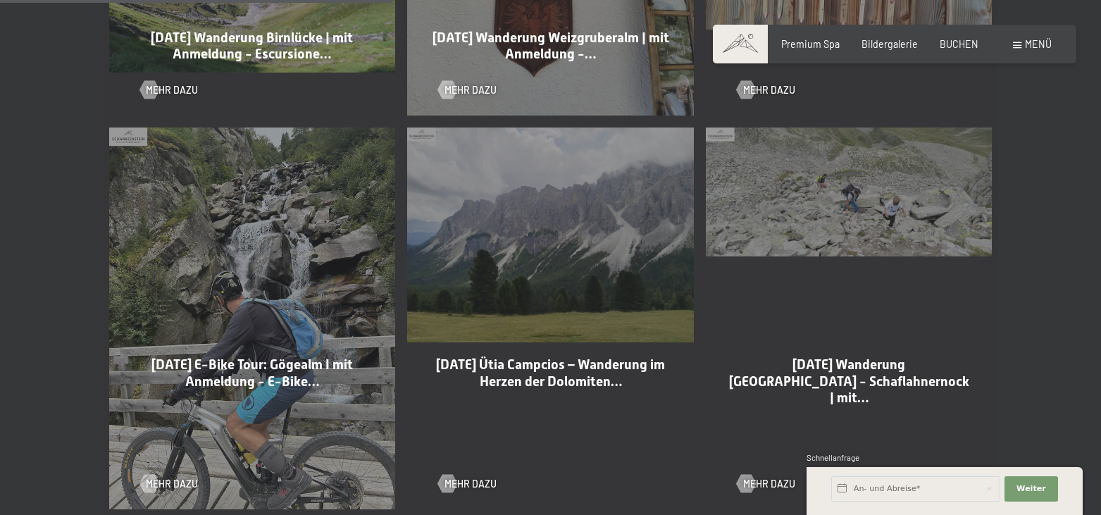
scroll to position [1437, 0]
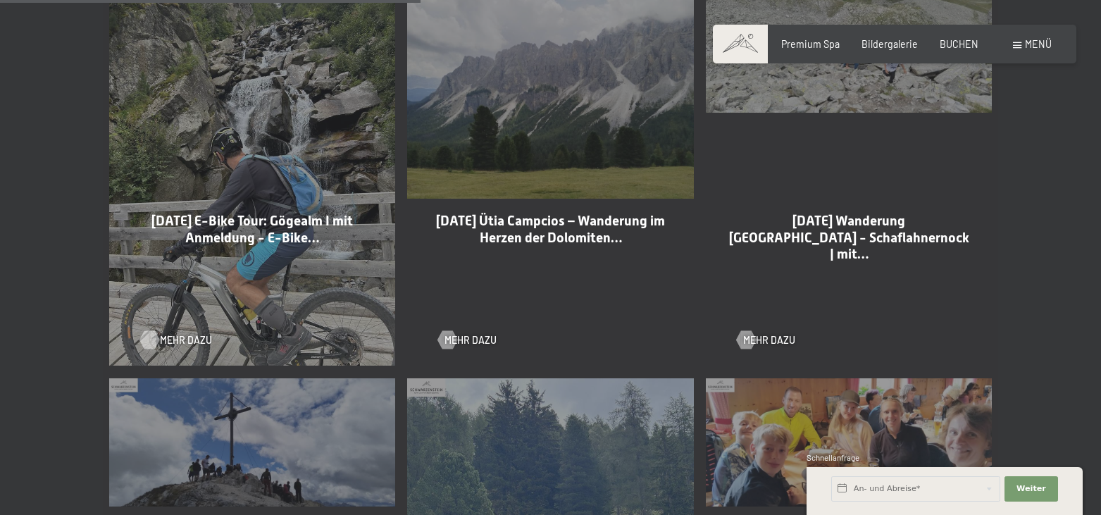
click at [162, 333] on span "Mehr dazu" at bounding box center [186, 340] width 52 height 14
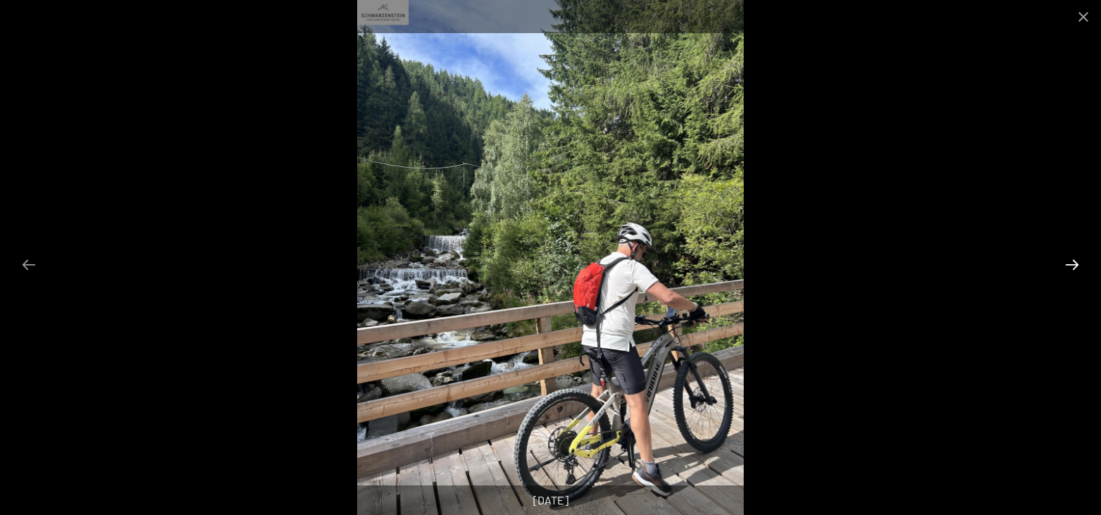
click at [1073, 273] on button "Next slide" at bounding box center [1072, 264] width 30 height 27
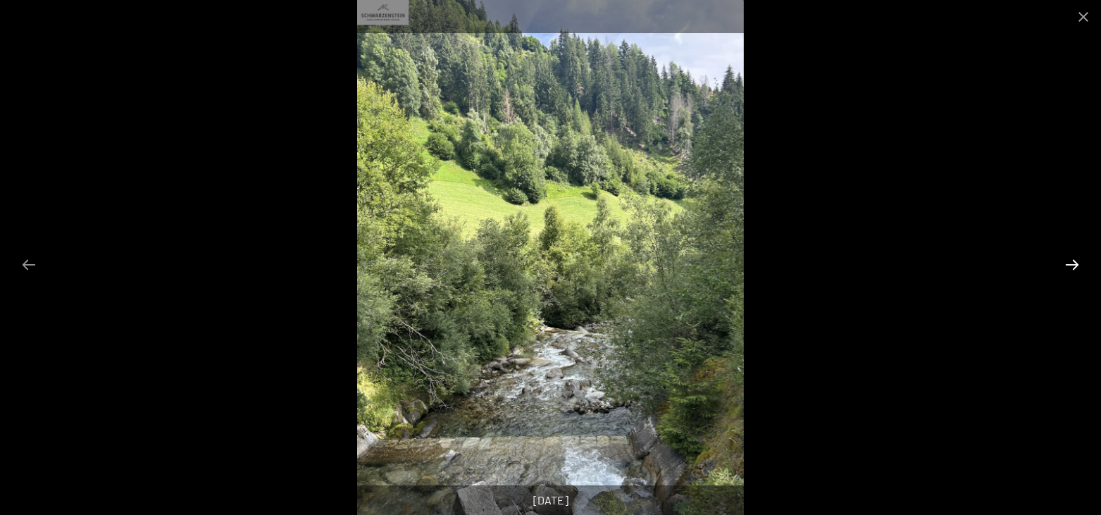
click at [1073, 273] on button "Next slide" at bounding box center [1072, 264] width 30 height 27
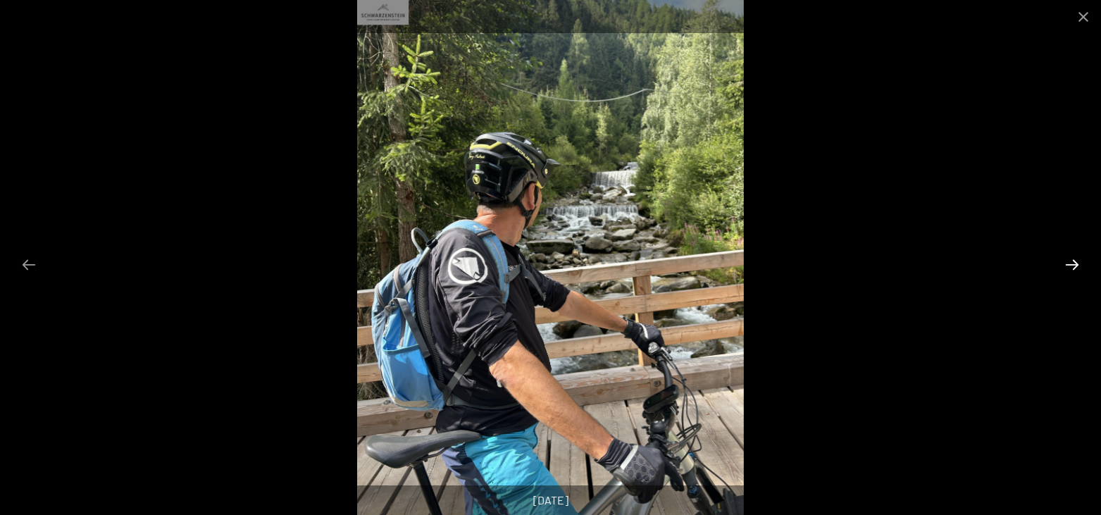
click at [1073, 273] on button "Next slide" at bounding box center [1072, 264] width 30 height 27
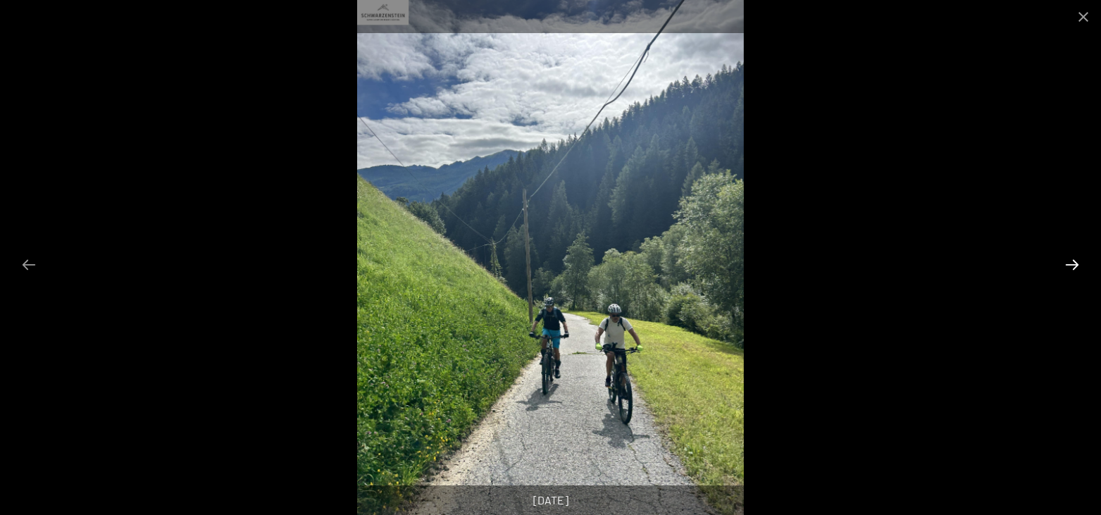
click at [1073, 273] on button "Next slide" at bounding box center [1072, 264] width 30 height 27
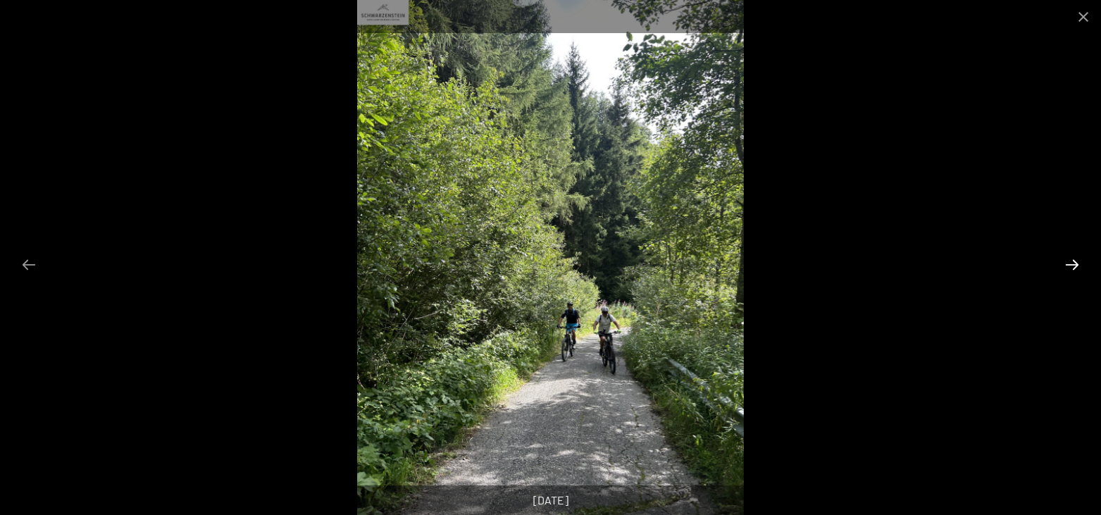
click at [1073, 273] on button "Next slide" at bounding box center [1072, 264] width 30 height 27
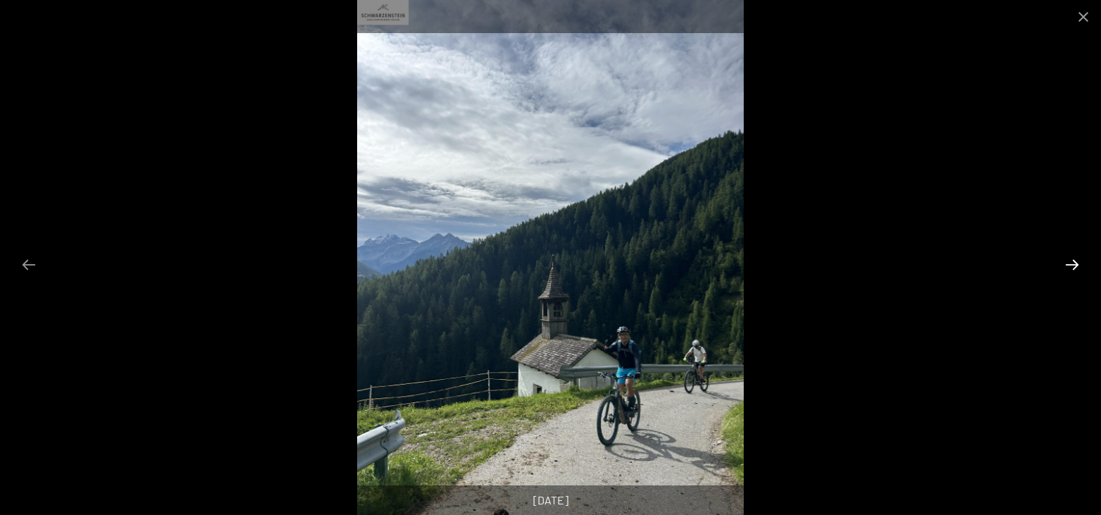
click at [1073, 273] on button "Next slide" at bounding box center [1072, 264] width 30 height 27
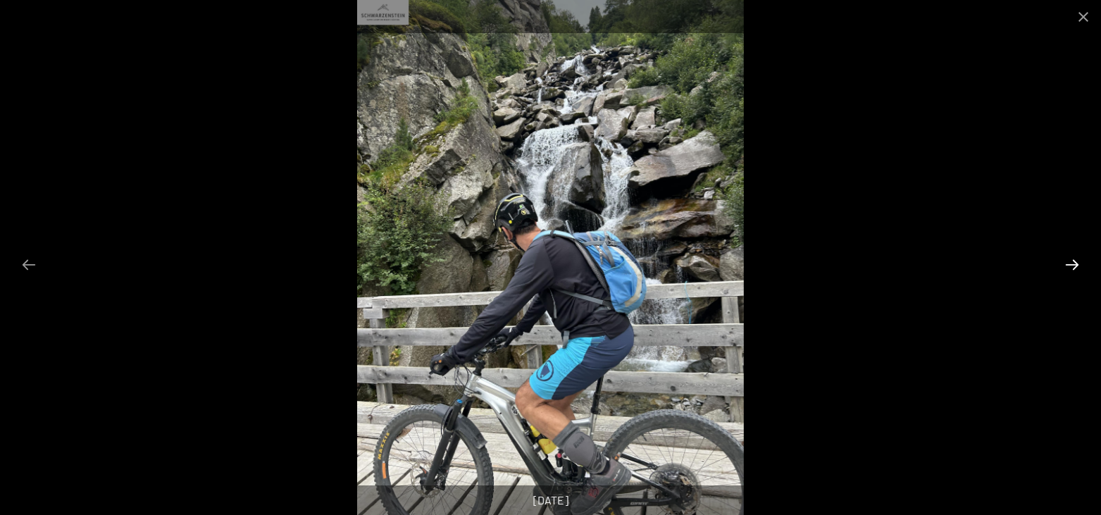
click at [1073, 273] on button "Next slide" at bounding box center [1072, 264] width 30 height 27
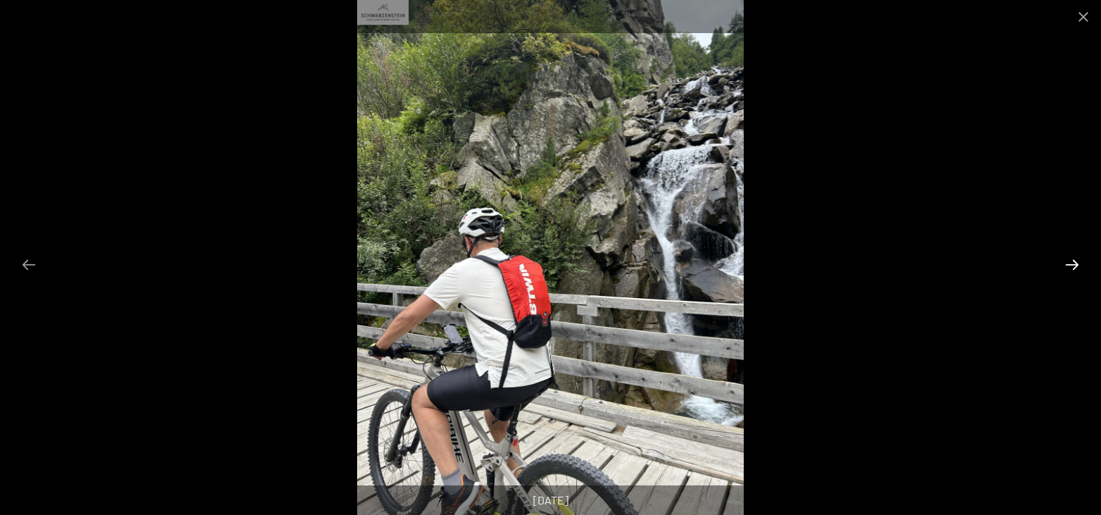
click at [1073, 273] on button "Next slide" at bounding box center [1072, 264] width 30 height 27
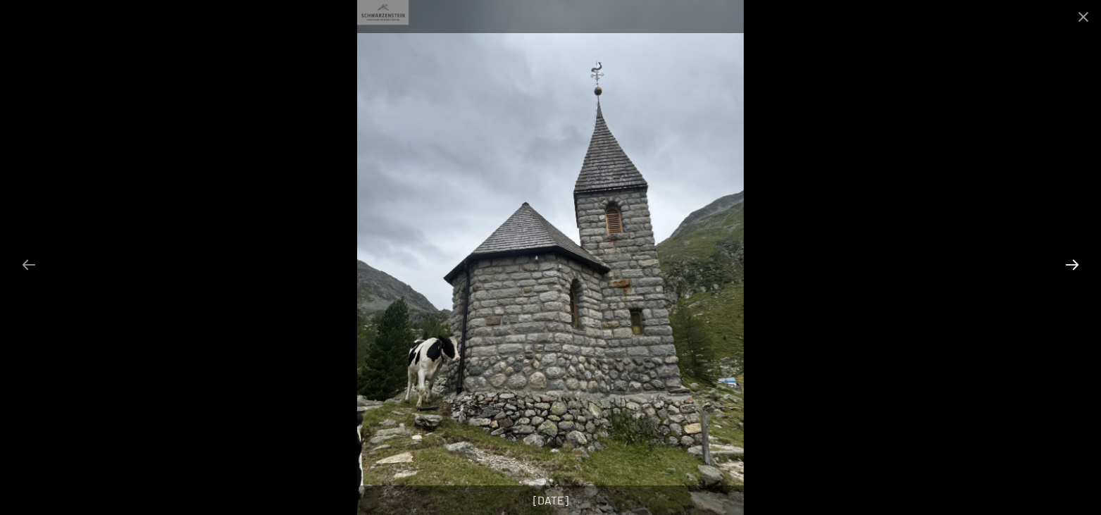
click at [1073, 273] on button "Next slide" at bounding box center [1072, 264] width 30 height 27
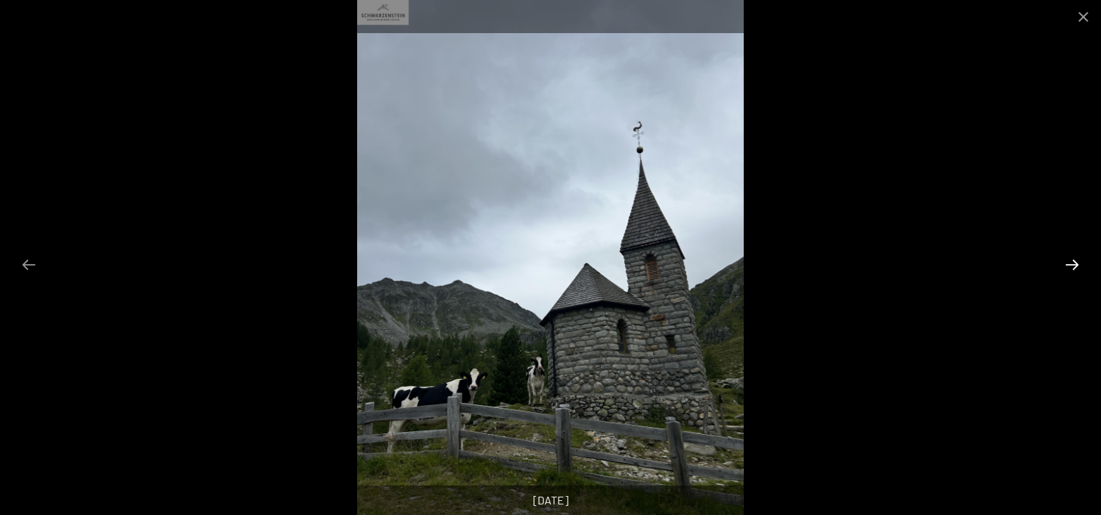
click at [1073, 273] on button "Next slide" at bounding box center [1072, 264] width 30 height 27
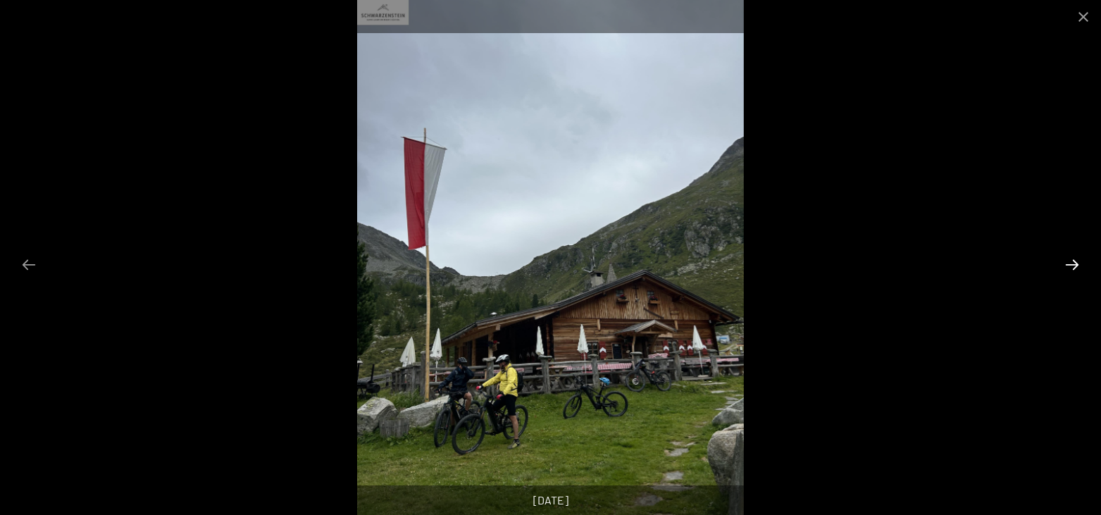
click at [1073, 273] on button "Next slide" at bounding box center [1072, 264] width 30 height 27
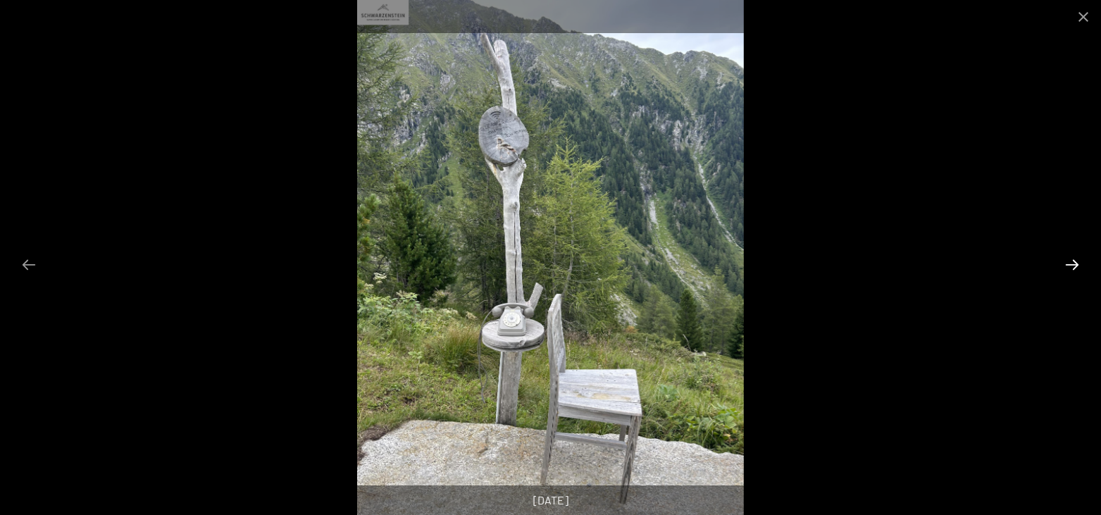
click at [1073, 273] on button "Next slide" at bounding box center [1072, 264] width 30 height 27
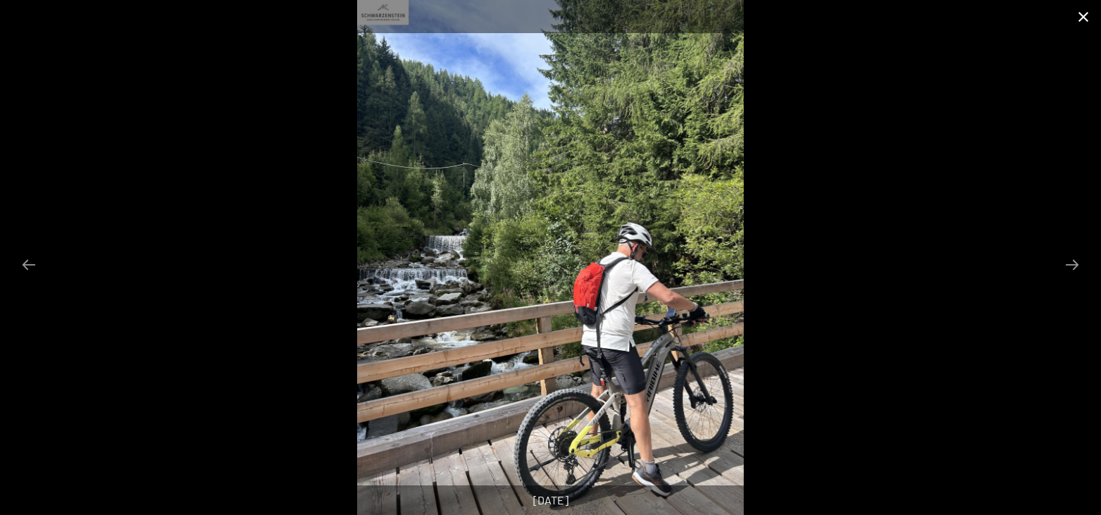
click at [1080, 23] on button "Close gallery" at bounding box center [1083, 16] width 35 height 33
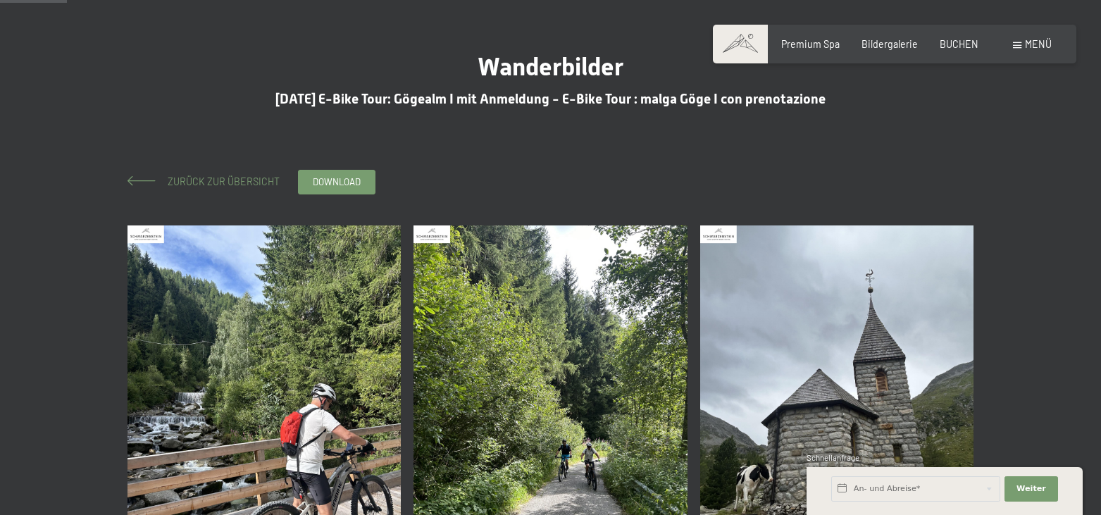
click at [194, 183] on span "Zurück zur Übersicht" at bounding box center [219, 181] width 122 height 12
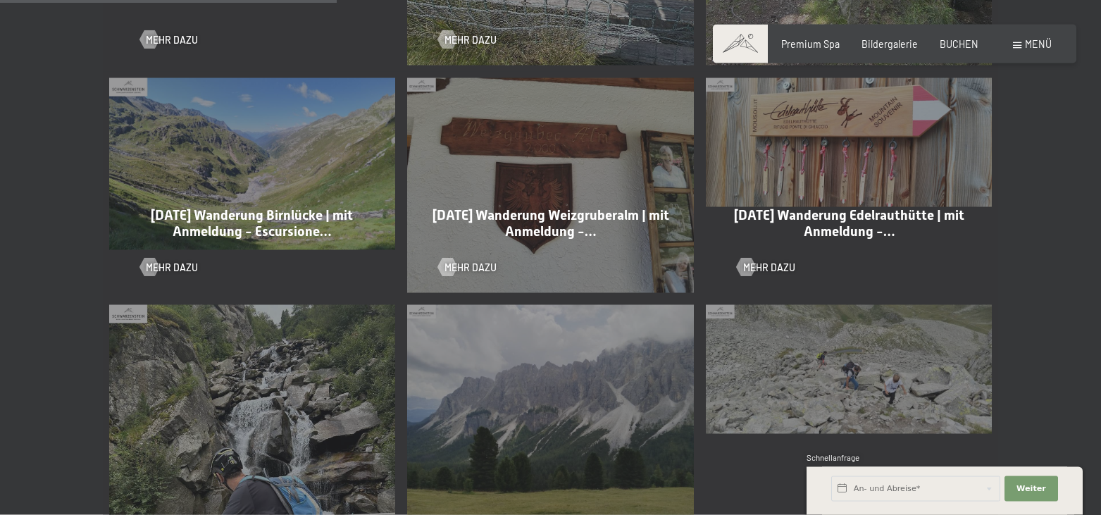
scroll to position [1078, 0]
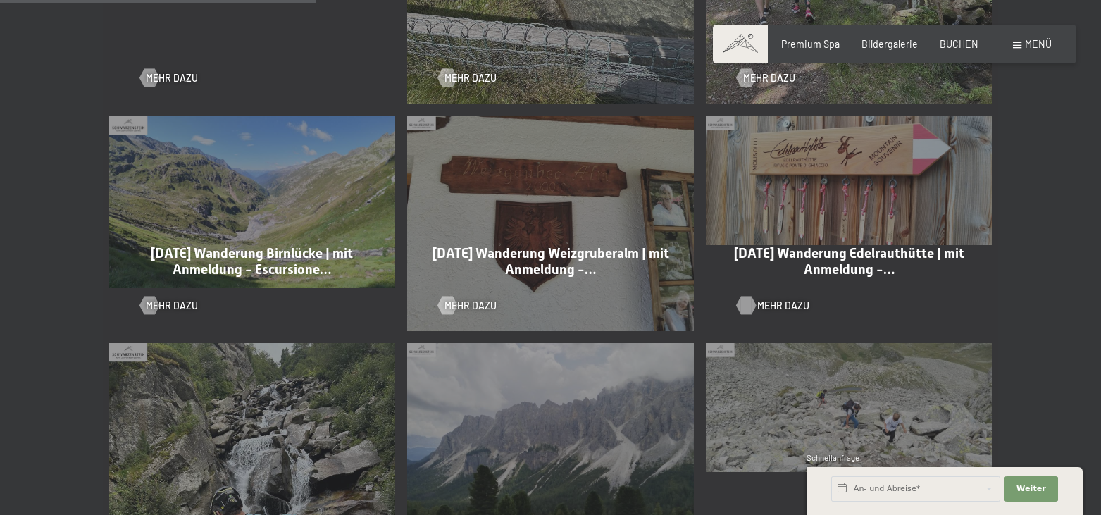
click at [761, 299] on span "Mehr dazu" at bounding box center [783, 306] width 52 height 14
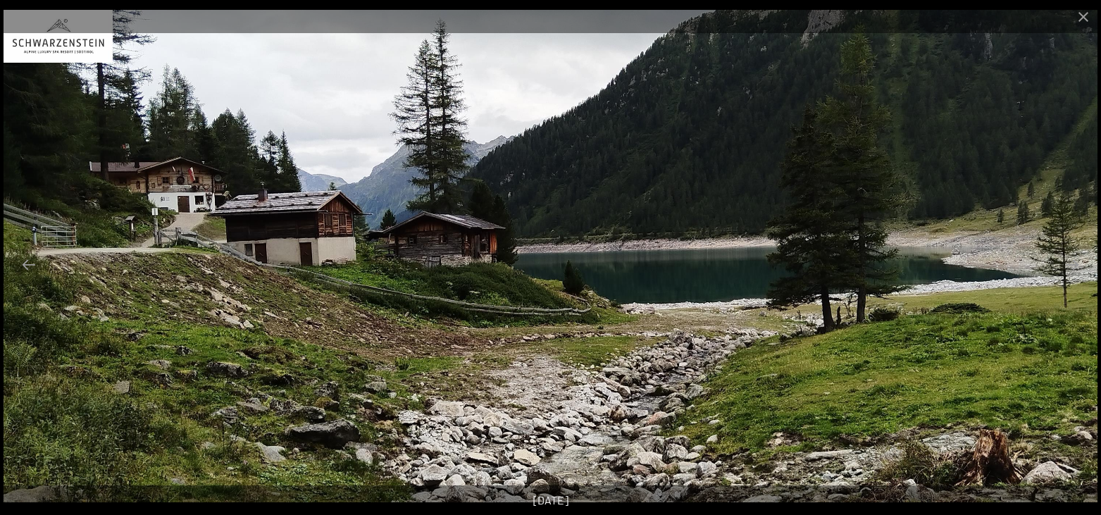
scroll to position [72, 0]
click at [1078, 263] on button "Next slide" at bounding box center [1072, 264] width 30 height 27
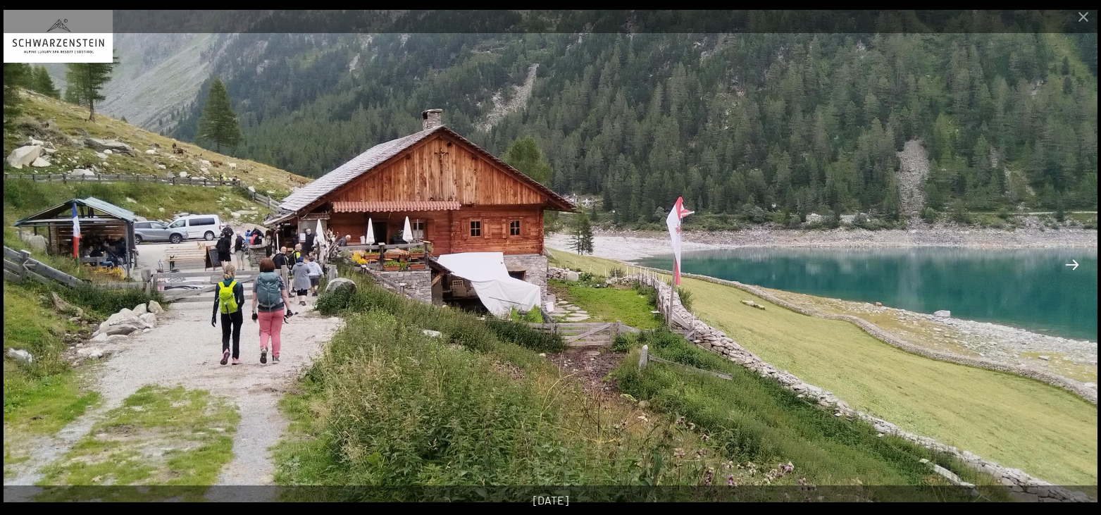
click at [1078, 264] on button "Next slide" at bounding box center [1072, 264] width 30 height 27
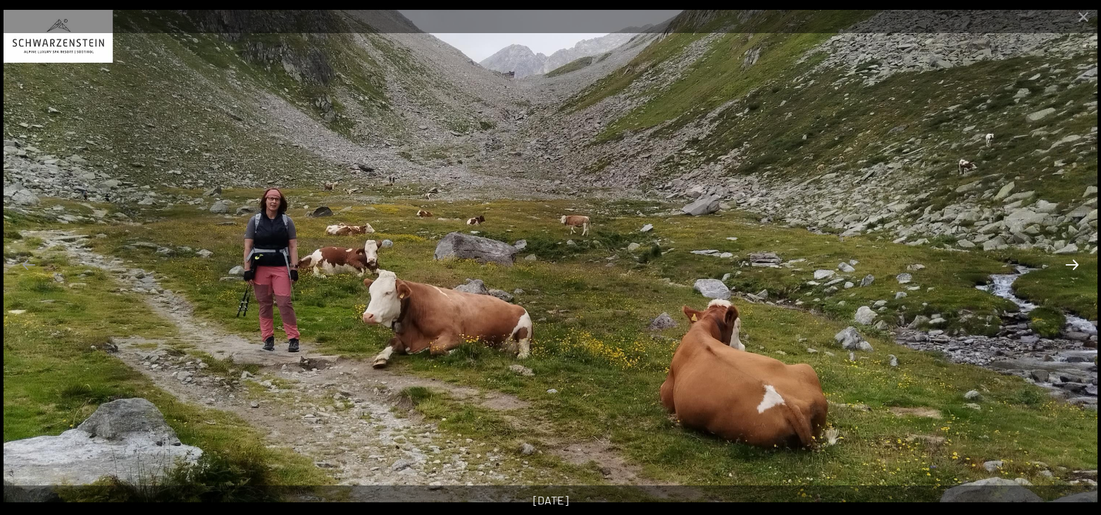
click at [1078, 267] on button "Next slide" at bounding box center [1072, 264] width 30 height 27
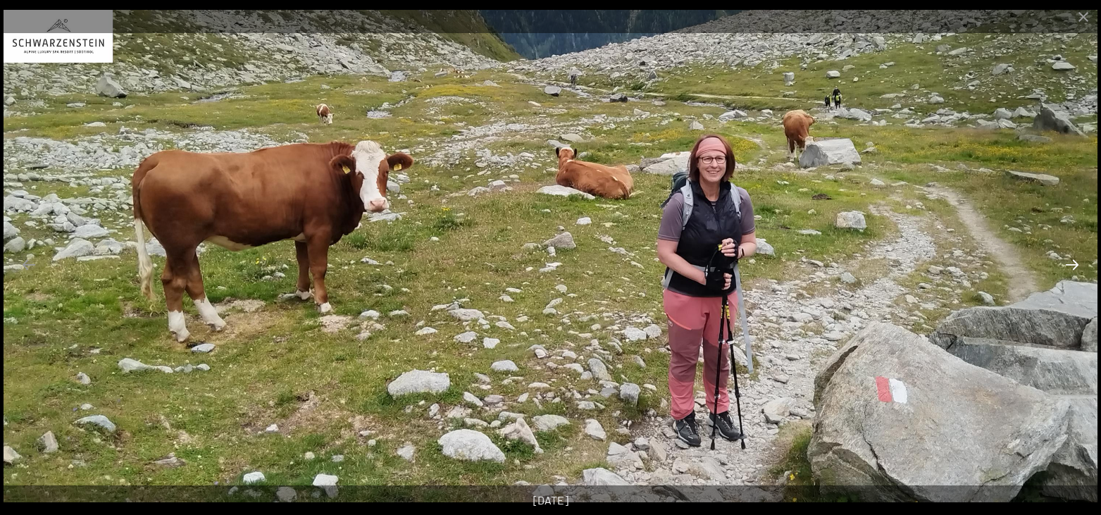
click at [1078, 267] on button "Next slide" at bounding box center [1072, 264] width 30 height 27
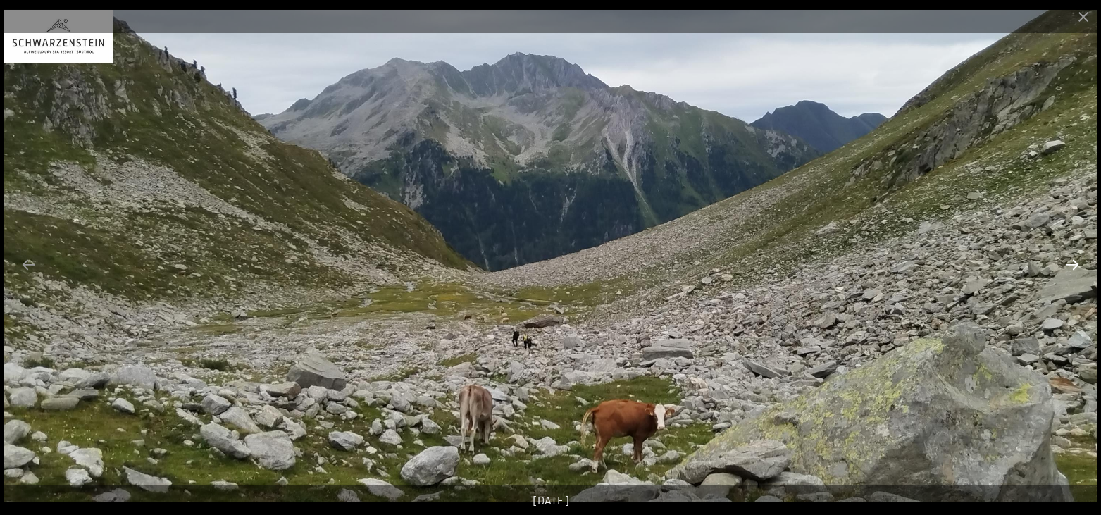
click at [1078, 267] on button "Next slide" at bounding box center [1072, 264] width 30 height 27
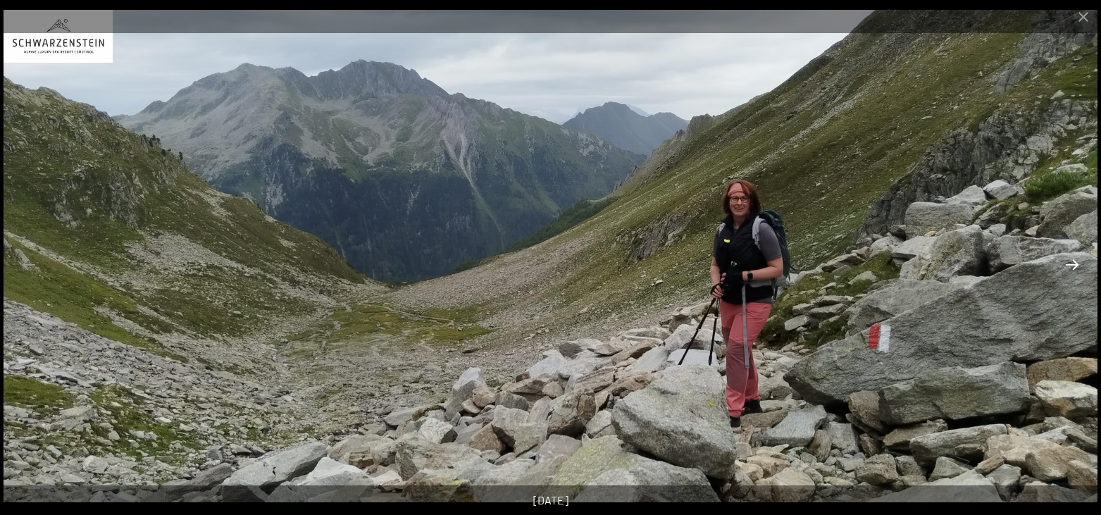
click at [1078, 267] on button "Next slide" at bounding box center [1072, 264] width 30 height 27
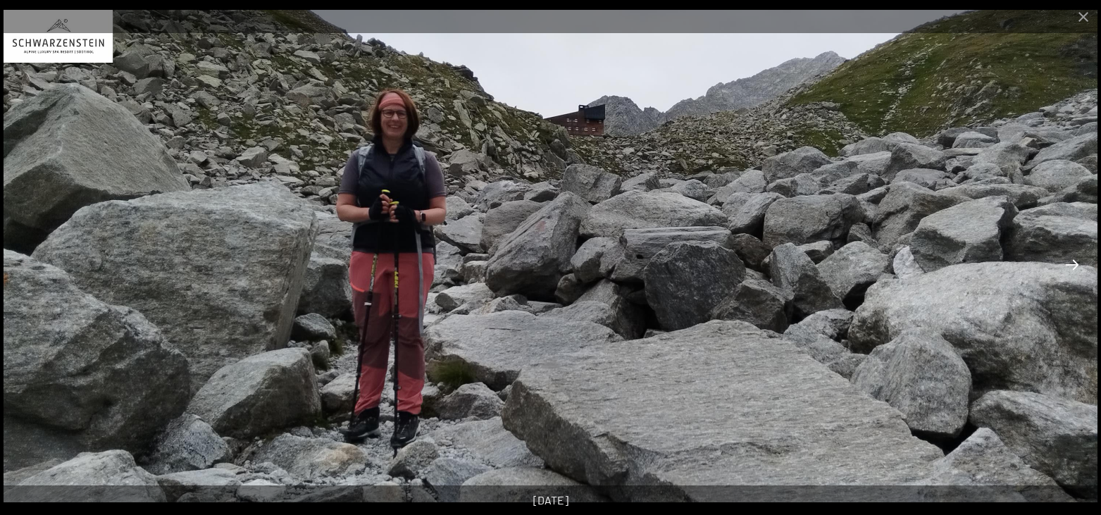
click at [1078, 267] on button "Next slide" at bounding box center [1072, 264] width 30 height 27
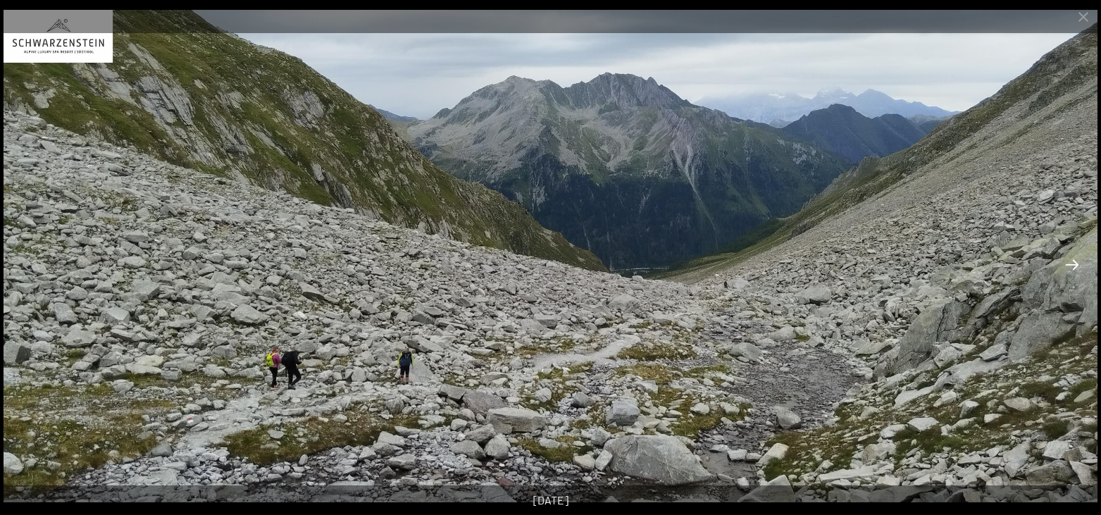
click at [1078, 267] on button "Next slide" at bounding box center [1072, 264] width 30 height 27
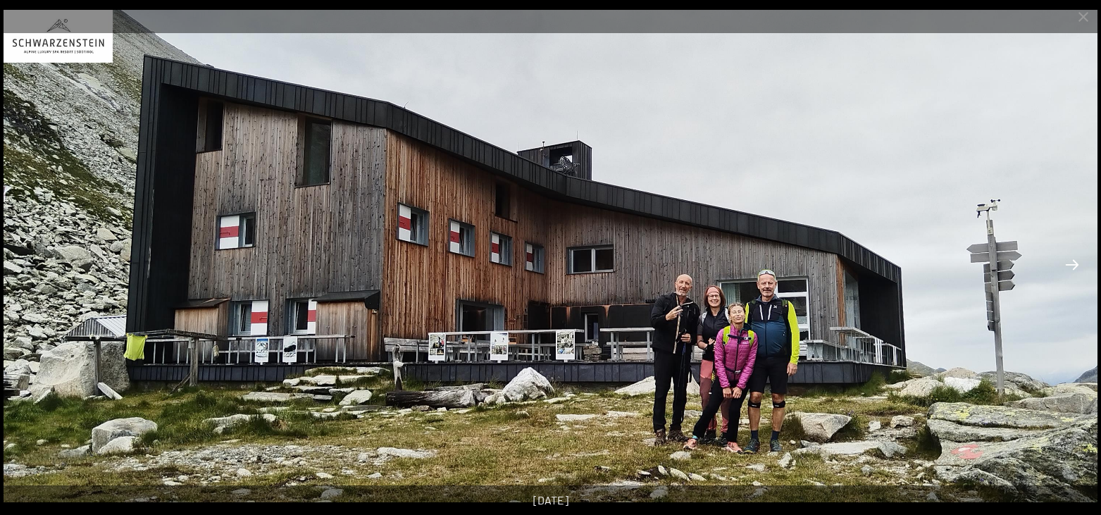
click at [1078, 267] on button "Next slide" at bounding box center [1072, 264] width 30 height 27
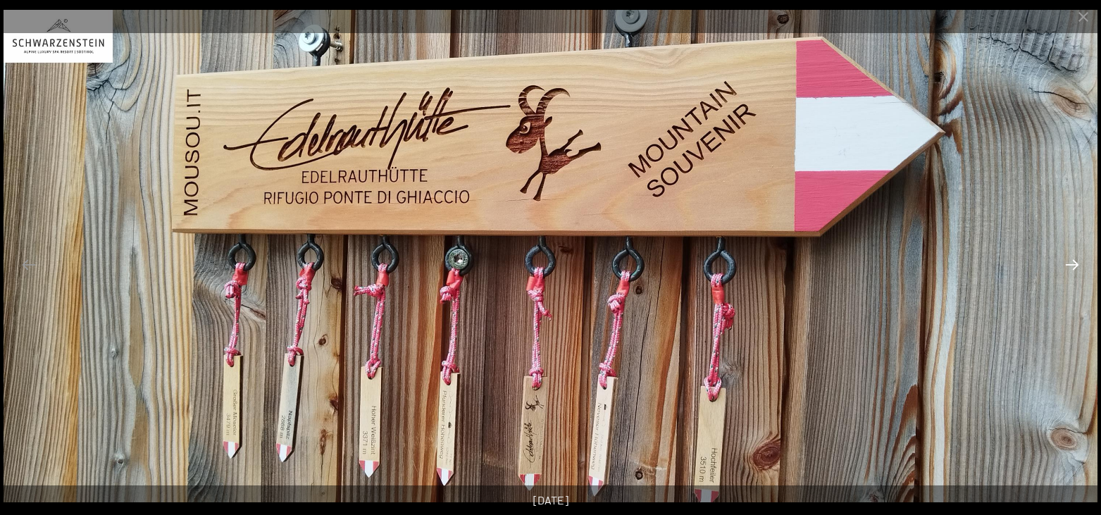
click at [1078, 267] on button "Next slide" at bounding box center [1072, 264] width 30 height 27
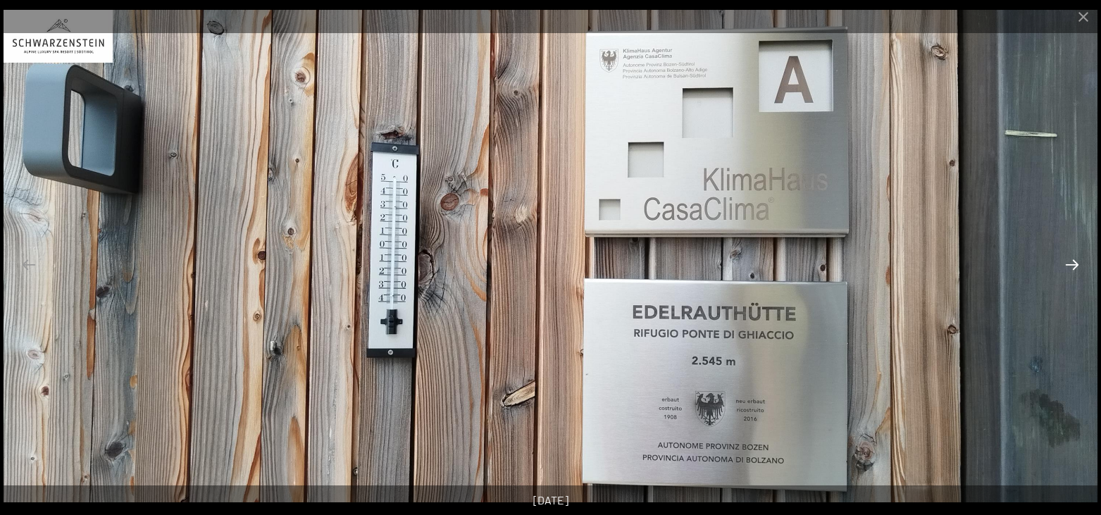
click at [1078, 267] on button "Next slide" at bounding box center [1072, 264] width 30 height 27
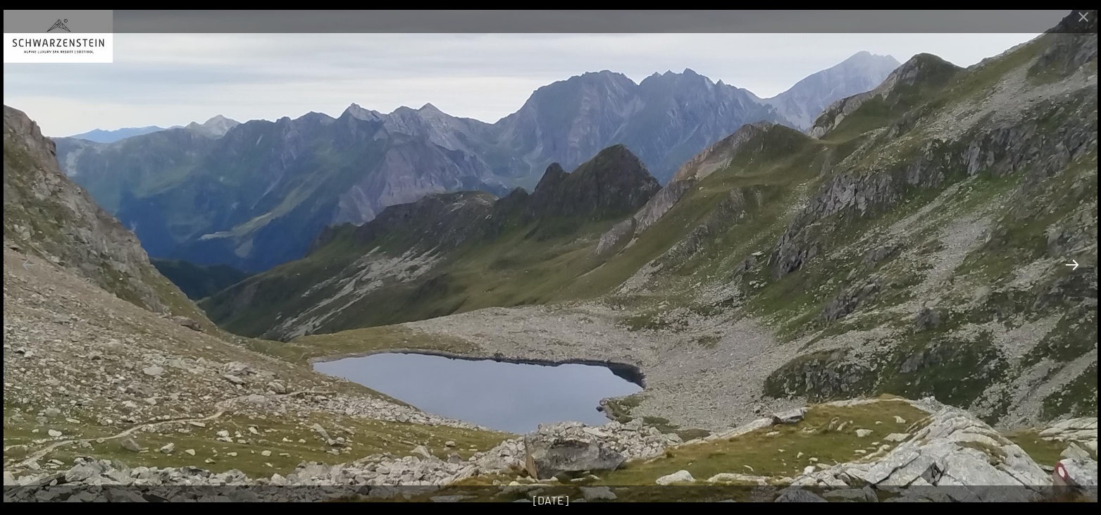
click at [1078, 267] on button "Next slide" at bounding box center [1072, 264] width 30 height 27
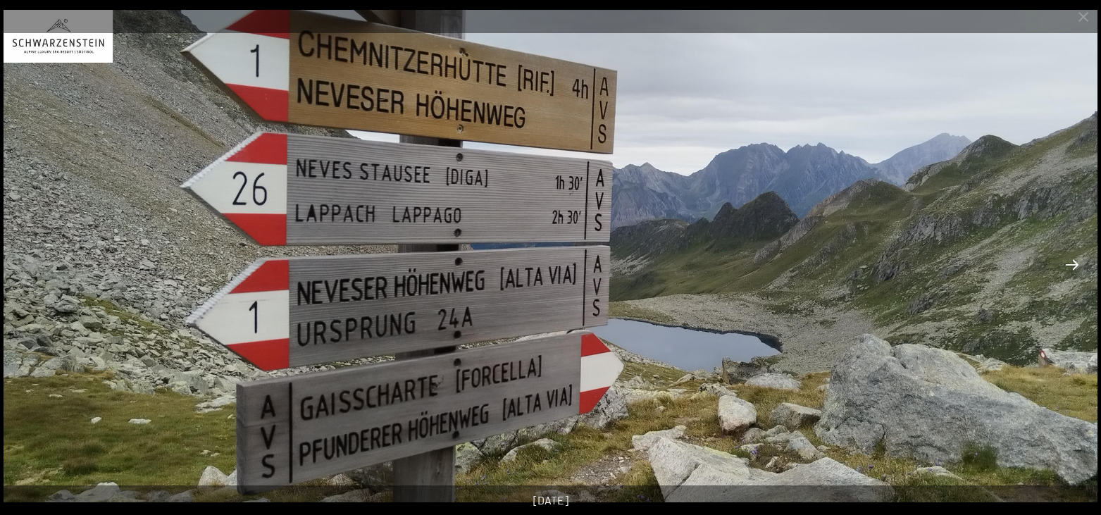
click at [1075, 275] on button "Next slide" at bounding box center [1072, 264] width 30 height 27
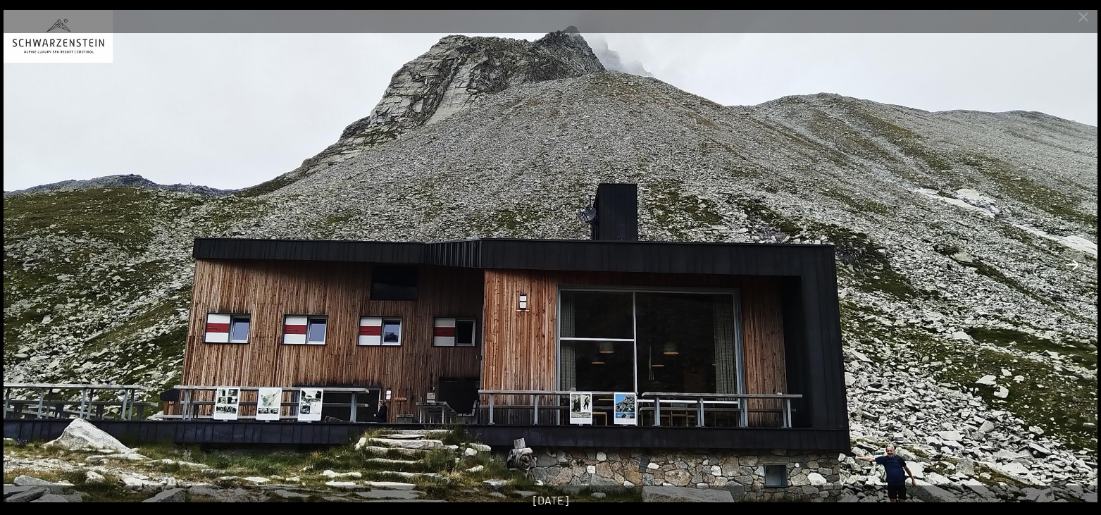
click at [1075, 275] on button "Next slide" at bounding box center [1072, 264] width 30 height 27
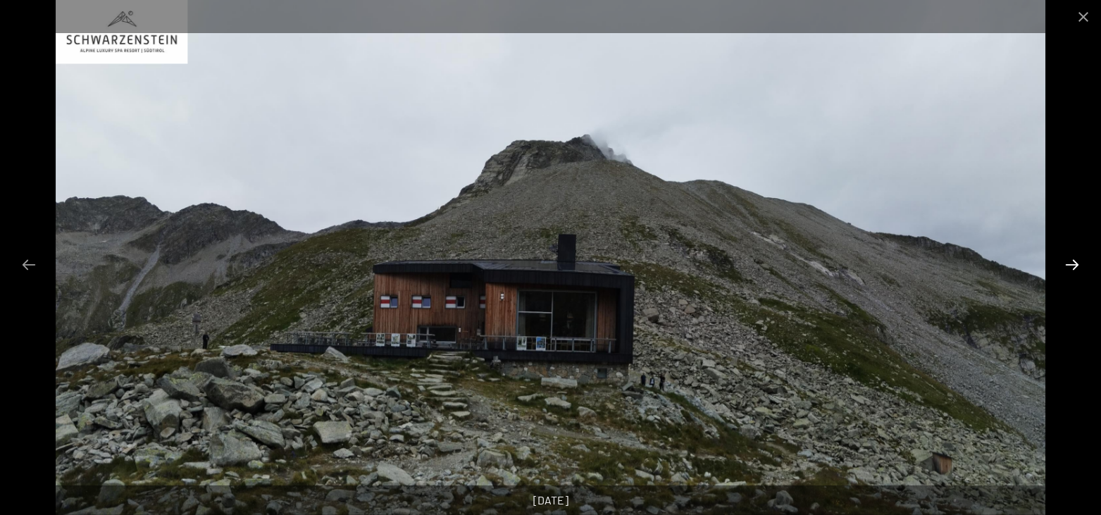
click at [1075, 275] on button "Next slide" at bounding box center [1072, 264] width 30 height 27
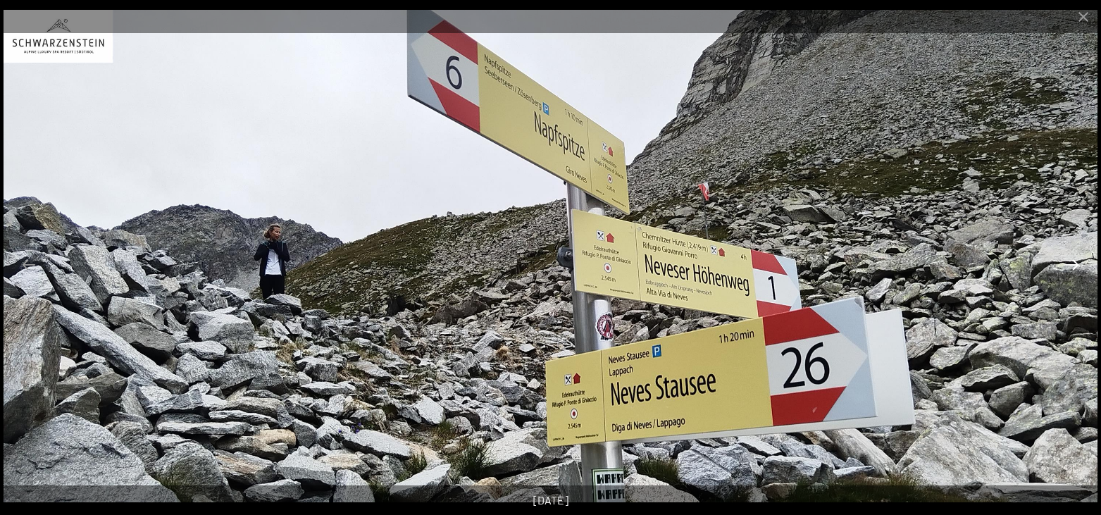
click at [1068, 270] on button "Next slide" at bounding box center [1072, 264] width 30 height 27
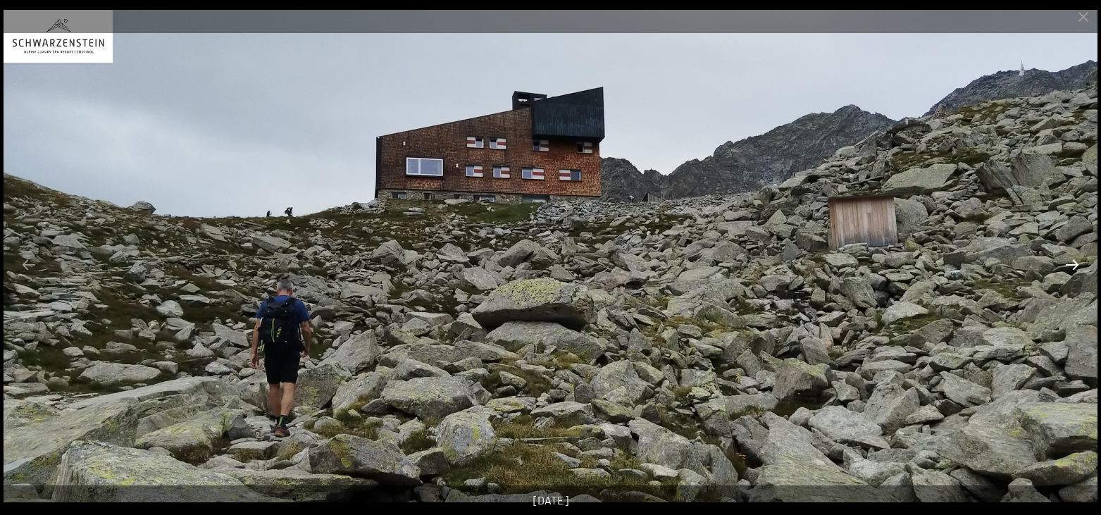
click at [1068, 270] on button "Next slide" at bounding box center [1072, 264] width 30 height 27
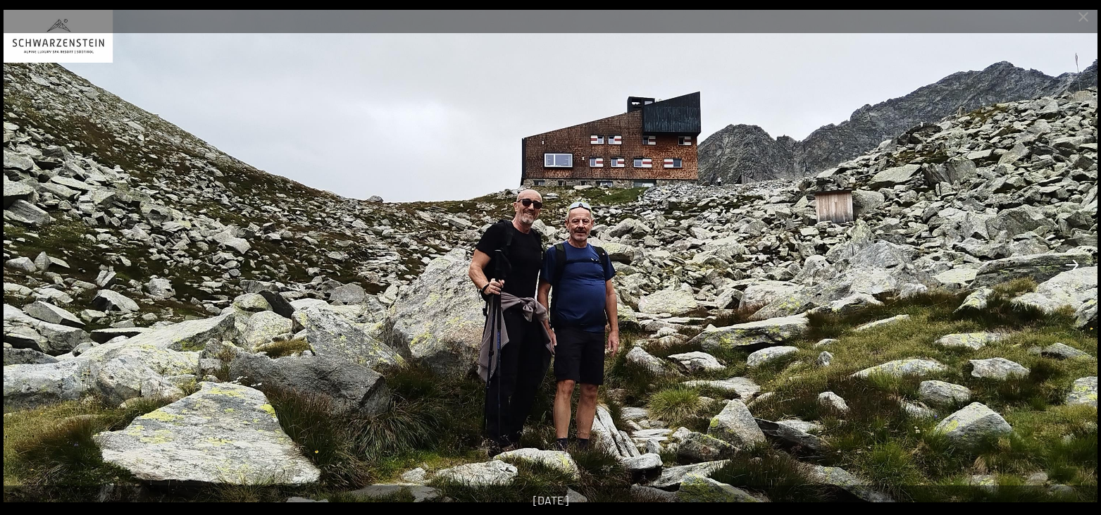
click at [1068, 270] on button "Next slide" at bounding box center [1072, 264] width 30 height 27
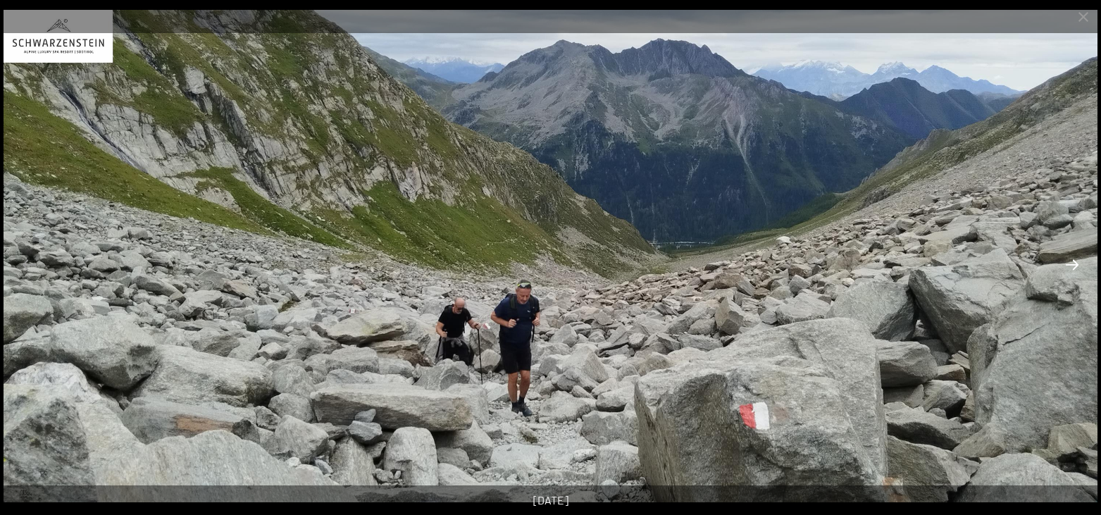
click at [1068, 270] on button "Next slide" at bounding box center [1072, 264] width 30 height 27
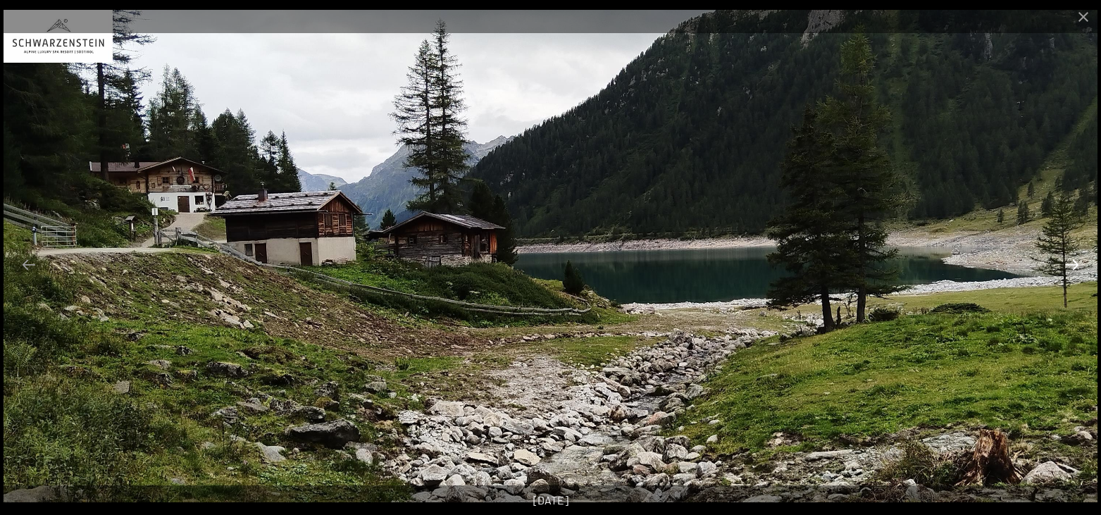
click at [1068, 270] on button "Next slide" at bounding box center [1072, 264] width 30 height 27
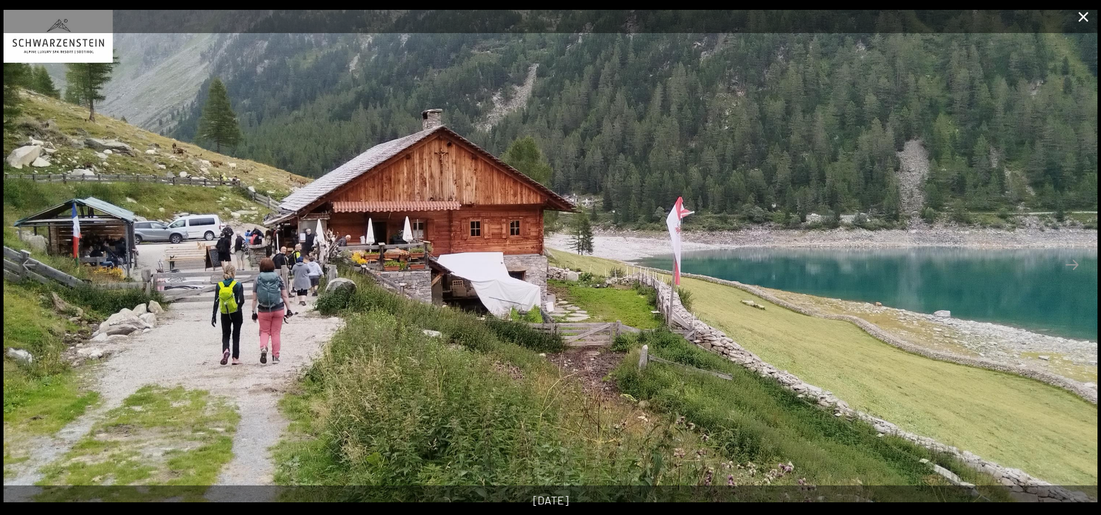
click at [1080, 21] on button "Close gallery" at bounding box center [1083, 16] width 35 height 33
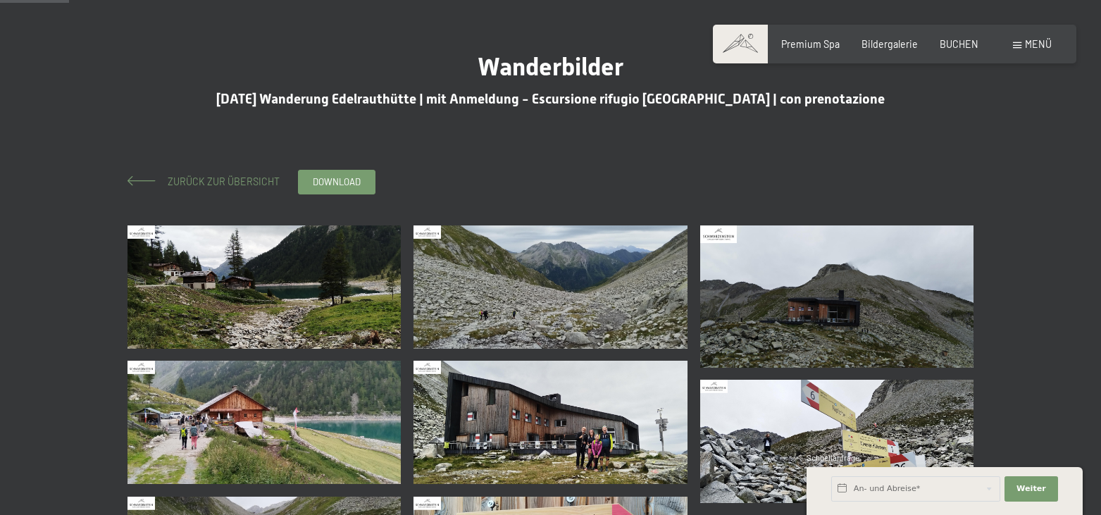
click at [229, 177] on span "Zurück zur Übersicht" at bounding box center [219, 181] width 122 height 12
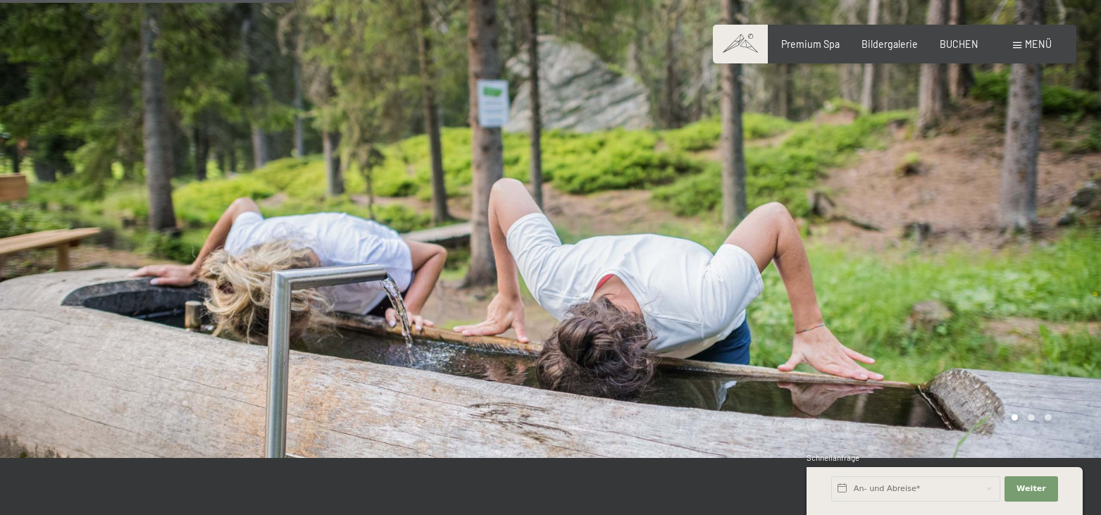
scroll to position [1006, 0]
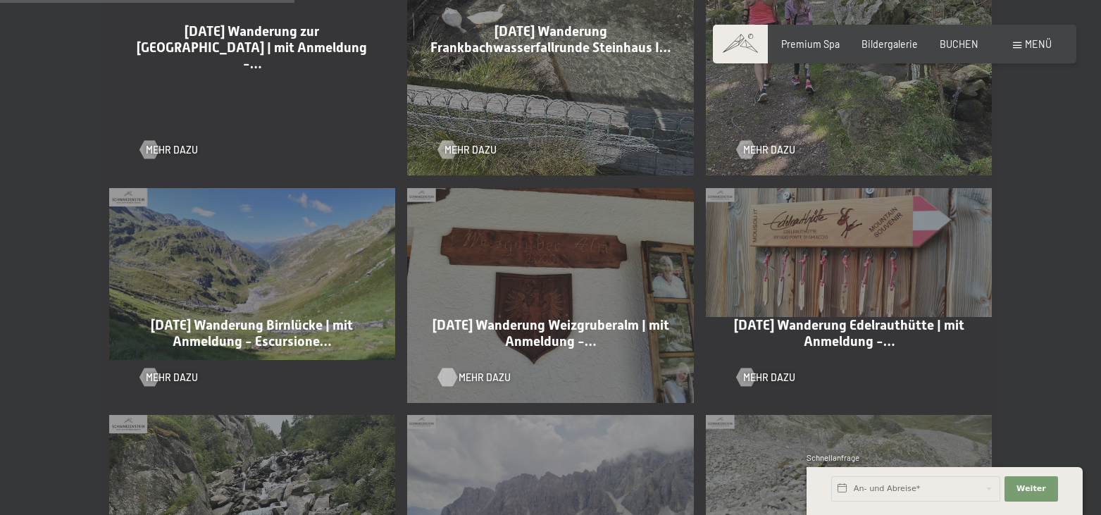
click at [478, 370] on span "Mehr dazu" at bounding box center [484, 377] width 52 height 14
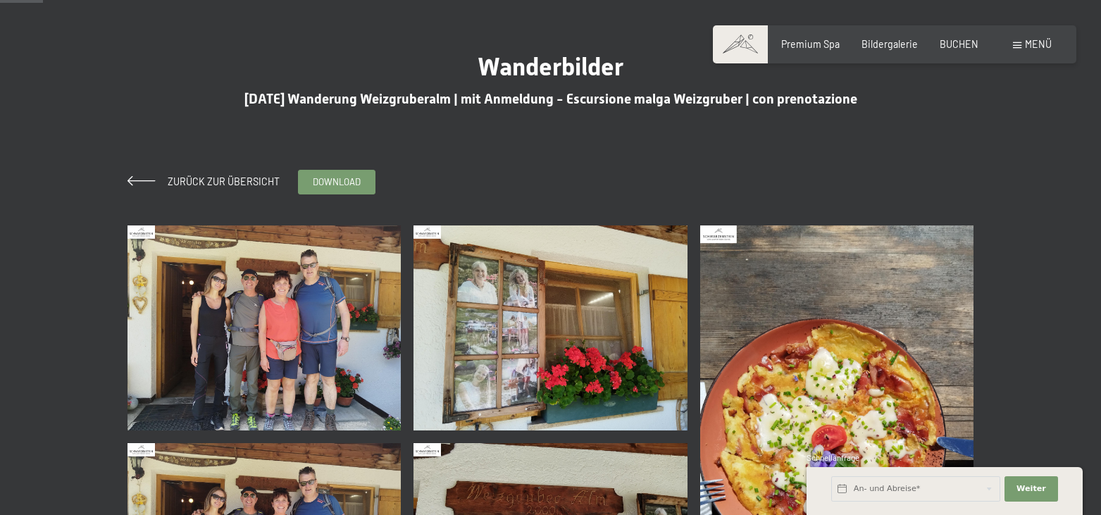
scroll to position [72, 0]
click at [184, 301] on img at bounding box center [264, 327] width 274 height 205
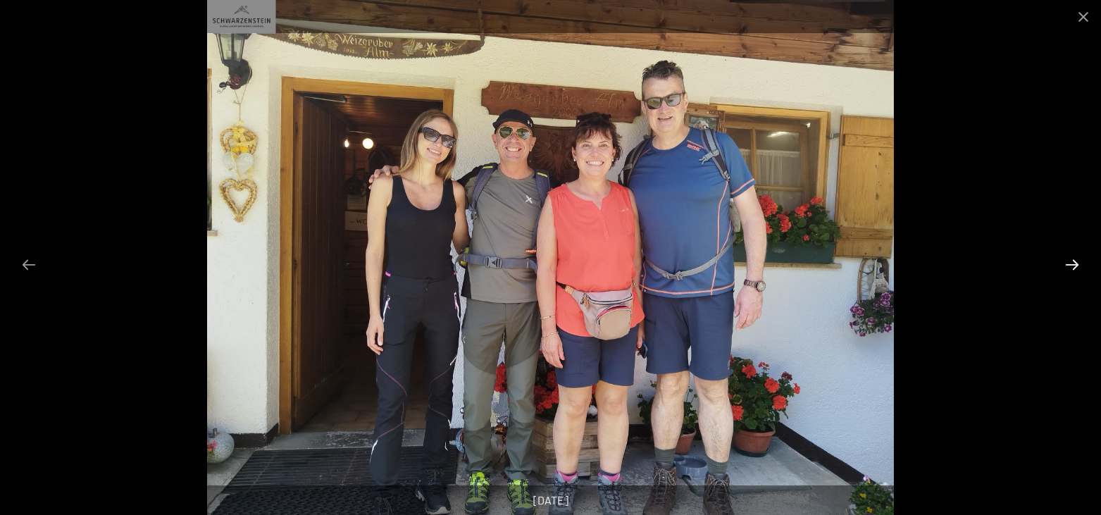
click at [1081, 263] on button "Next slide" at bounding box center [1072, 264] width 30 height 27
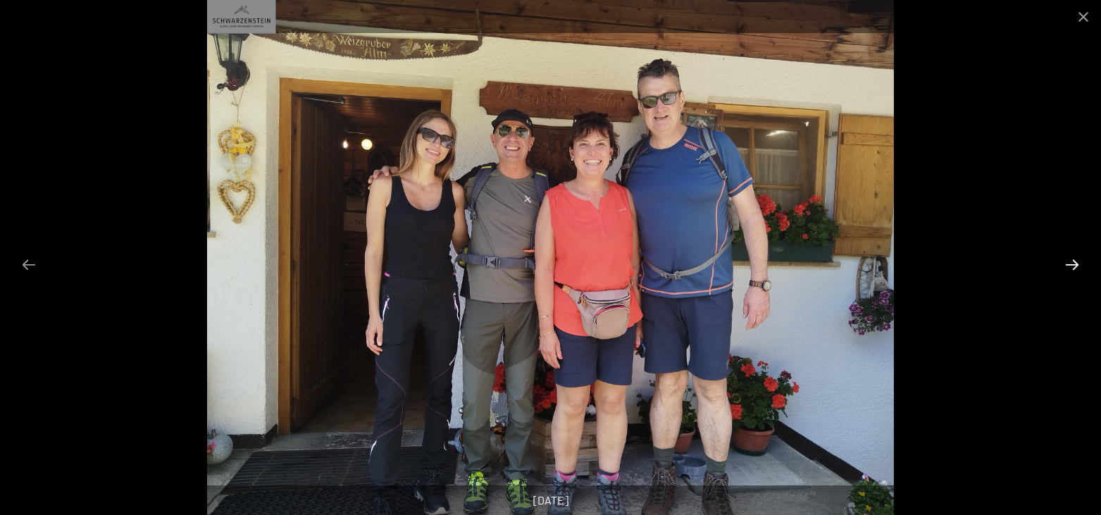
click at [1081, 263] on button "Next slide" at bounding box center [1072, 264] width 30 height 27
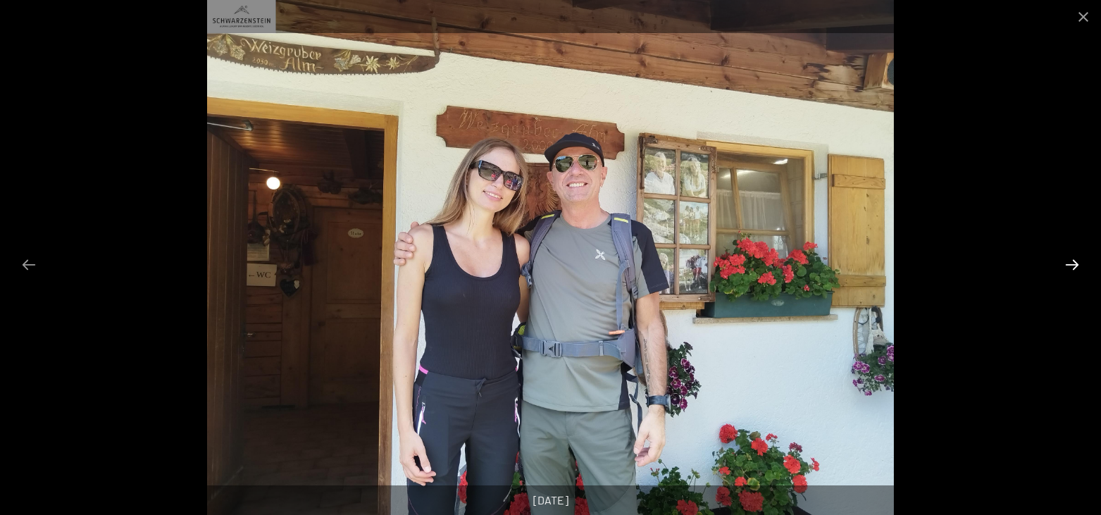
click at [1080, 270] on button "Next slide" at bounding box center [1072, 264] width 30 height 27
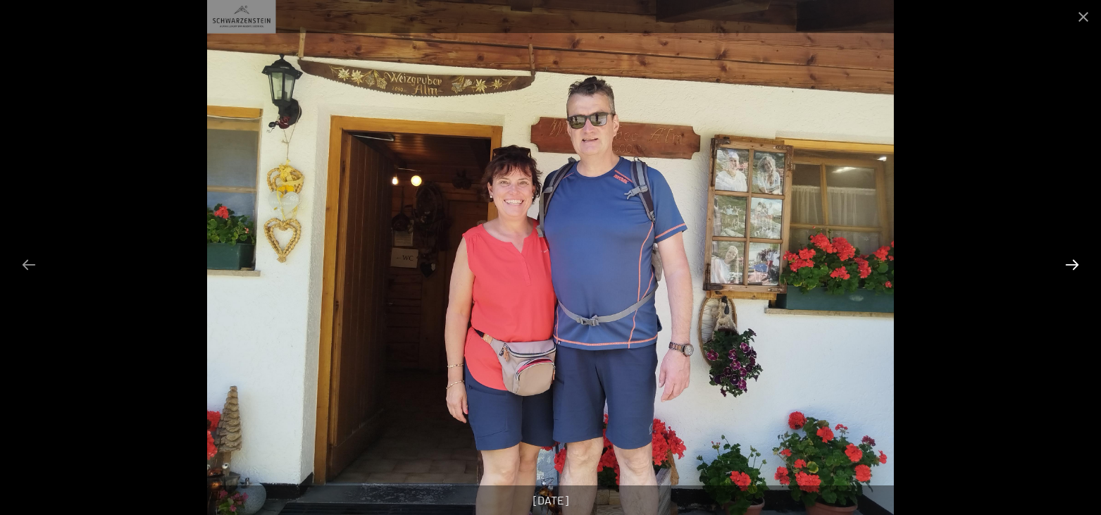
click at [1080, 270] on button "Next slide" at bounding box center [1072, 264] width 30 height 27
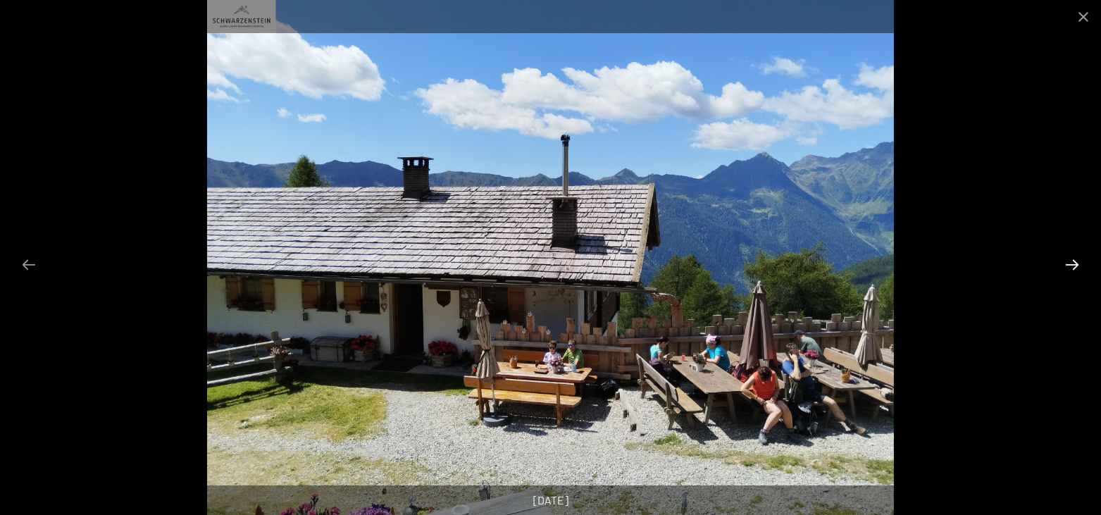
click at [1074, 269] on button "Next slide" at bounding box center [1072, 264] width 30 height 27
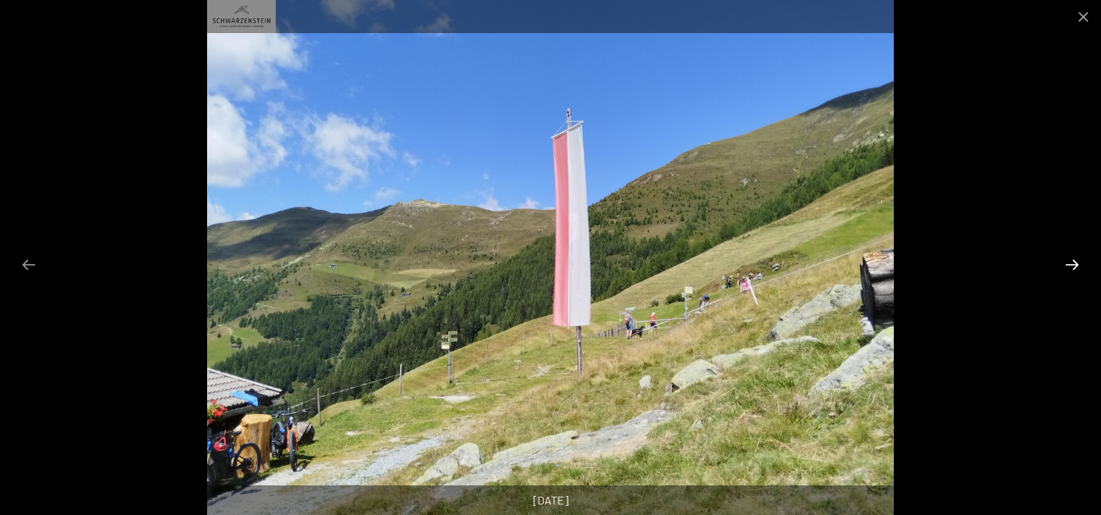
click at [1074, 269] on button "Next slide" at bounding box center [1072, 264] width 30 height 27
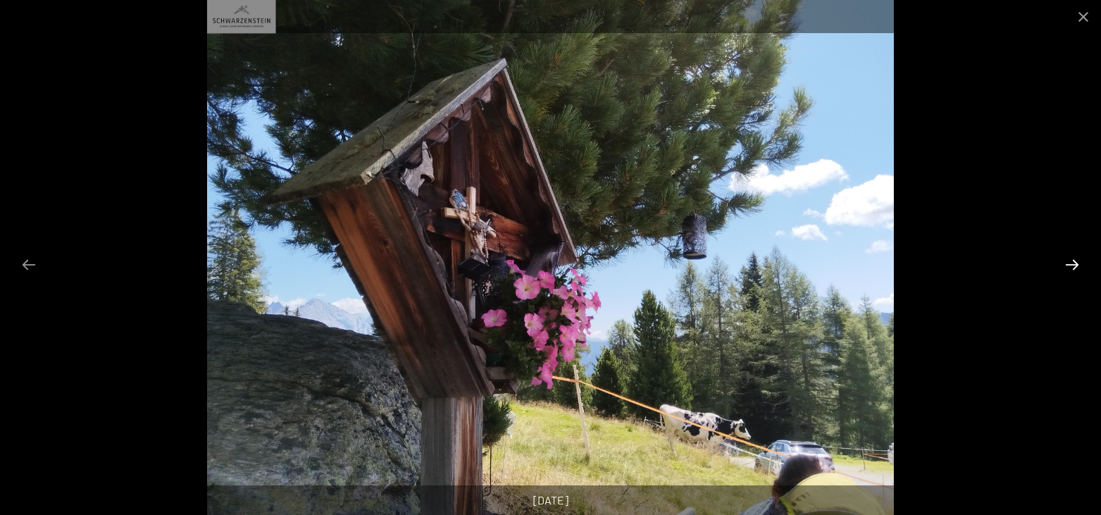
click at [1074, 269] on button "Next slide" at bounding box center [1072, 264] width 30 height 27
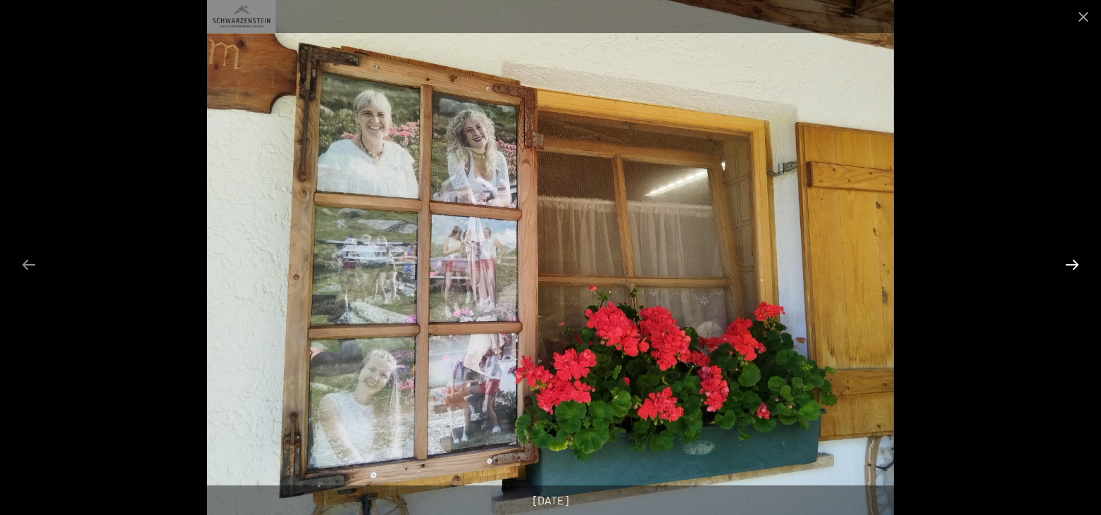
click at [1074, 269] on button "Next slide" at bounding box center [1072, 264] width 30 height 27
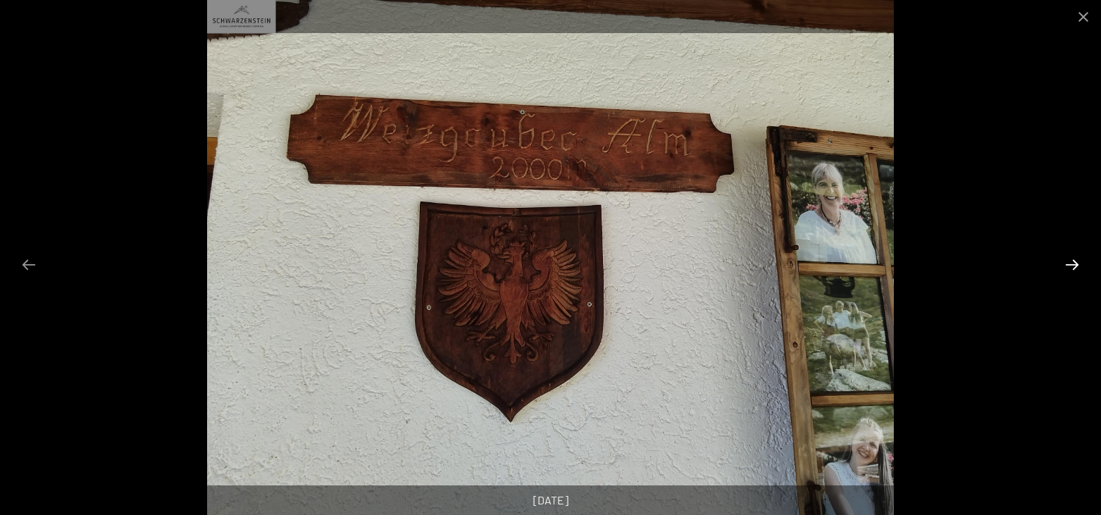
click at [1074, 269] on button "Next slide" at bounding box center [1072, 264] width 30 height 27
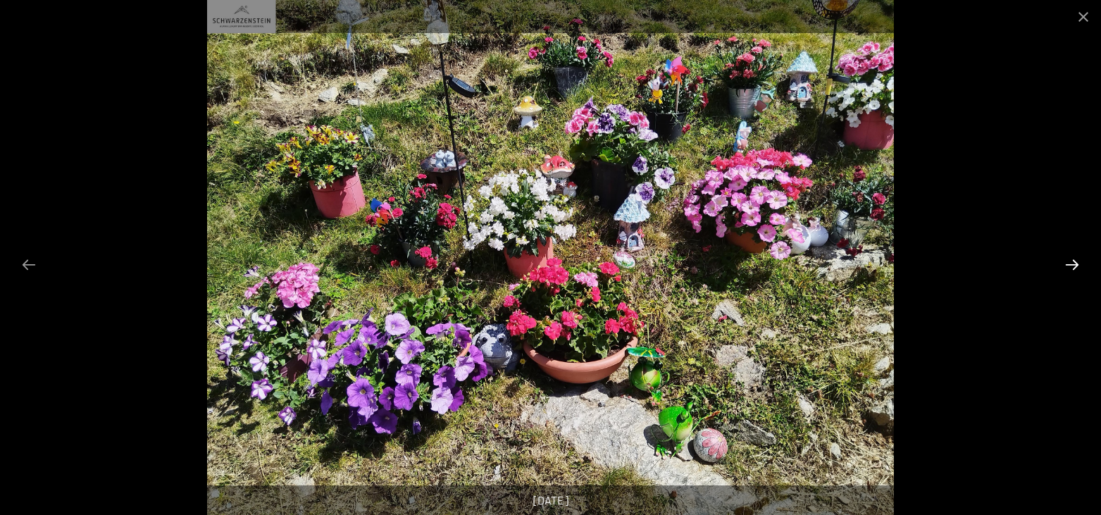
click at [1074, 269] on button "Next slide" at bounding box center [1072, 264] width 30 height 27
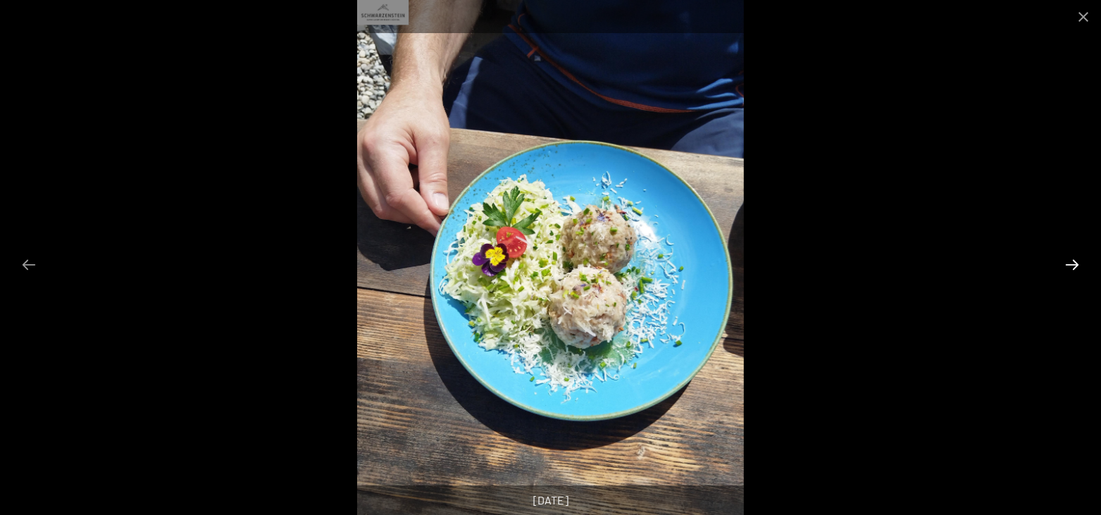
click at [1074, 269] on button "Next slide" at bounding box center [1072, 264] width 30 height 27
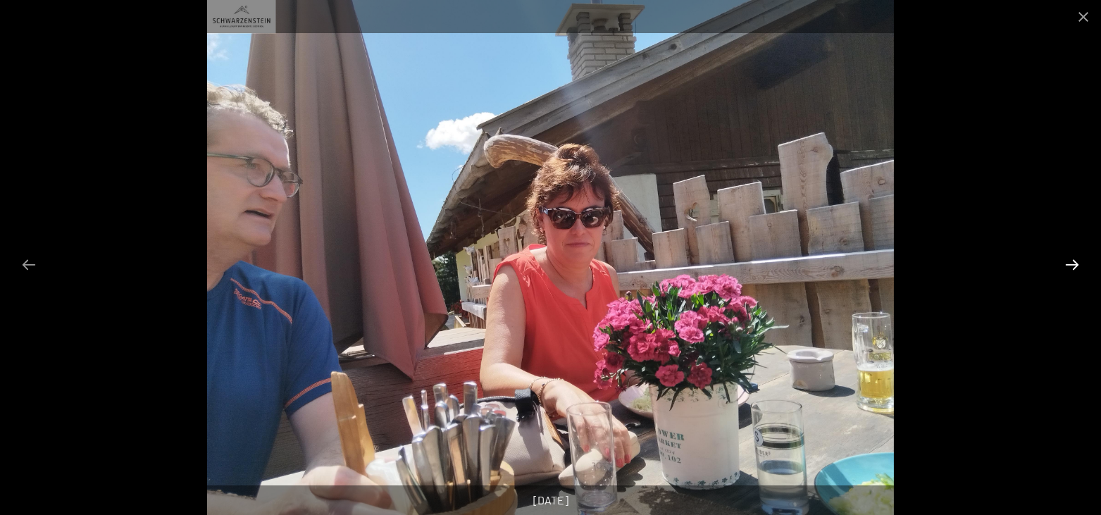
click at [1074, 269] on button "Next slide" at bounding box center [1072, 264] width 30 height 27
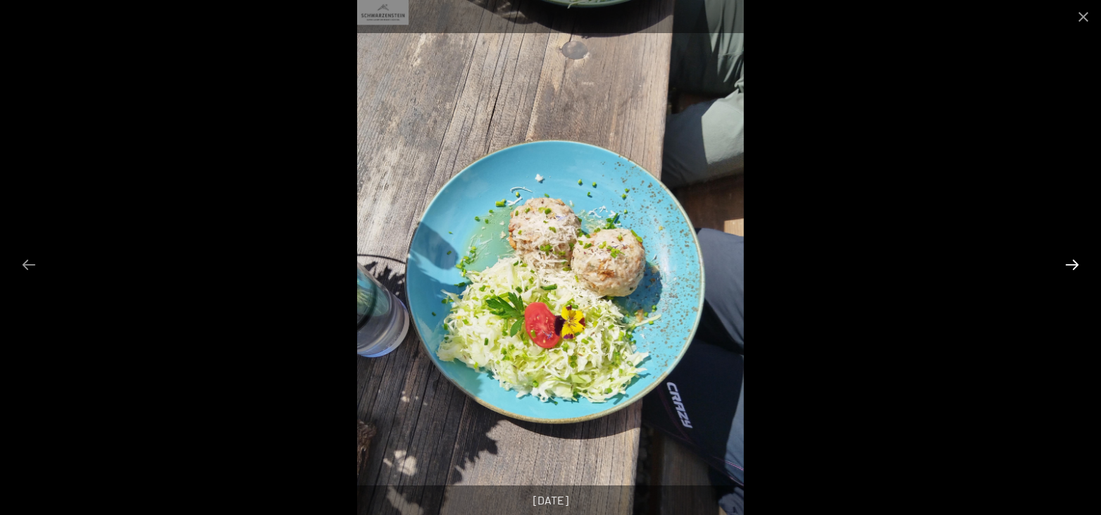
click at [1074, 269] on button "Next slide" at bounding box center [1072, 264] width 30 height 27
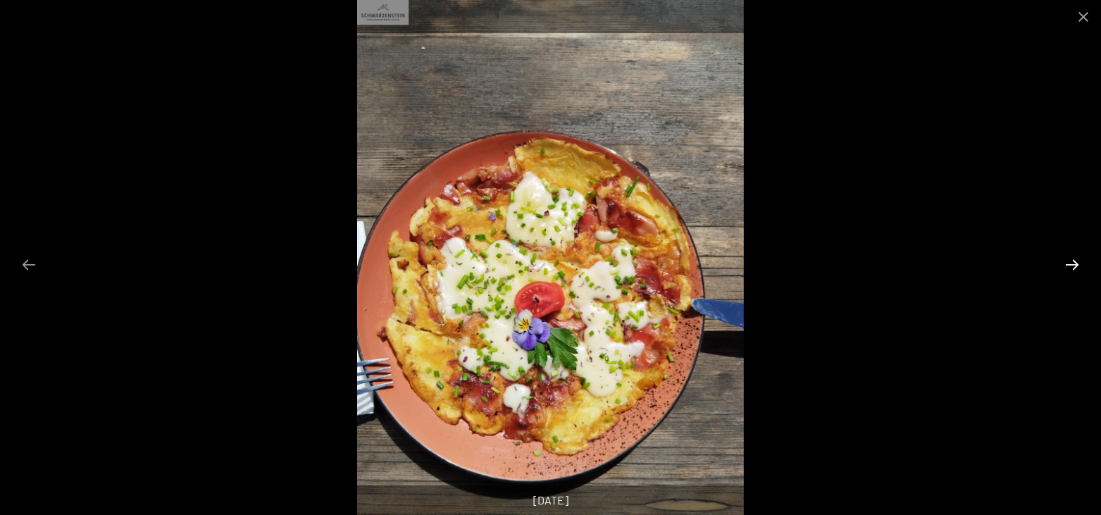
click at [1074, 269] on button "Next slide" at bounding box center [1072, 264] width 30 height 27
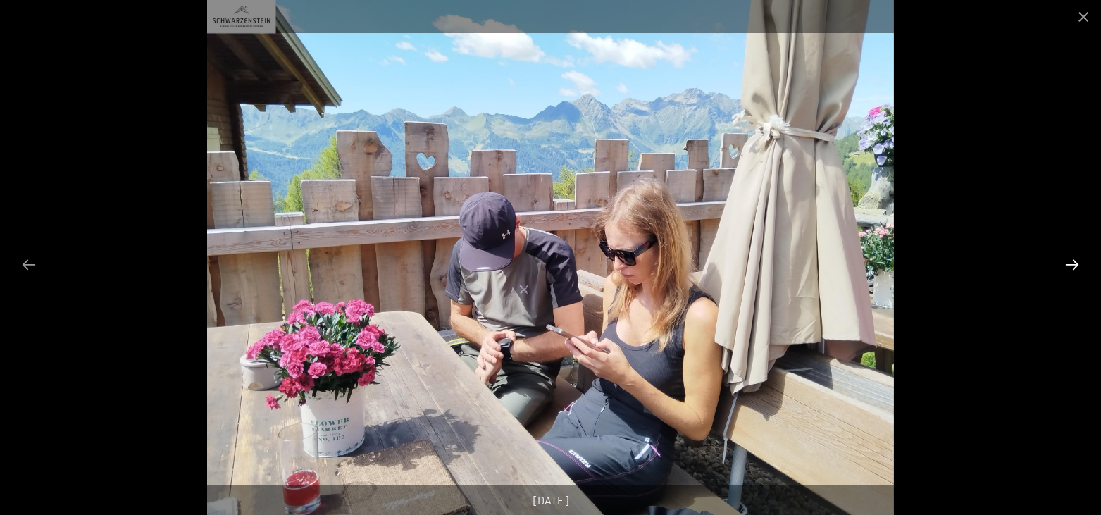
click at [1065, 272] on button "Next slide" at bounding box center [1072, 264] width 30 height 27
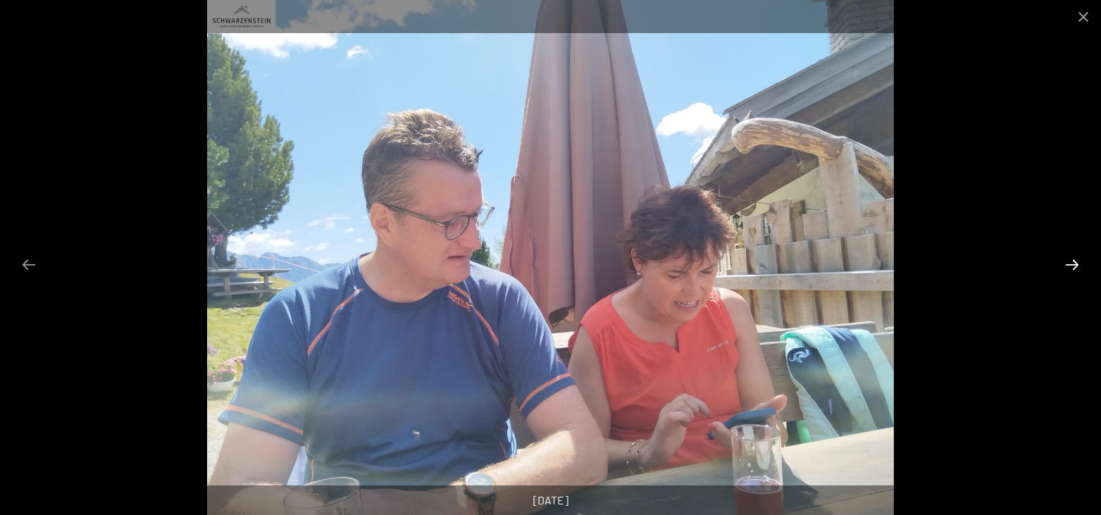
click at [1065, 272] on button "Next slide" at bounding box center [1072, 264] width 30 height 27
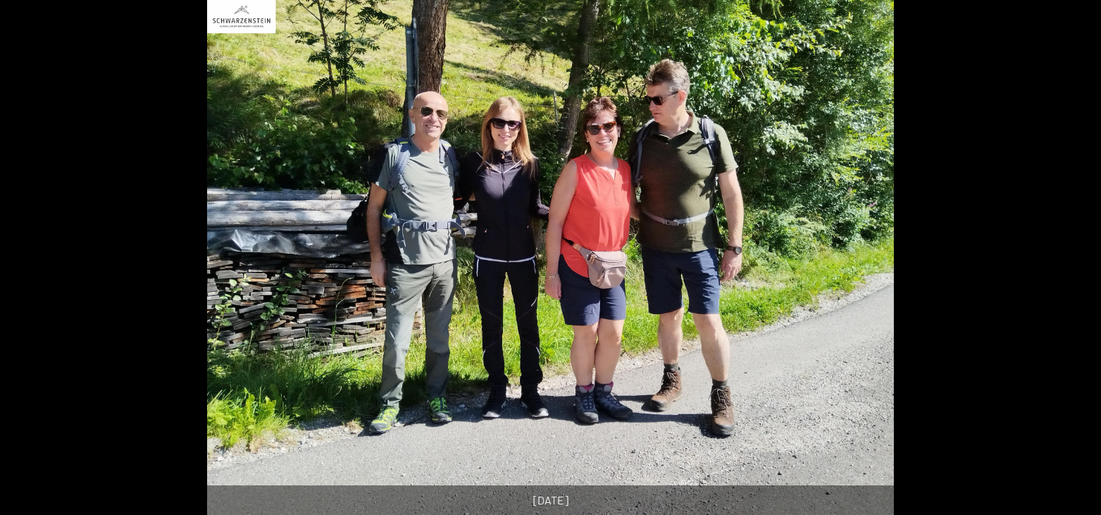
click at [1065, 272] on button "Next slide" at bounding box center [1079, 264] width 30 height 27
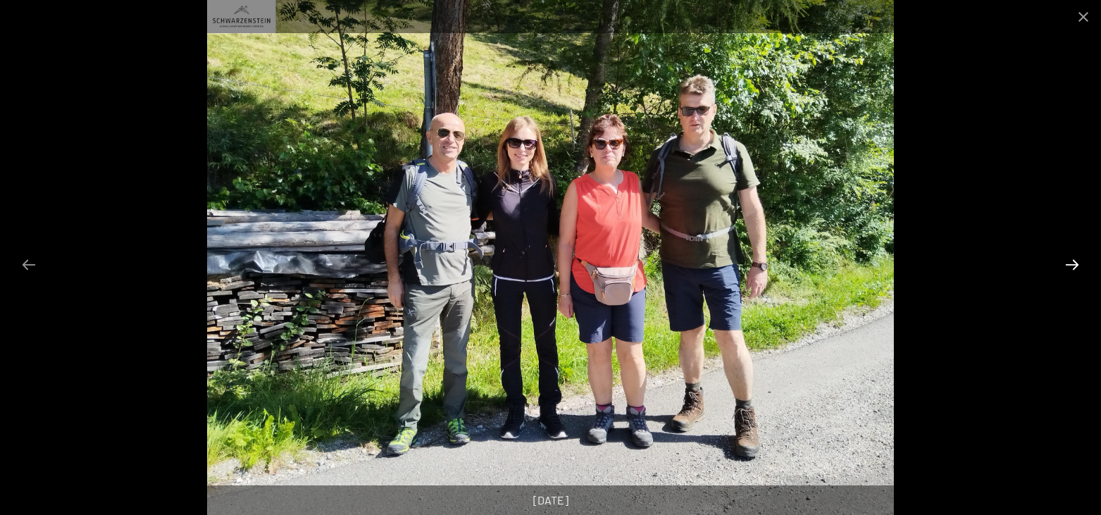
click at [1065, 272] on button "Next slide" at bounding box center [1072, 264] width 30 height 27
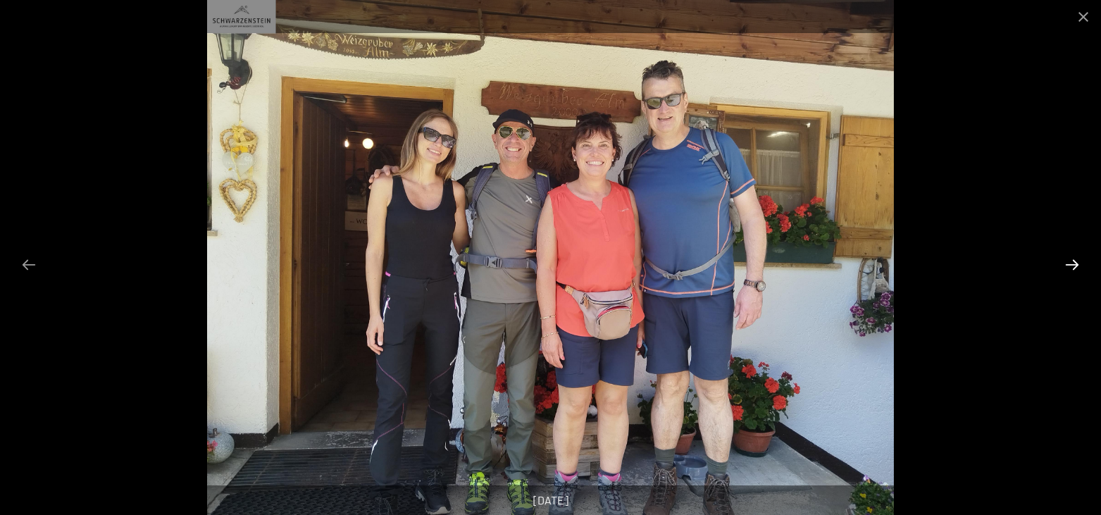
click at [1065, 272] on button "Next slide" at bounding box center [1072, 264] width 30 height 27
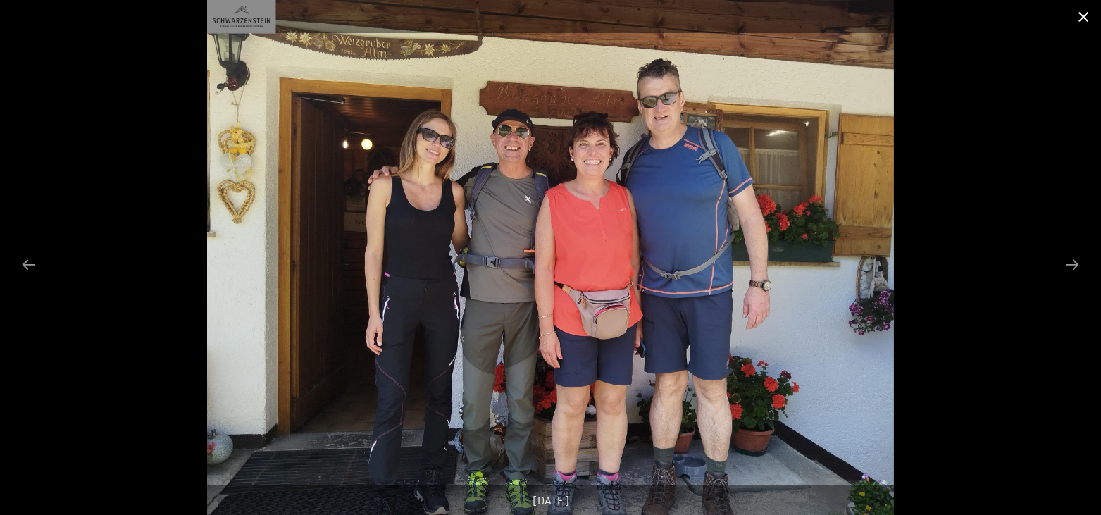
click at [1079, 25] on button "Close gallery" at bounding box center [1083, 16] width 35 height 33
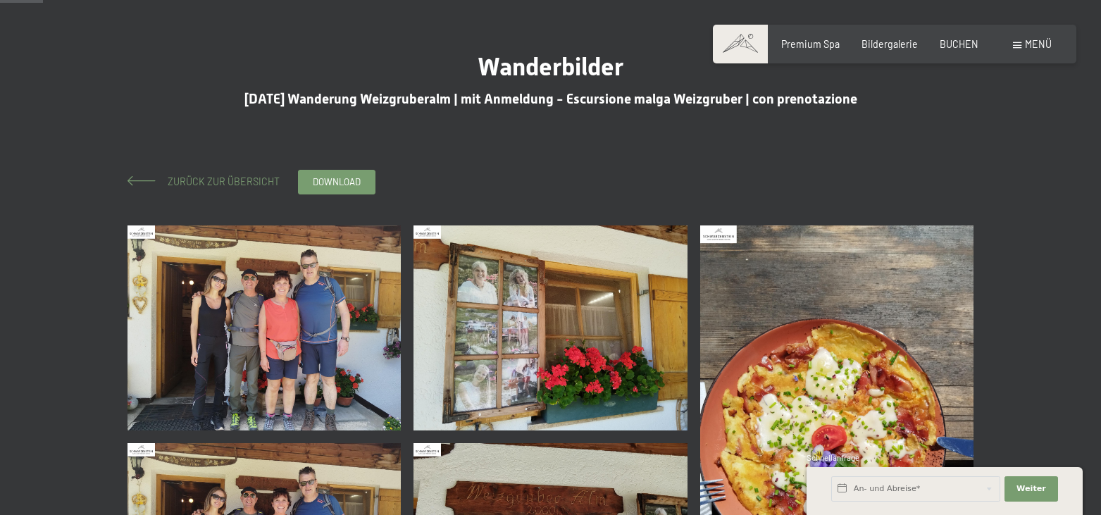
click at [223, 184] on span "Zurück zur Übersicht" at bounding box center [219, 181] width 122 height 12
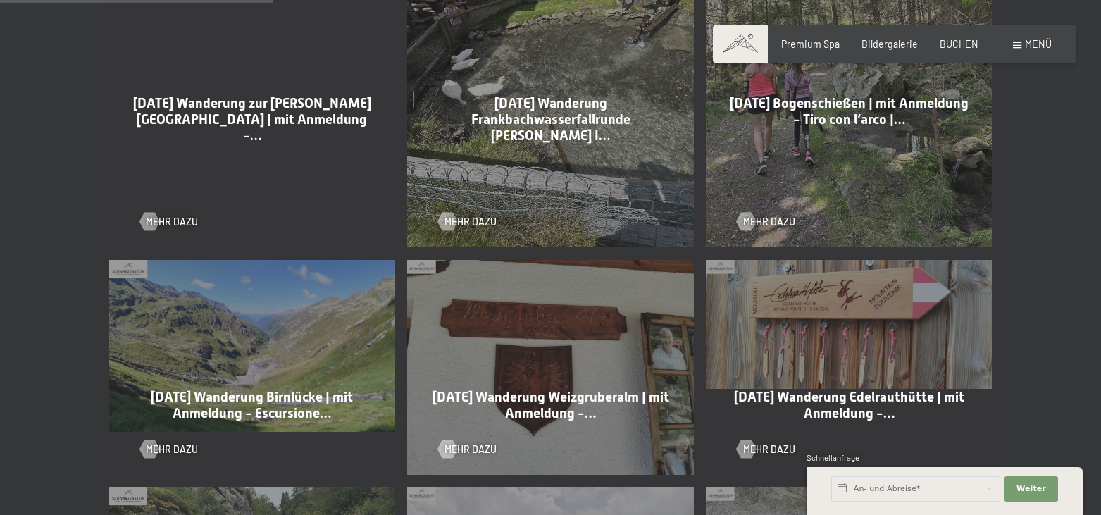
scroll to position [934, 0]
click at [177, 442] on span "Mehr dazu" at bounding box center [186, 449] width 52 height 14
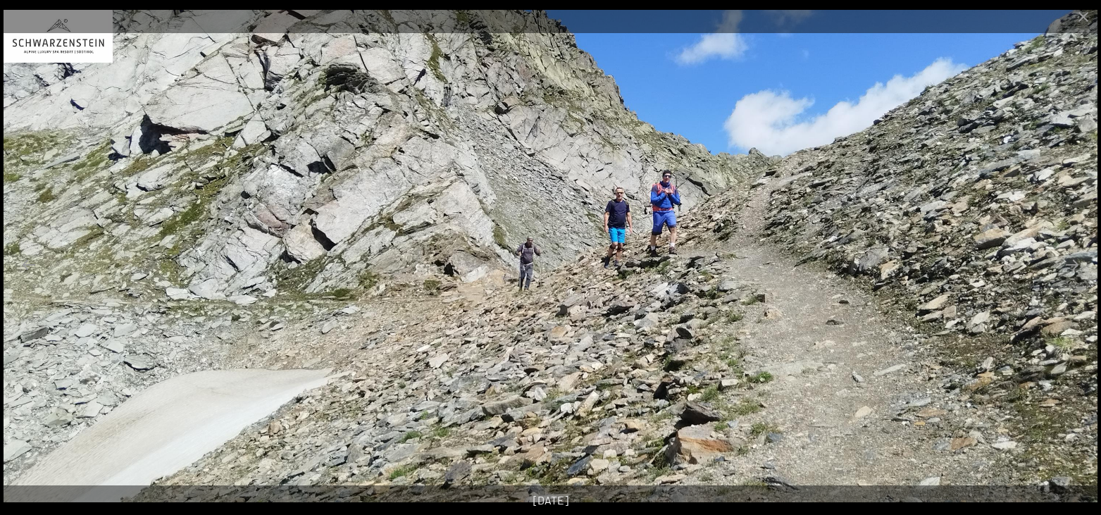
click at [1073, 270] on button "Next slide" at bounding box center [1072, 264] width 30 height 27
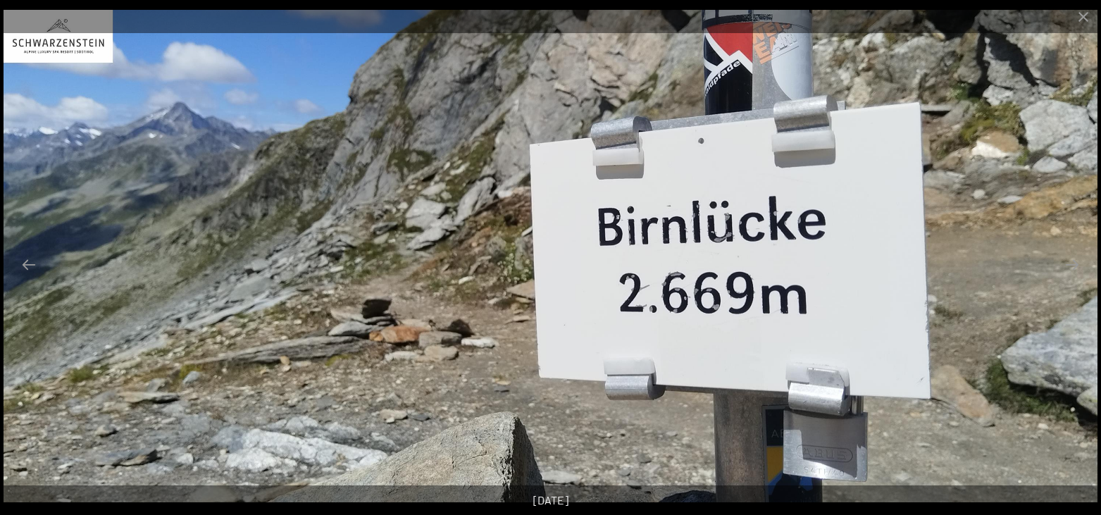
click at [1073, 270] on button "Next slide" at bounding box center [1072, 264] width 30 height 27
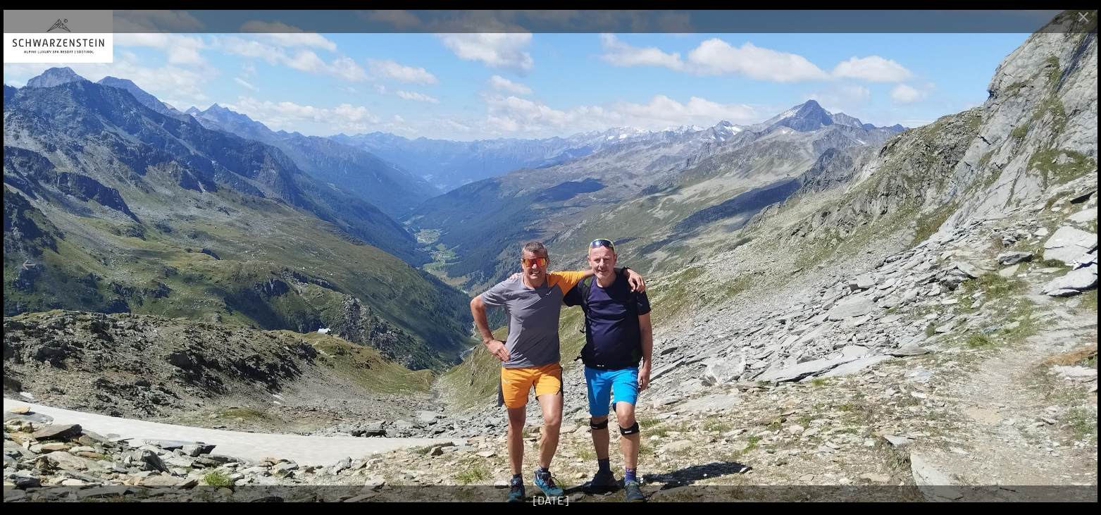
click at [1073, 265] on button "Next slide" at bounding box center [1072, 264] width 30 height 27
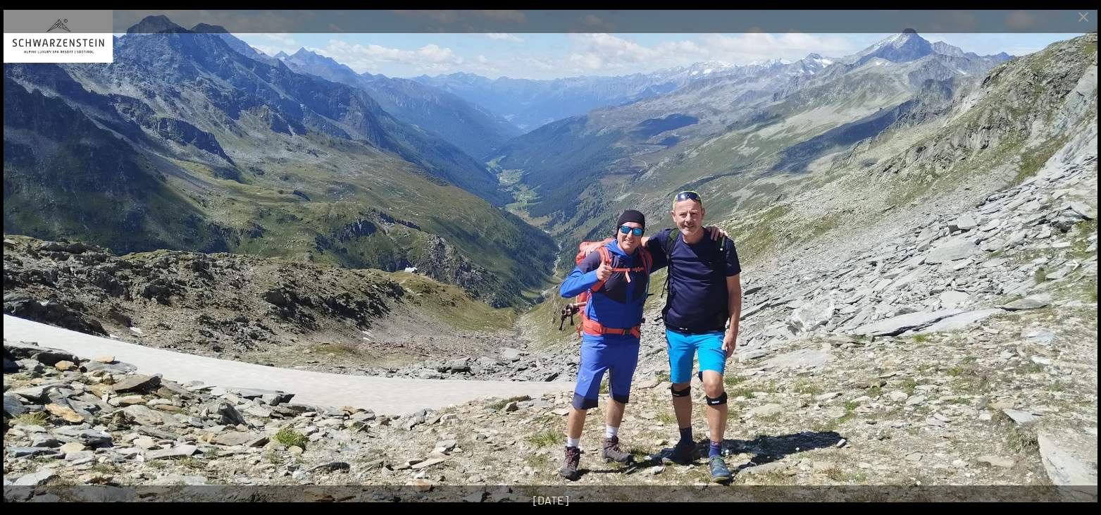
click at [1073, 265] on button "Next slide" at bounding box center [1072, 264] width 30 height 27
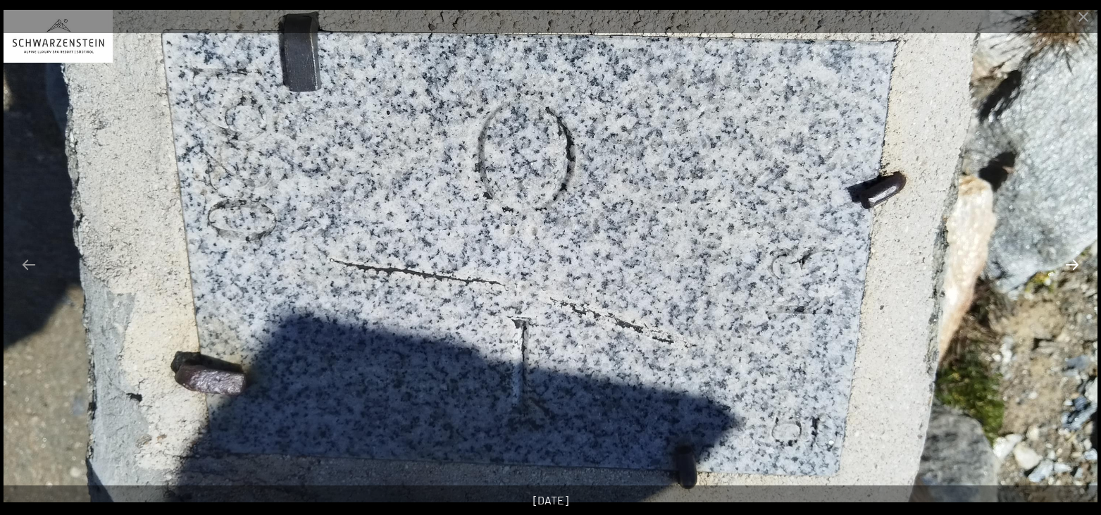
click at [1073, 265] on button "Next slide" at bounding box center [1072, 264] width 30 height 27
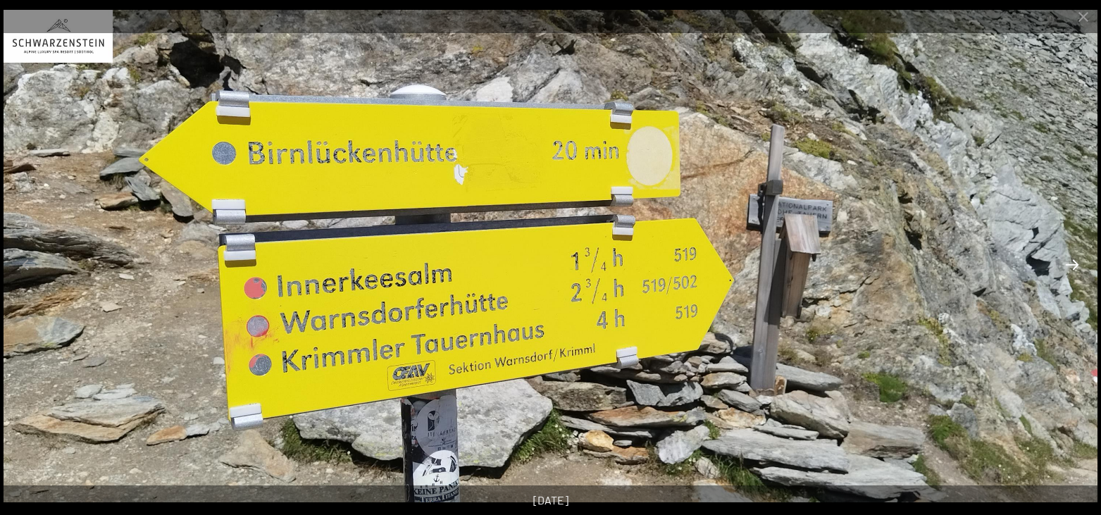
click at [1073, 265] on button "Next slide" at bounding box center [1072, 264] width 30 height 27
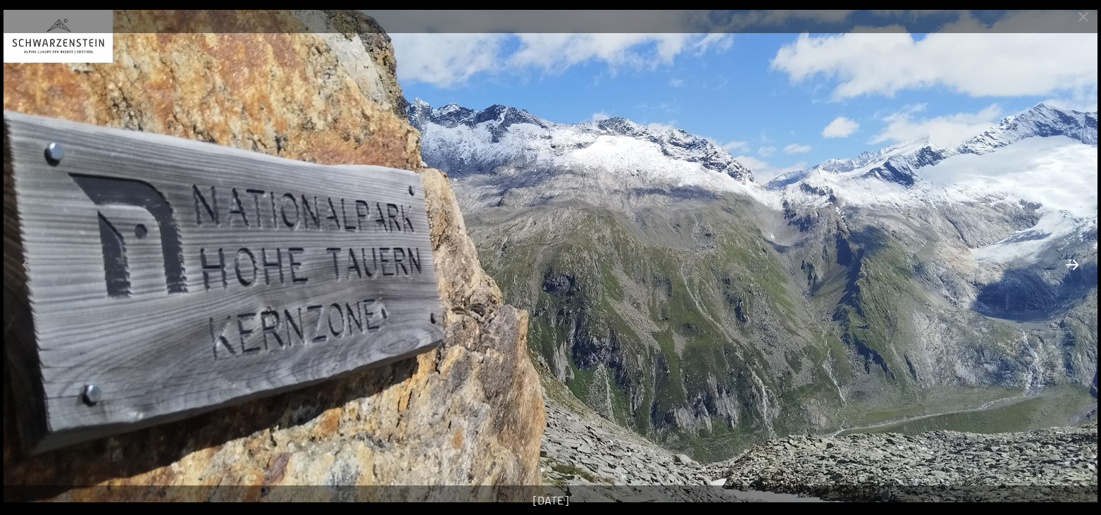
click at [1073, 265] on button "Next slide" at bounding box center [1072, 264] width 30 height 27
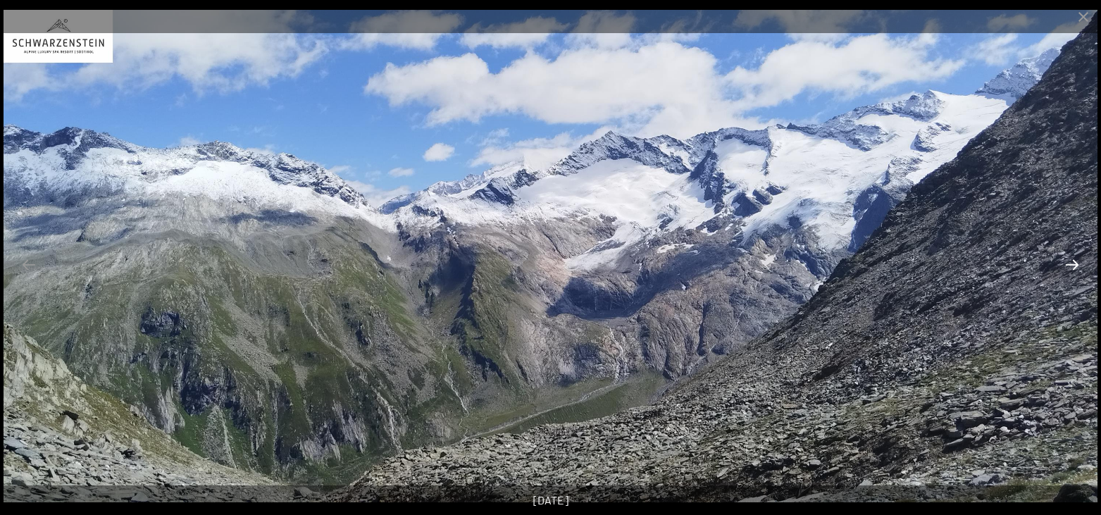
click at [1073, 265] on button "Next slide" at bounding box center [1072, 264] width 30 height 27
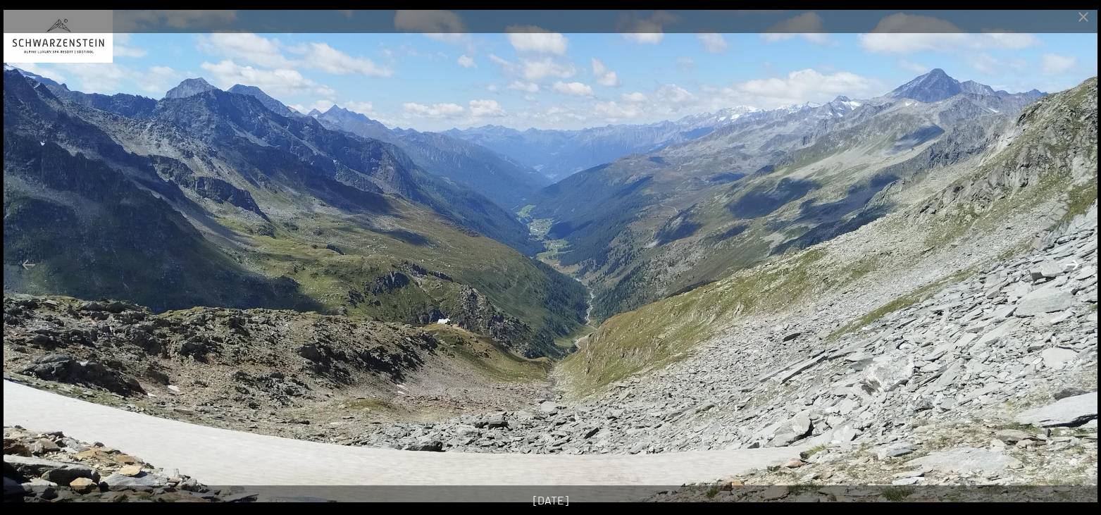
click at [1073, 265] on button "Next slide" at bounding box center [1072, 264] width 30 height 27
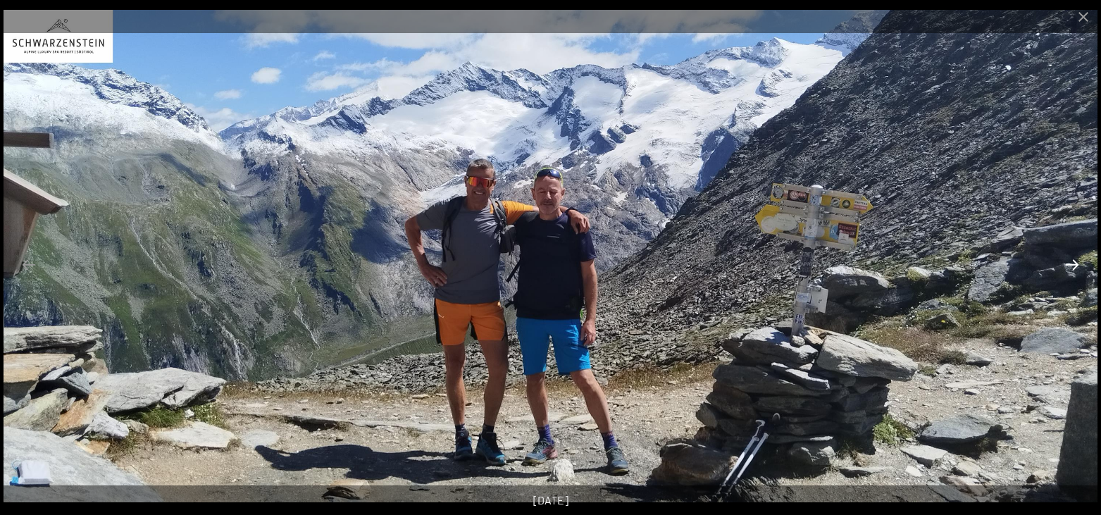
click at [1073, 265] on button "Next slide" at bounding box center [1072, 264] width 30 height 27
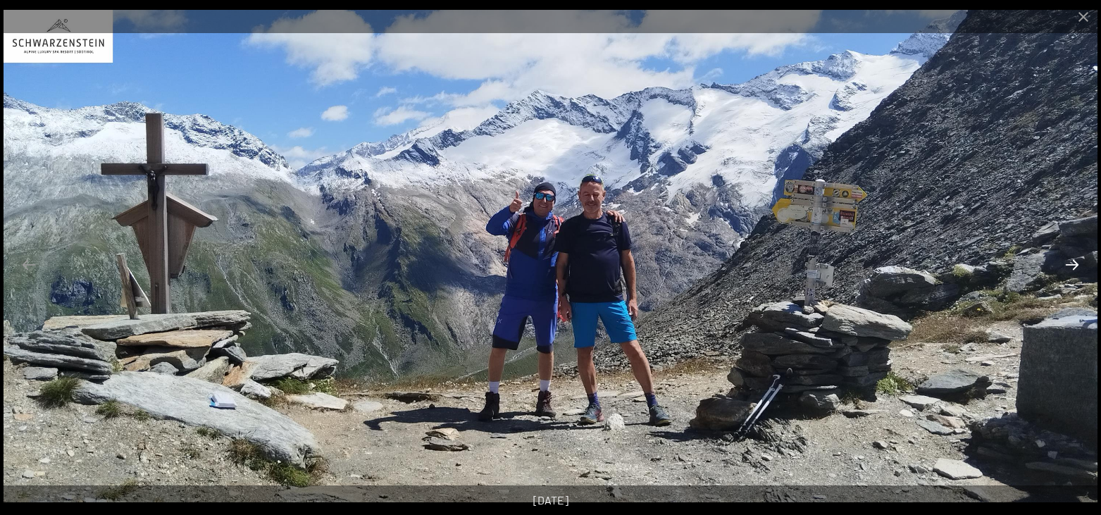
click at [1073, 265] on button "Next slide" at bounding box center [1072, 264] width 30 height 27
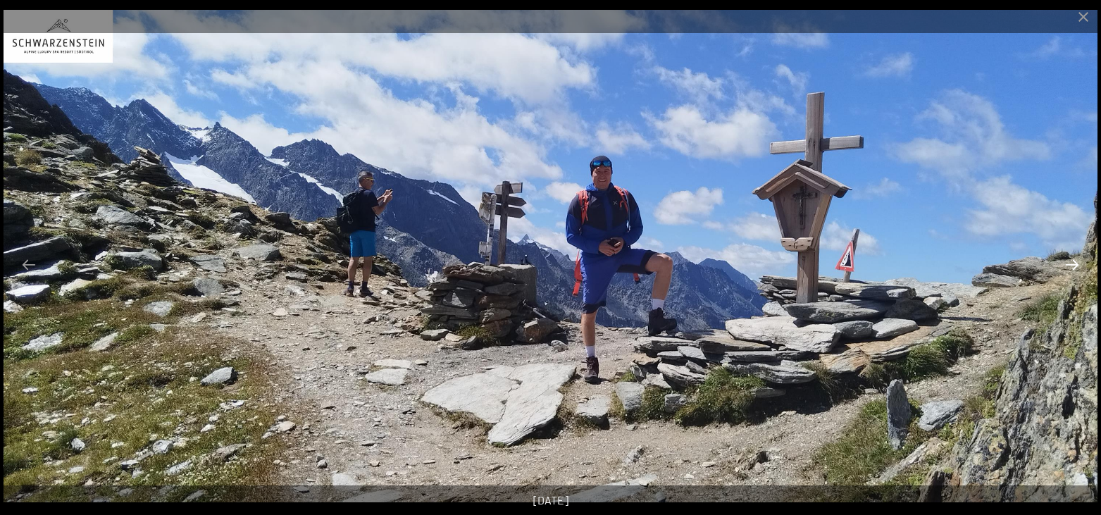
click at [1073, 265] on button "Next slide" at bounding box center [1072, 264] width 30 height 27
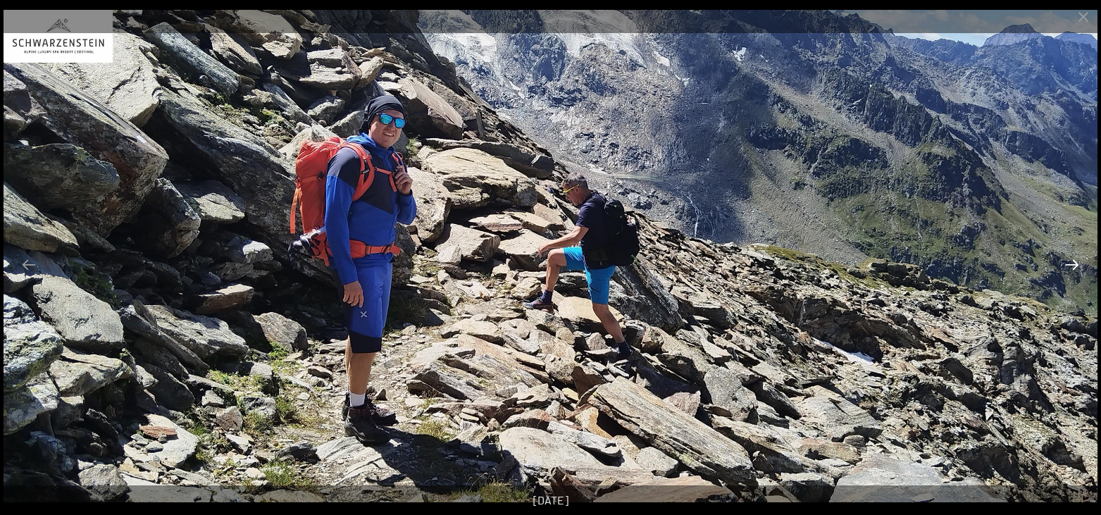
click at [1073, 265] on button "Next slide" at bounding box center [1072, 264] width 30 height 27
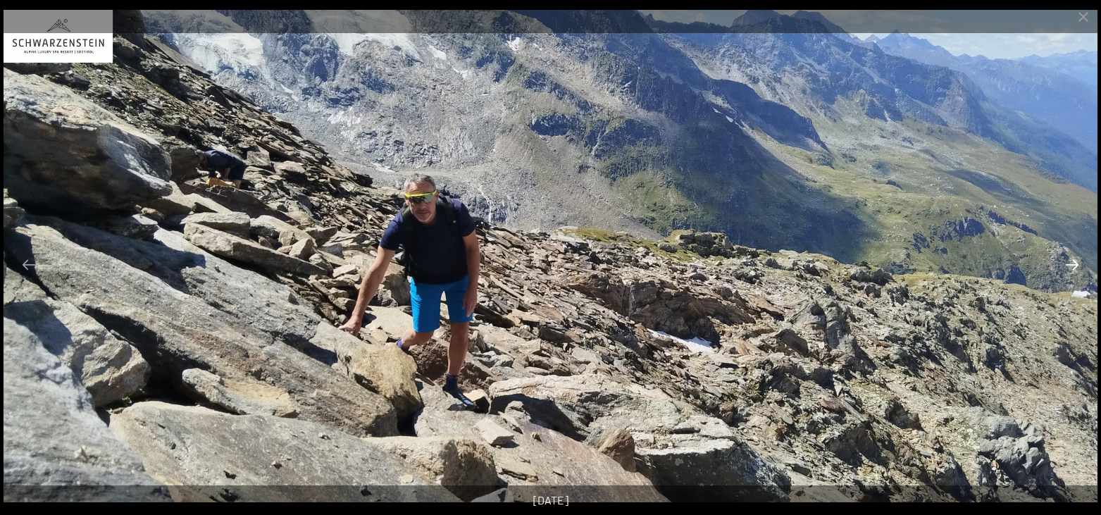
click at [1073, 265] on button "Next slide" at bounding box center [1072, 264] width 30 height 27
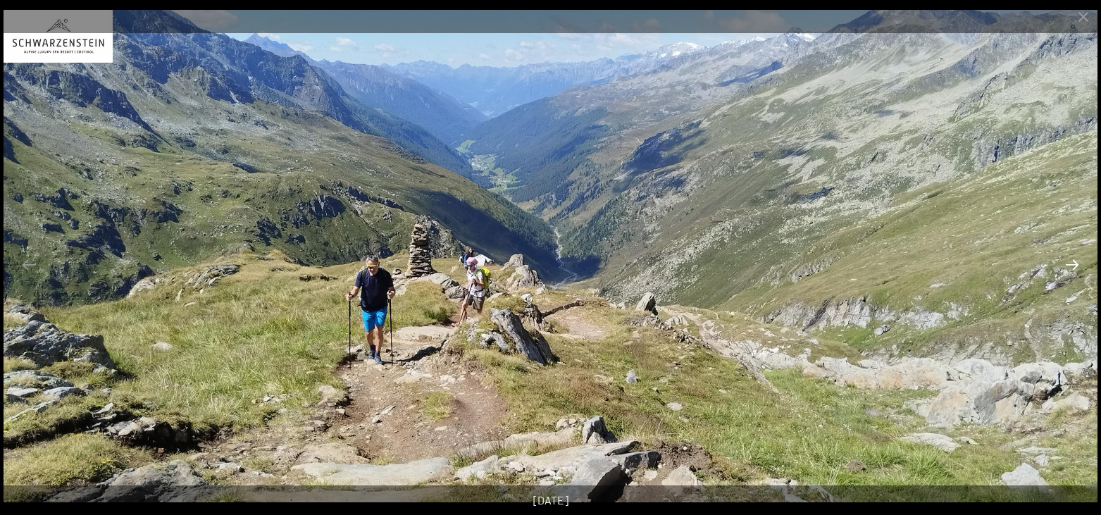
click at [1073, 265] on button "Next slide" at bounding box center [1072, 264] width 30 height 27
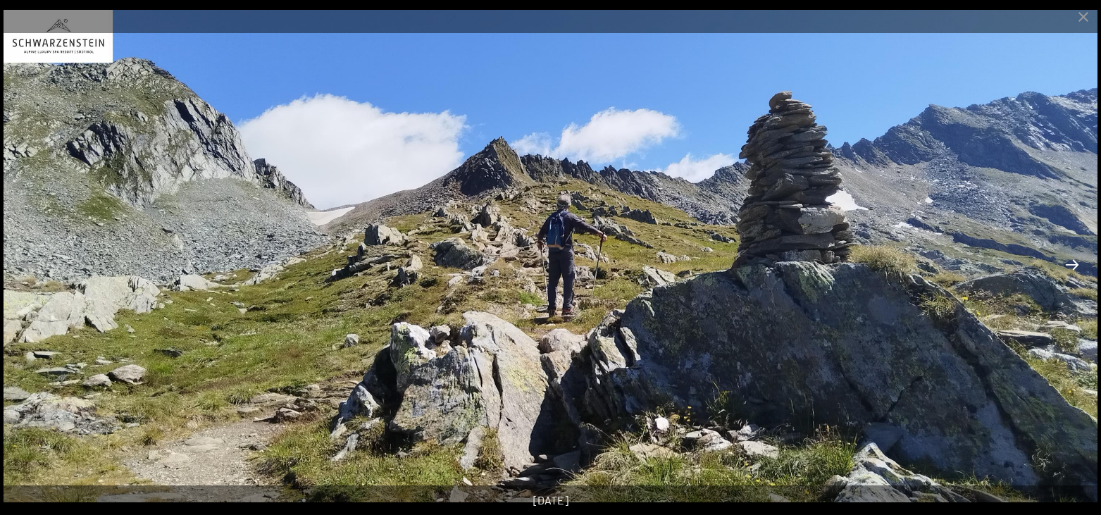
click at [1073, 265] on button "Next slide" at bounding box center [1072, 264] width 30 height 27
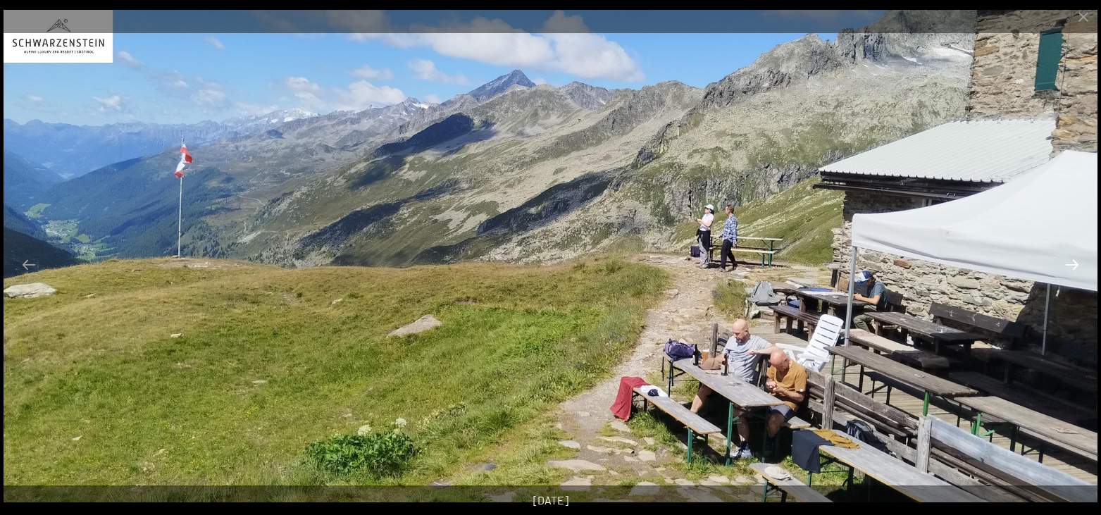
click at [1073, 268] on button "Next slide" at bounding box center [1072, 264] width 30 height 27
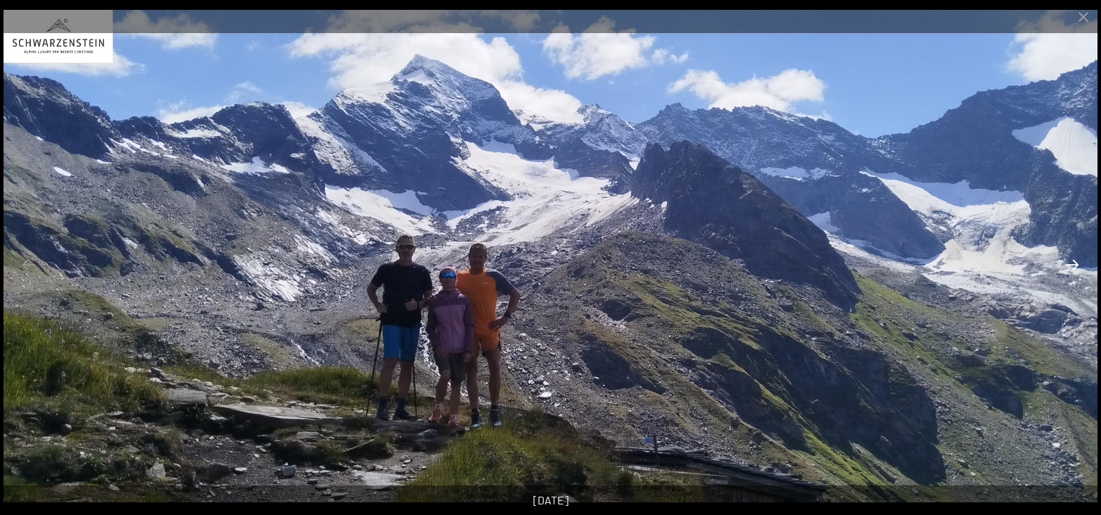
click at [1073, 268] on button "Next slide" at bounding box center [1072, 264] width 30 height 27
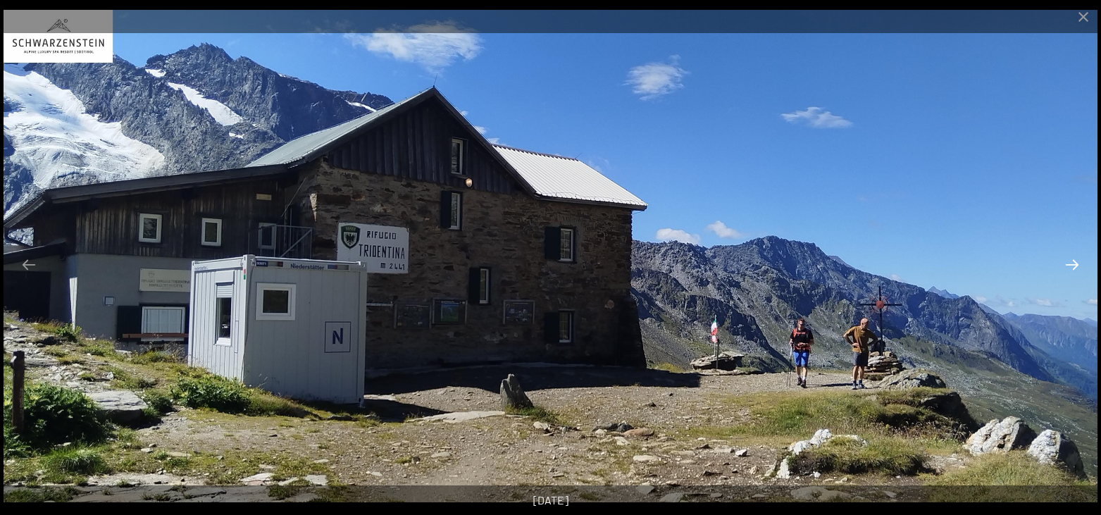
click at [1073, 268] on button "Next slide" at bounding box center [1072, 264] width 30 height 27
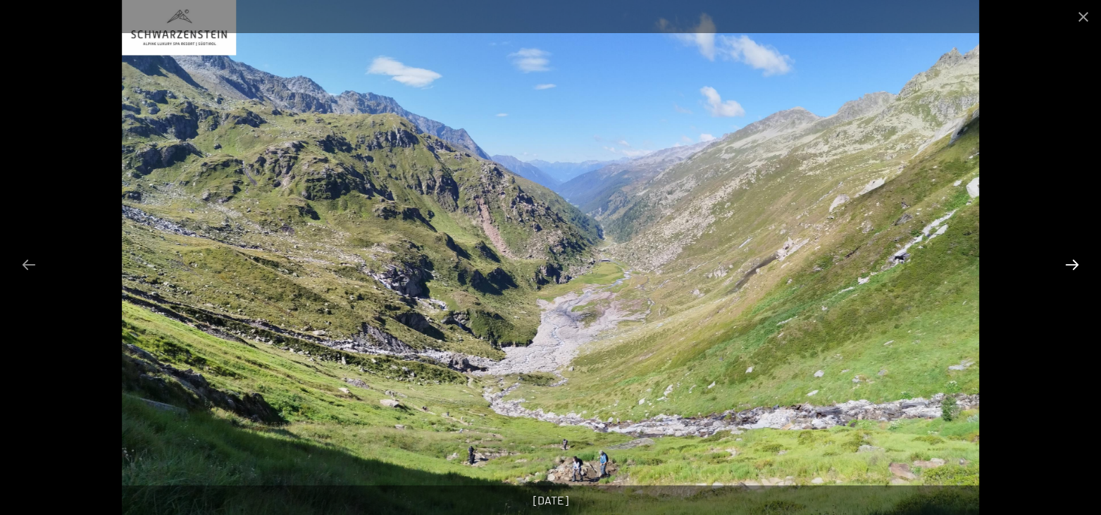
click at [1073, 268] on button "Next slide" at bounding box center [1072, 264] width 30 height 27
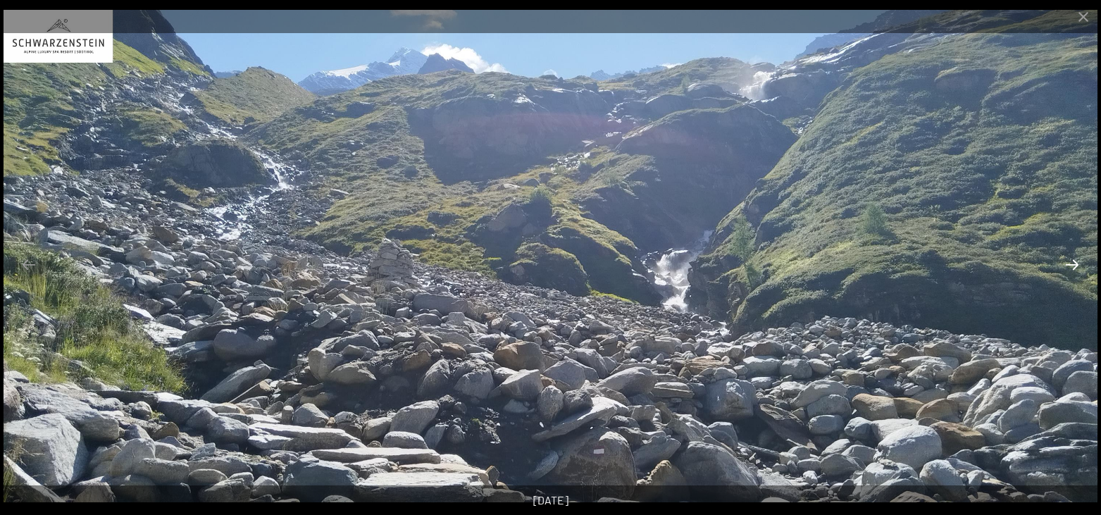
click at [1073, 268] on button "Next slide" at bounding box center [1072, 264] width 30 height 27
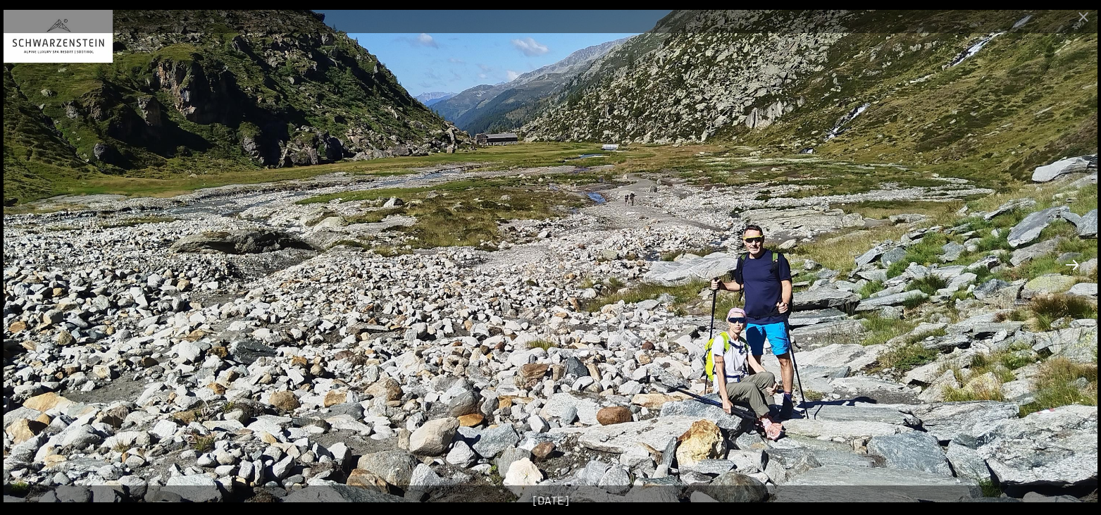
click at [1073, 268] on button "Next slide" at bounding box center [1072, 264] width 30 height 27
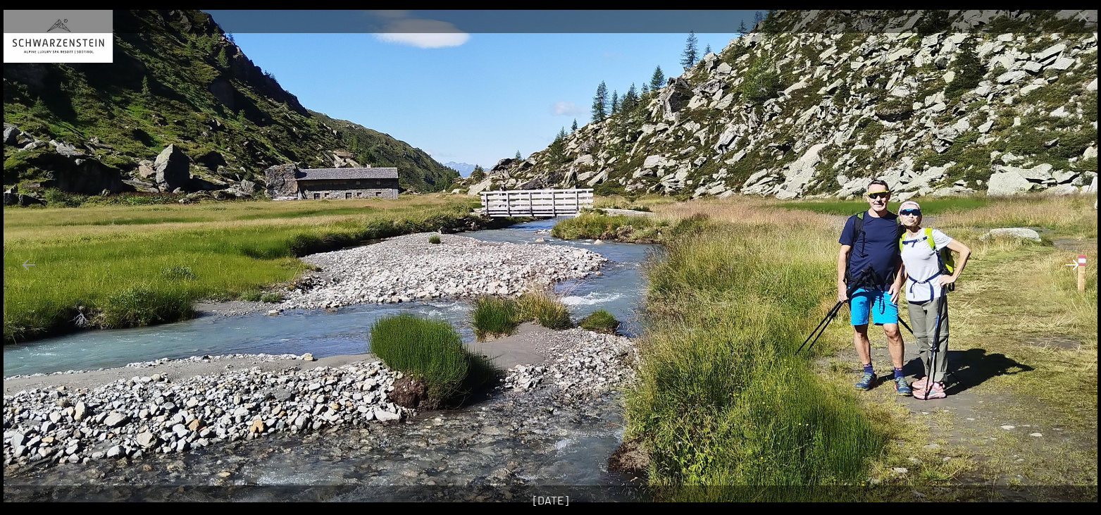
click at [1073, 268] on button "Next slide" at bounding box center [1072, 264] width 30 height 27
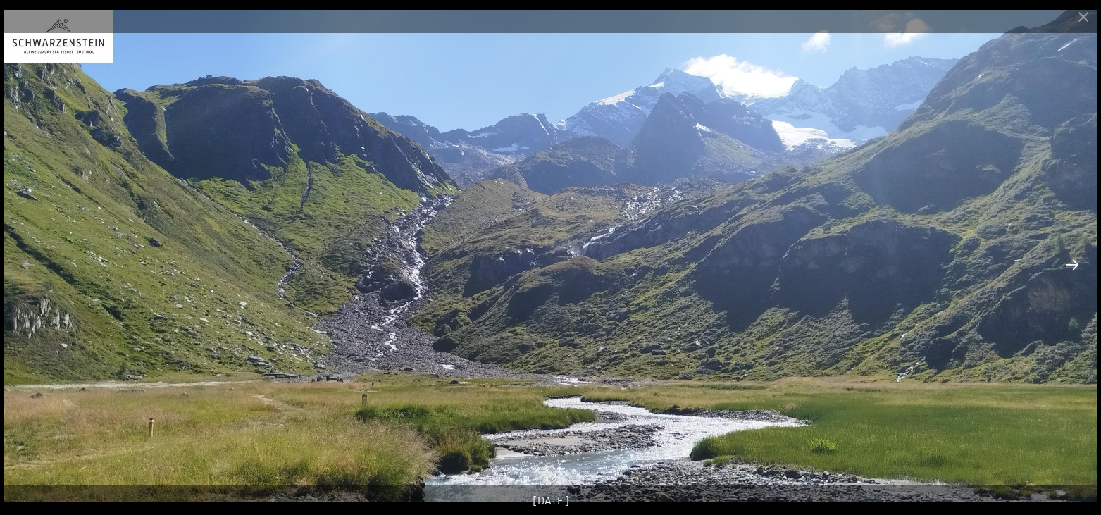
click at [1073, 268] on button "Next slide" at bounding box center [1072, 264] width 30 height 27
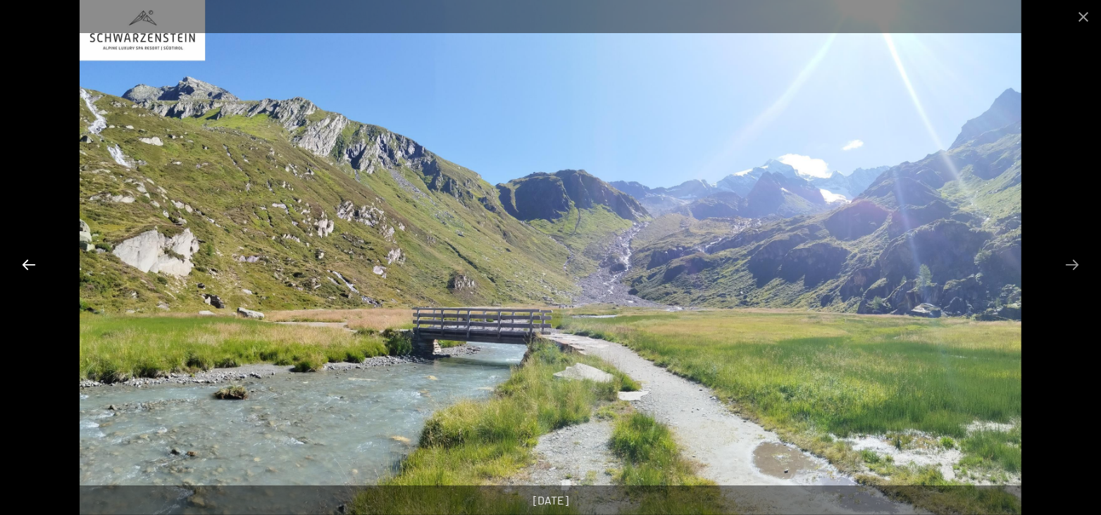
click at [14, 269] on button "Previous slide" at bounding box center [29, 264] width 30 height 27
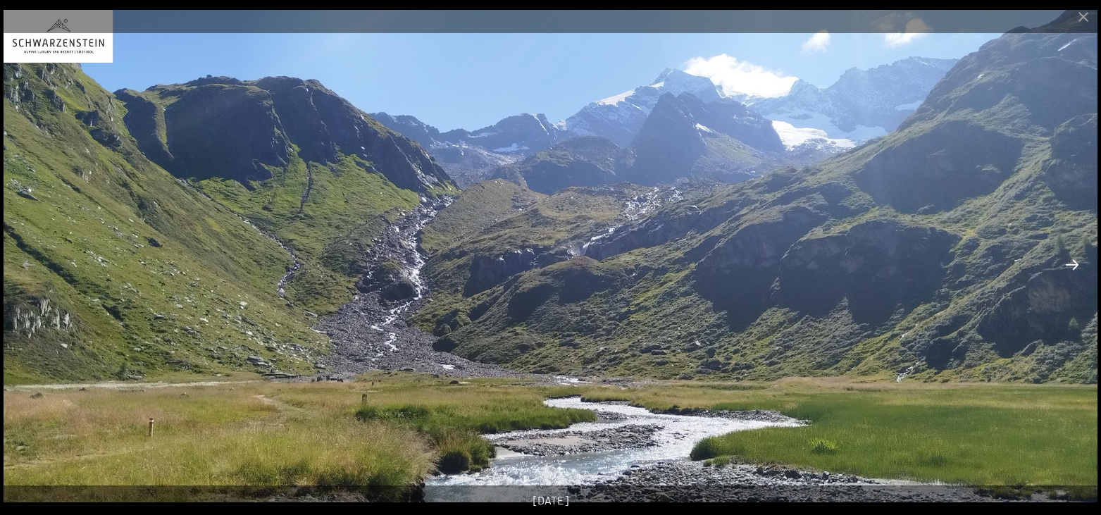
click at [1075, 273] on button "Next slide" at bounding box center [1072, 264] width 30 height 27
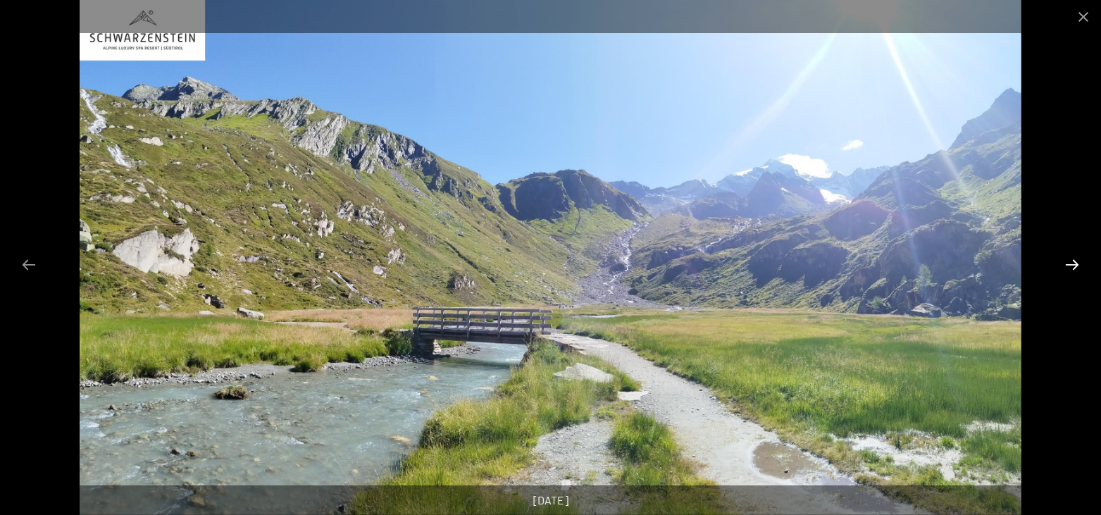
click at [1075, 271] on button "Next slide" at bounding box center [1072, 264] width 30 height 27
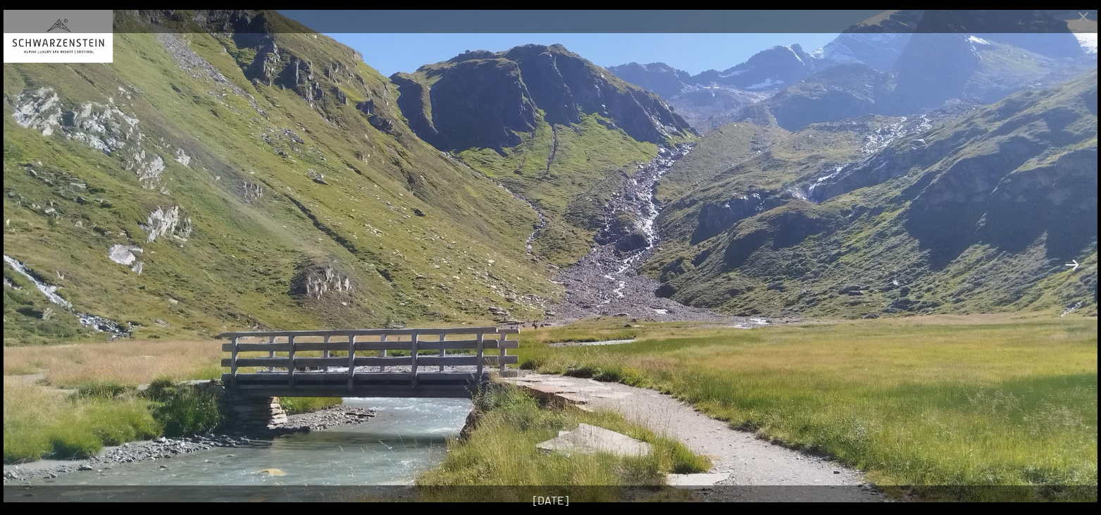
click at [1075, 271] on button "Next slide" at bounding box center [1072, 264] width 30 height 27
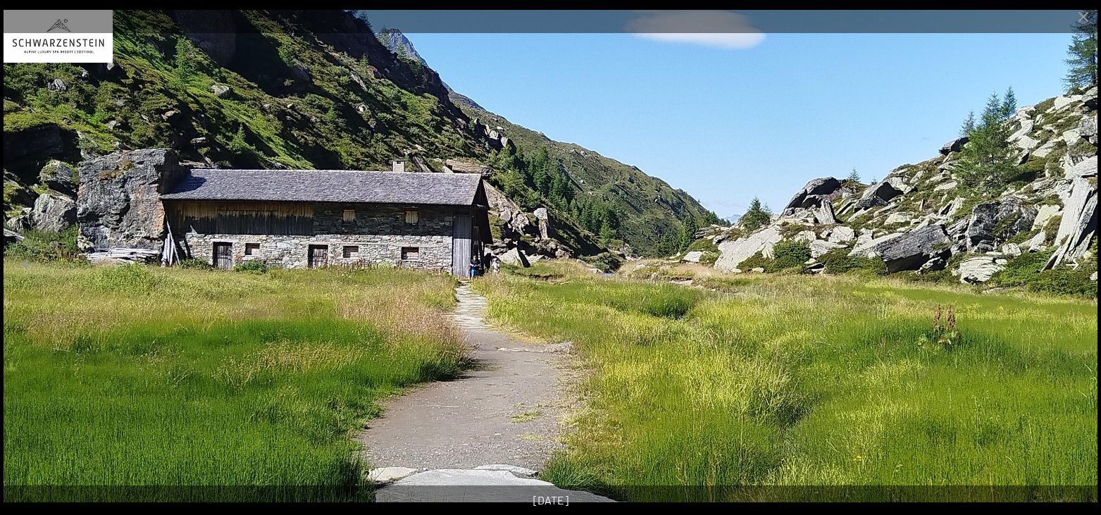
click at [1075, 271] on button "Next slide" at bounding box center [1072, 264] width 30 height 27
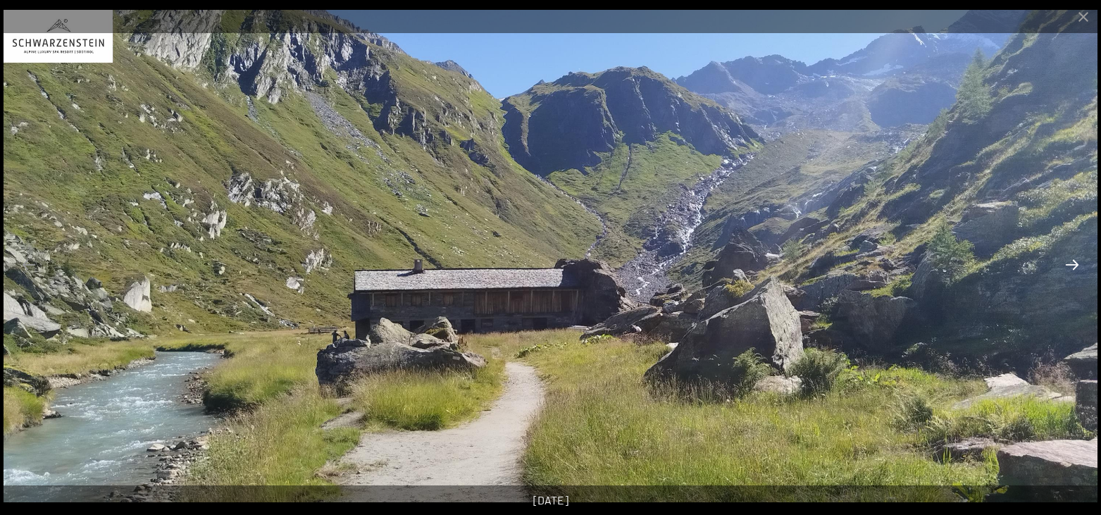
click at [1075, 271] on button "Next slide" at bounding box center [1072, 264] width 30 height 27
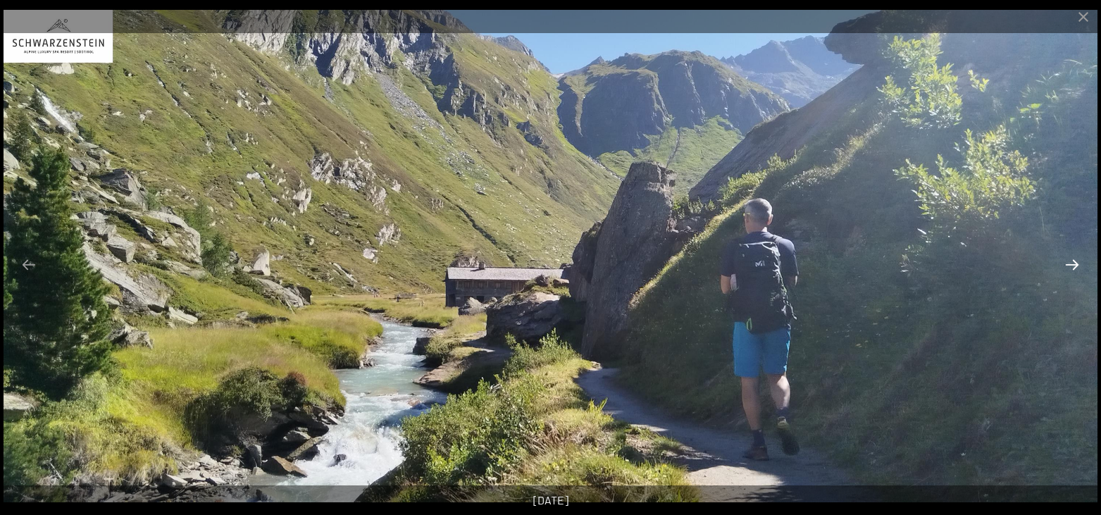
click at [1075, 270] on button "Next slide" at bounding box center [1072, 264] width 30 height 27
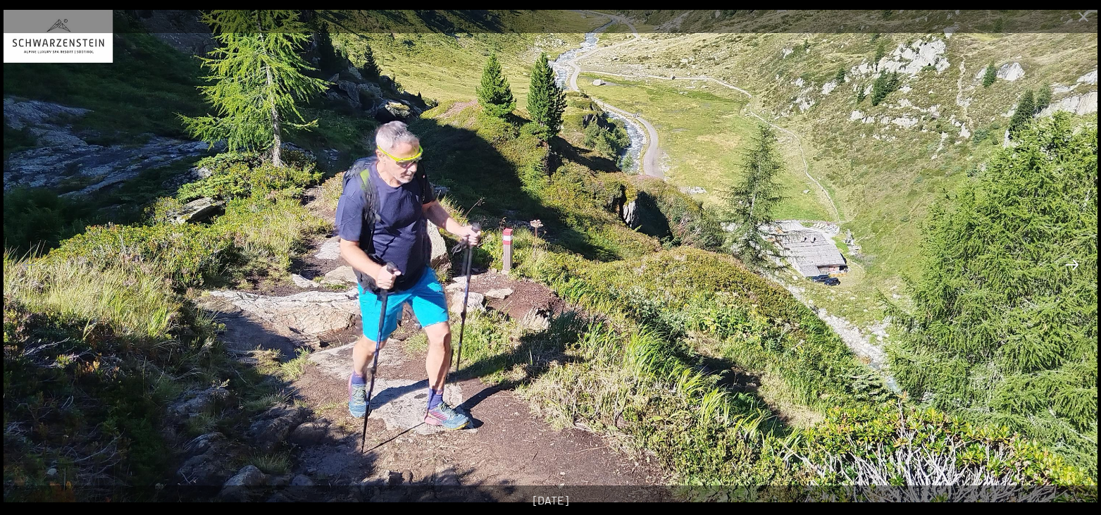
click at [1075, 270] on button "Next slide" at bounding box center [1072, 264] width 30 height 27
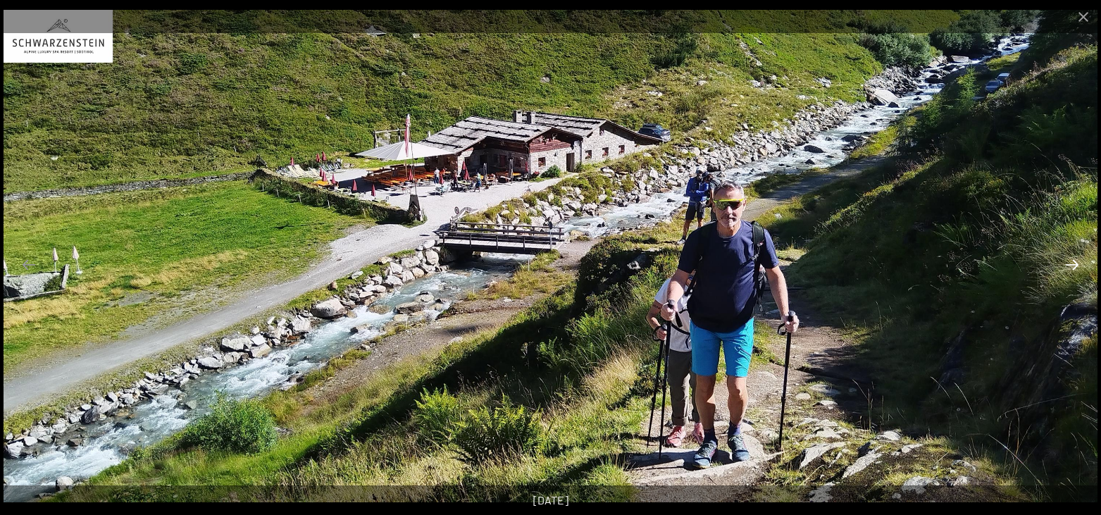
click at [1075, 270] on button "Next slide" at bounding box center [1072, 264] width 30 height 27
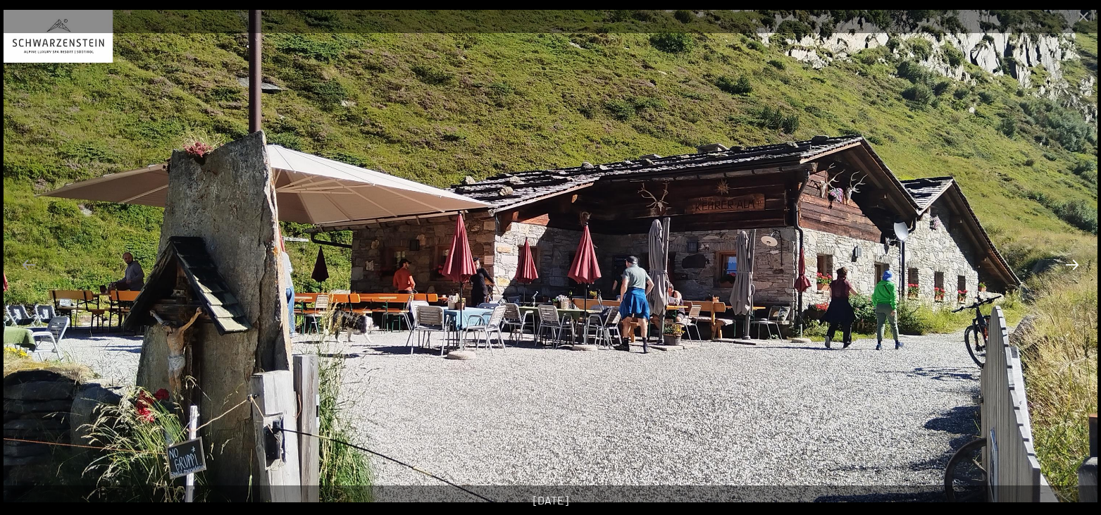
click at [1075, 266] on button "Next slide" at bounding box center [1072, 264] width 30 height 27
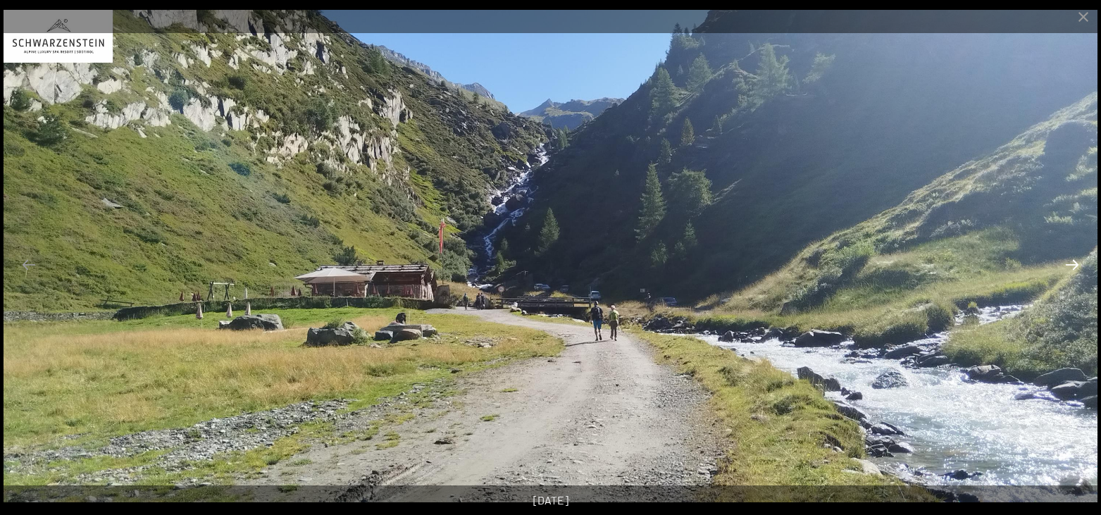
click at [1075, 266] on button "Next slide" at bounding box center [1072, 264] width 30 height 27
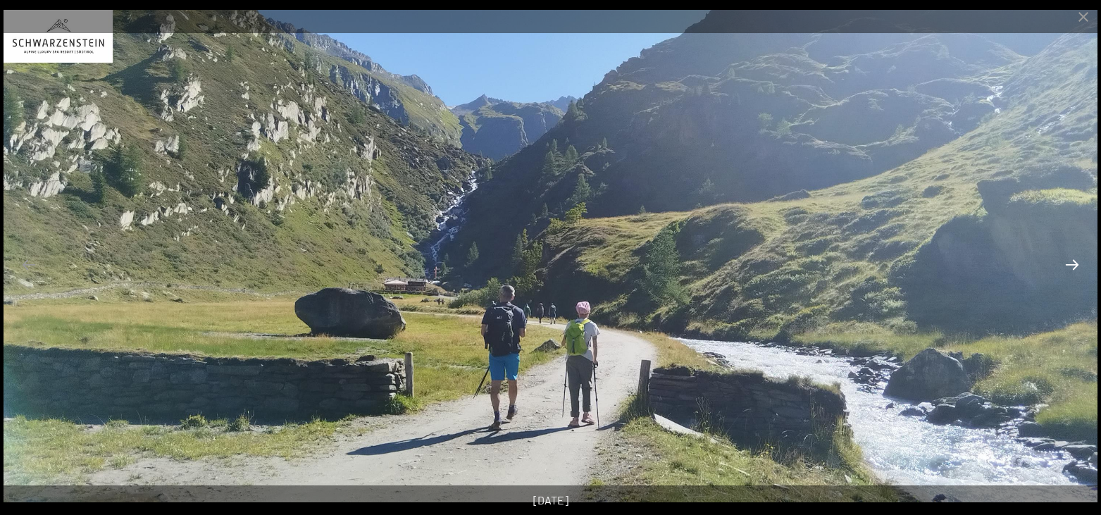
click at [1075, 266] on button "Next slide" at bounding box center [1072, 264] width 30 height 27
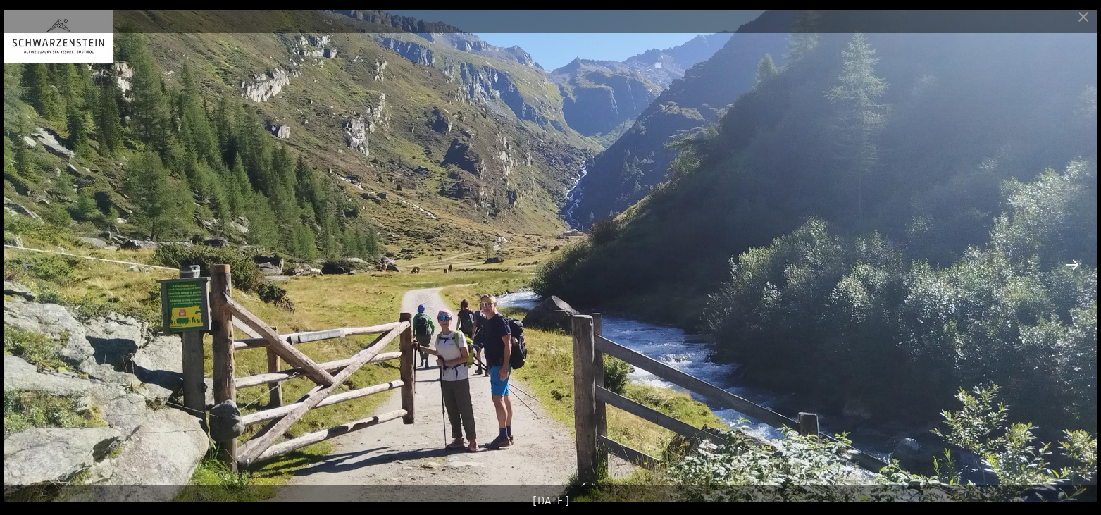
click at [1075, 263] on button "Next slide" at bounding box center [1072, 264] width 30 height 27
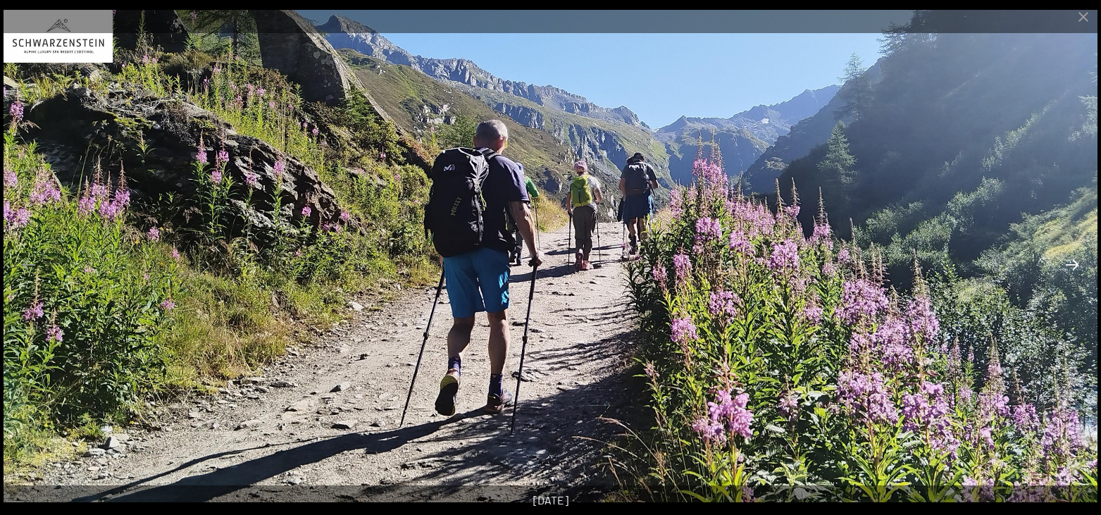
click at [1075, 263] on button "Next slide" at bounding box center [1072, 264] width 30 height 27
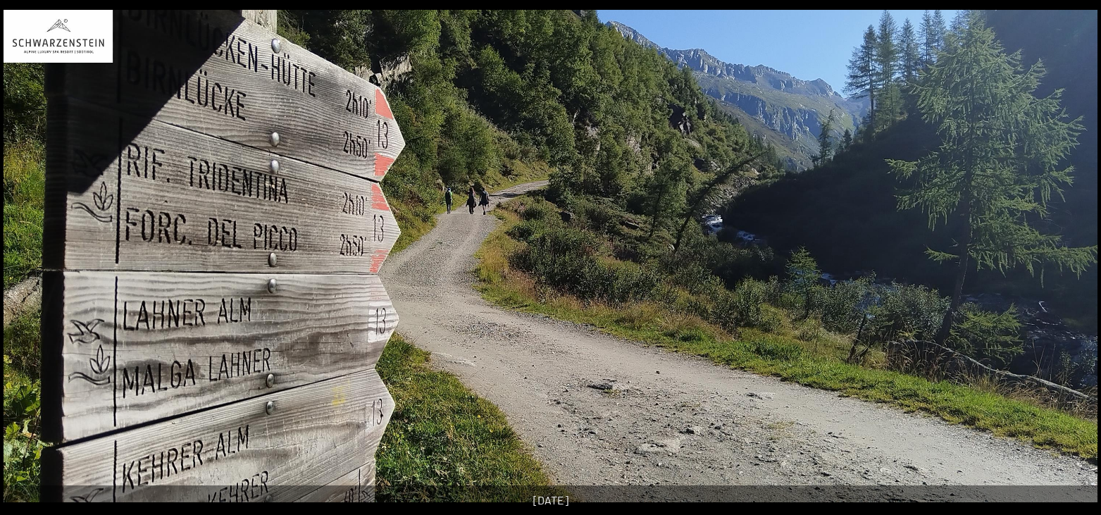
click at [1075, 263] on button "Next slide" at bounding box center [1079, 264] width 30 height 27
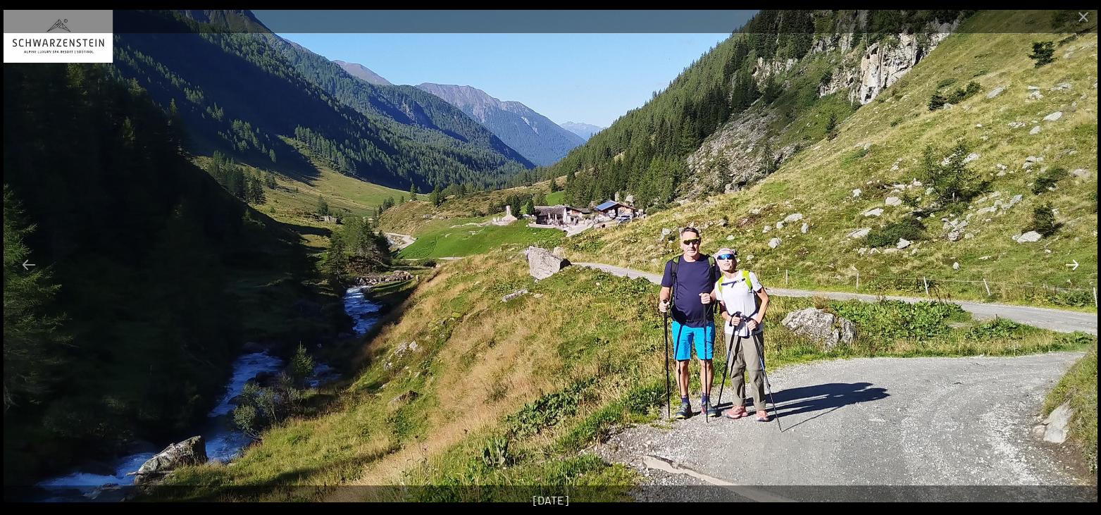
click at [1075, 263] on button "Next slide" at bounding box center [1072, 264] width 30 height 27
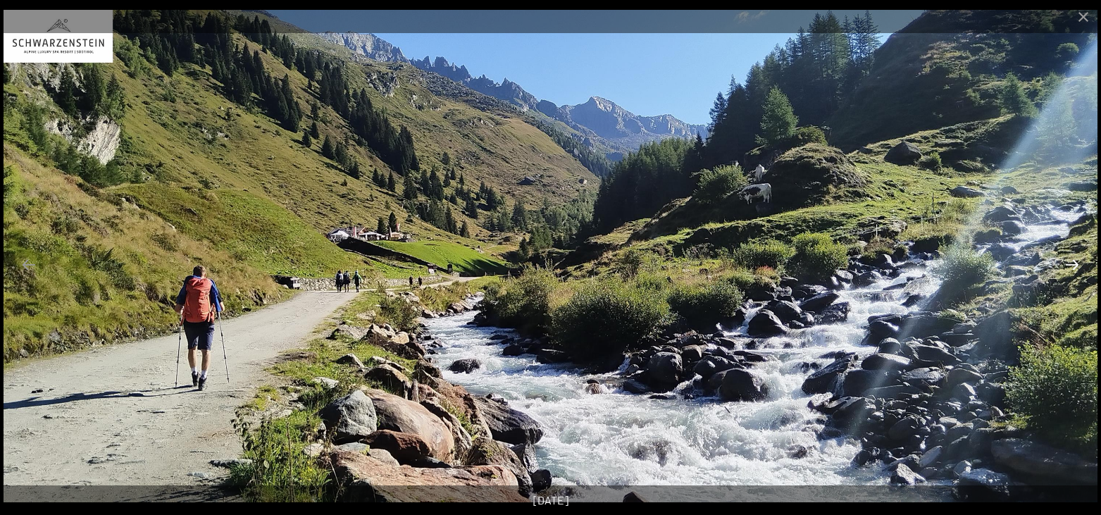
click at [1075, 263] on button "Next slide" at bounding box center [1072, 264] width 30 height 27
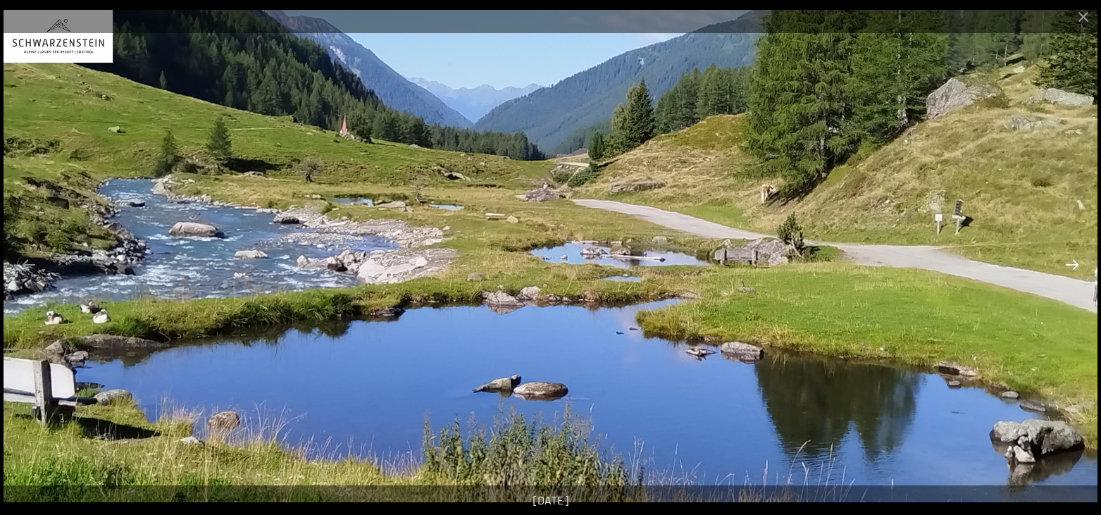
click at [1075, 263] on button "Next slide" at bounding box center [1072, 264] width 30 height 27
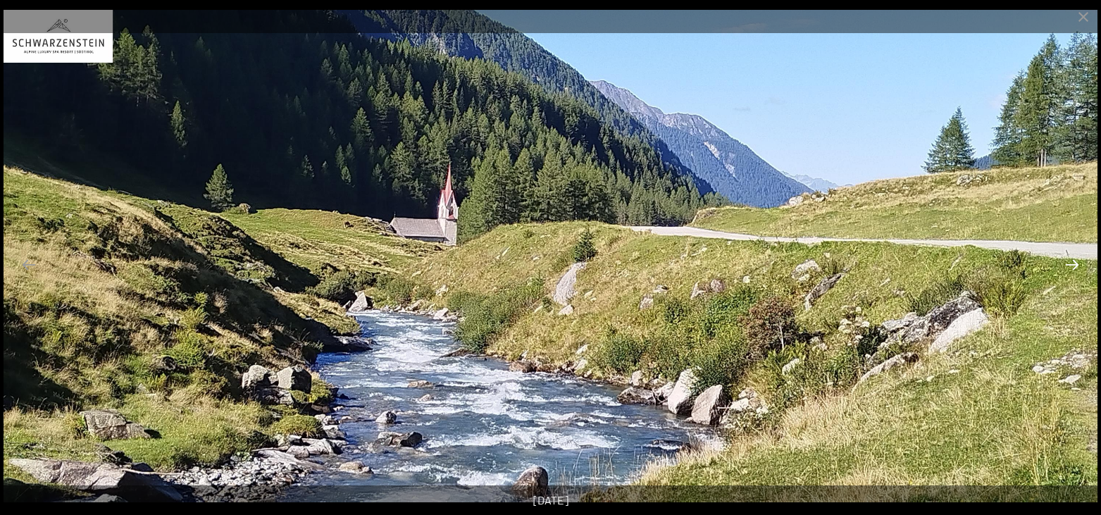
click at [1075, 263] on button "Next slide" at bounding box center [1072, 264] width 30 height 27
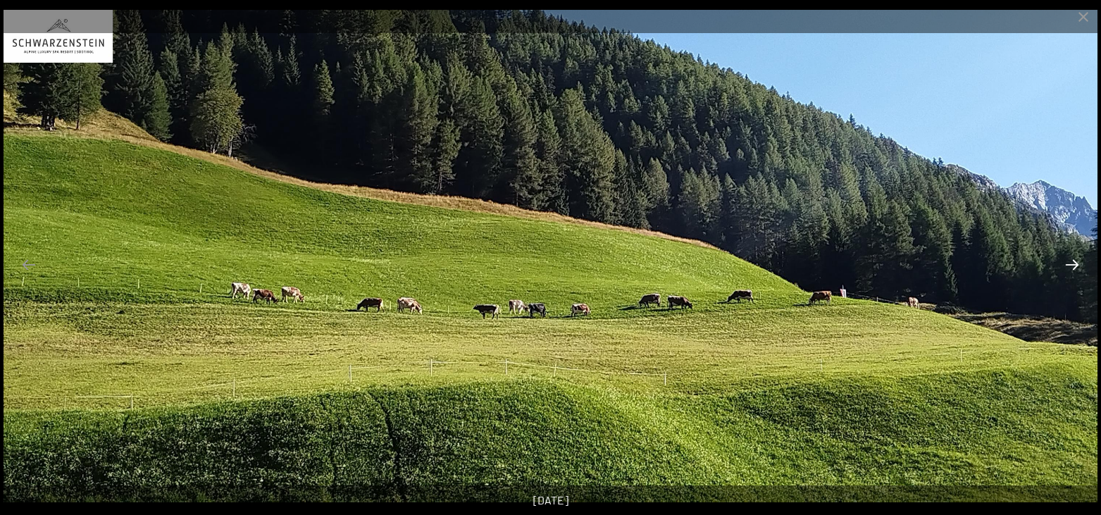
click at [1075, 263] on button "Next slide" at bounding box center [1072, 264] width 30 height 27
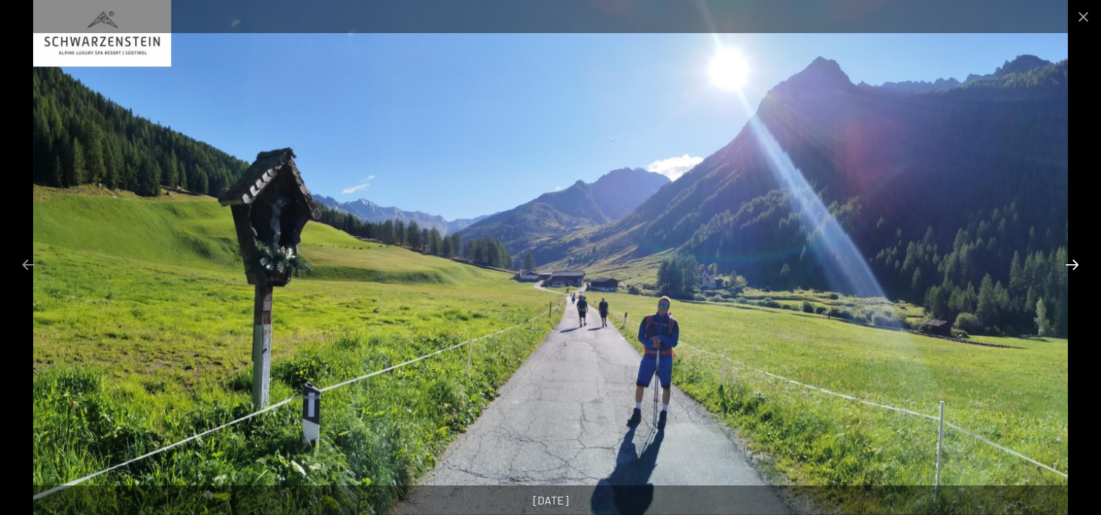
click at [1075, 263] on button "Next slide" at bounding box center [1072, 264] width 30 height 27
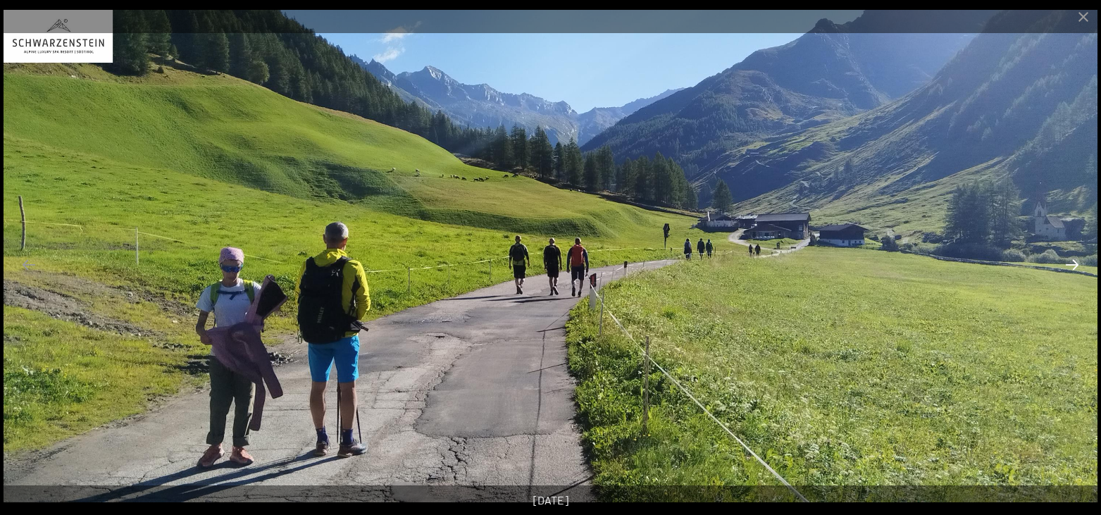
click at [1075, 263] on button "Next slide" at bounding box center [1072, 264] width 30 height 27
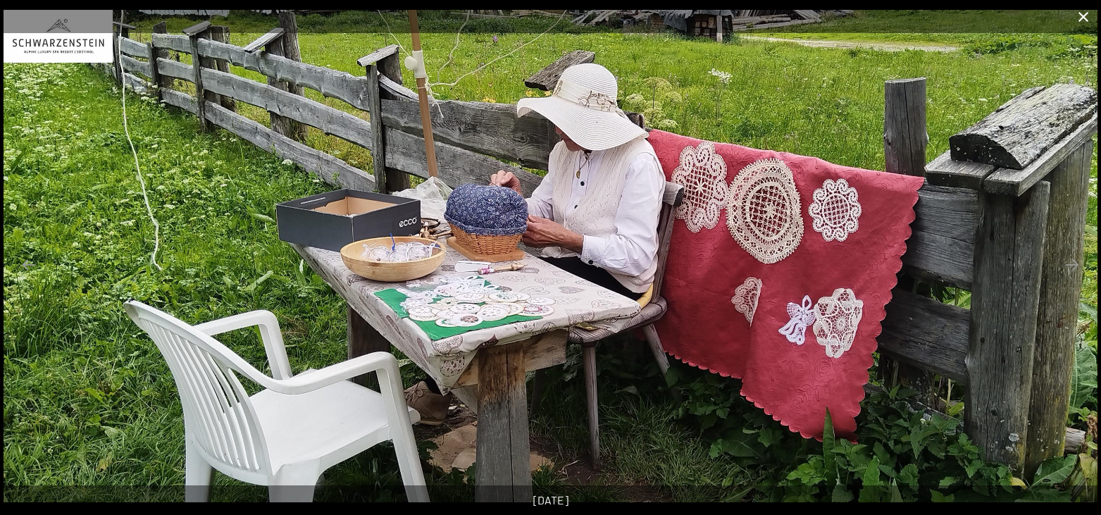
click at [1084, 18] on button "Close gallery" at bounding box center [1083, 16] width 35 height 33
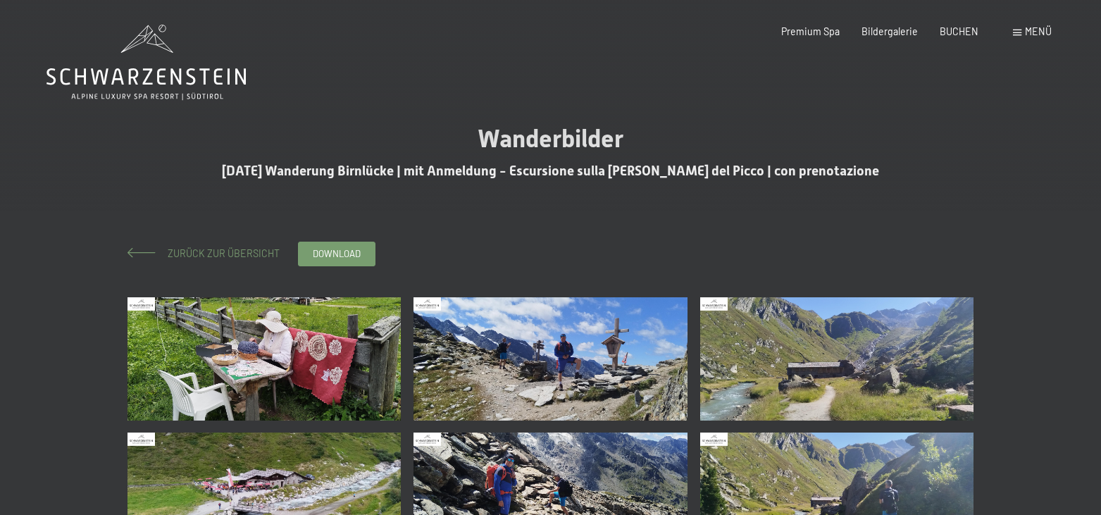
click at [191, 256] on span "Zurück zur Übersicht" at bounding box center [219, 253] width 122 height 12
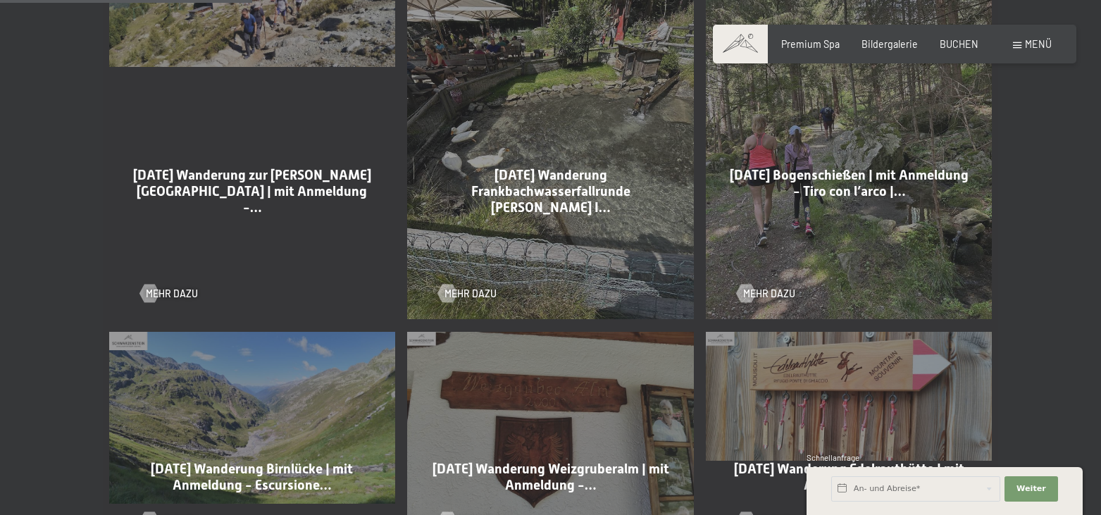
scroll to position [862, 0]
click at [766, 287] on span "Mehr dazu" at bounding box center [783, 294] width 52 height 14
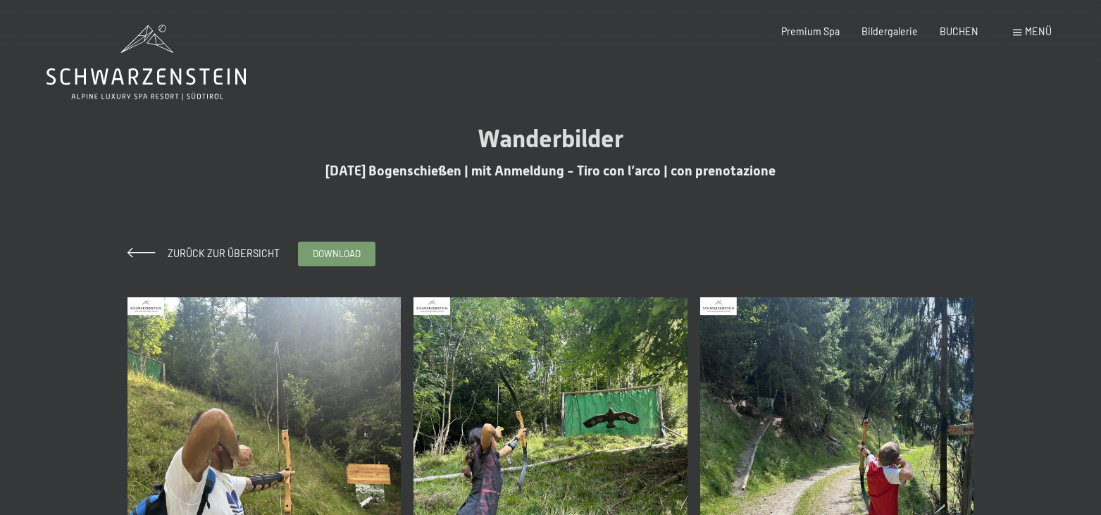
click at [182, 368] on img at bounding box center [264, 479] width 274 height 365
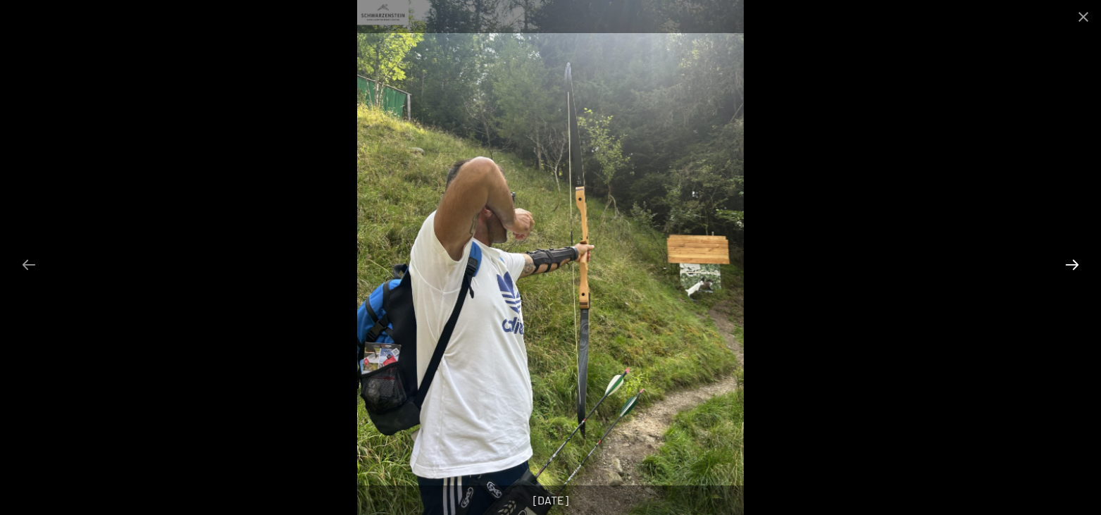
click at [1078, 268] on button "Next slide" at bounding box center [1072, 264] width 30 height 27
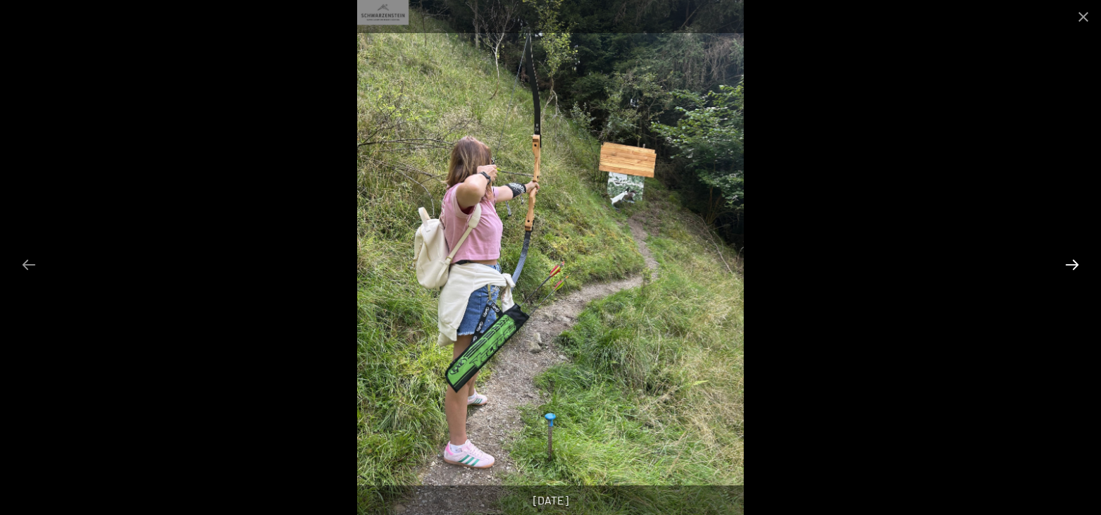
click at [1078, 268] on button "Next slide" at bounding box center [1072, 264] width 30 height 27
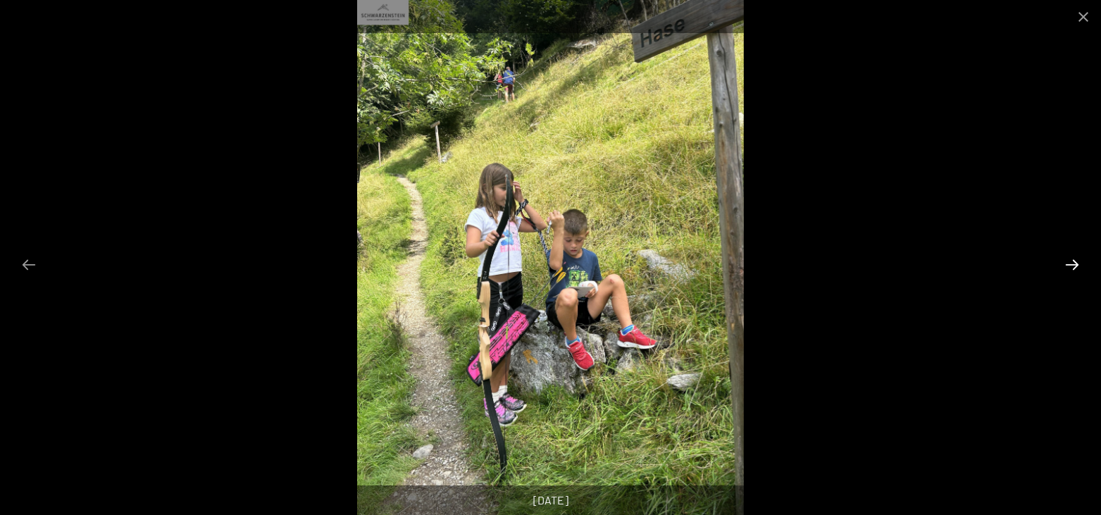
click at [1078, 267] on button "Next slide" at bounding box center [1072, 264] width 30 height 27
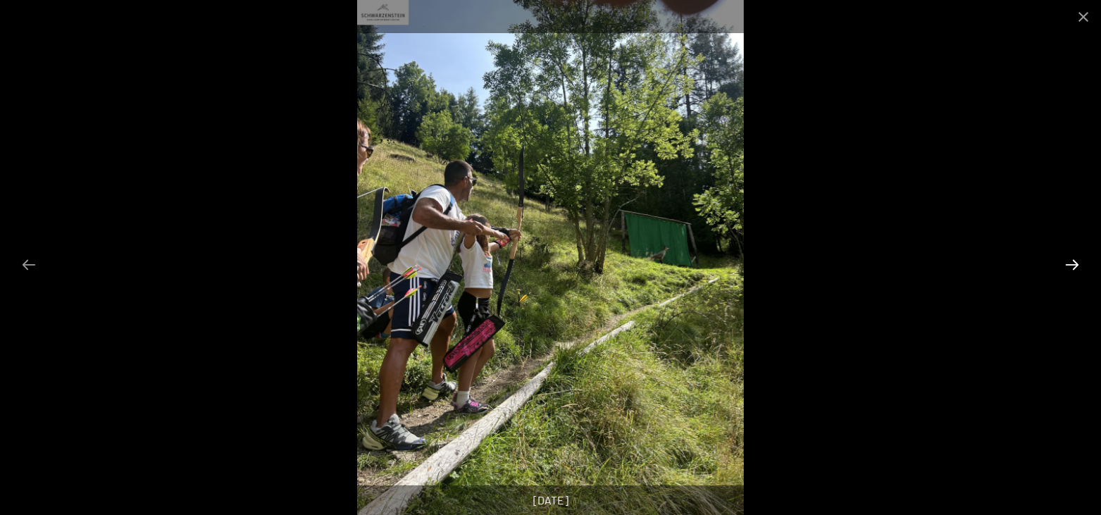
click at [1078, 265] on button "Next slide" at bounding box center [1072, 264] width 30 height 27
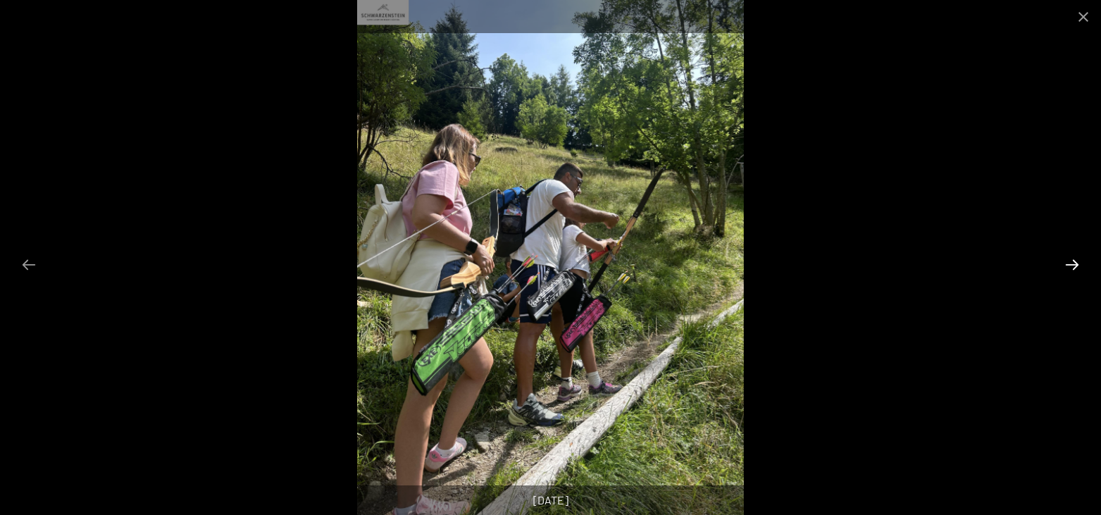
click at [1078, 265] on button "Next slide" at bounding box center [1072, 264] width 30 height 27
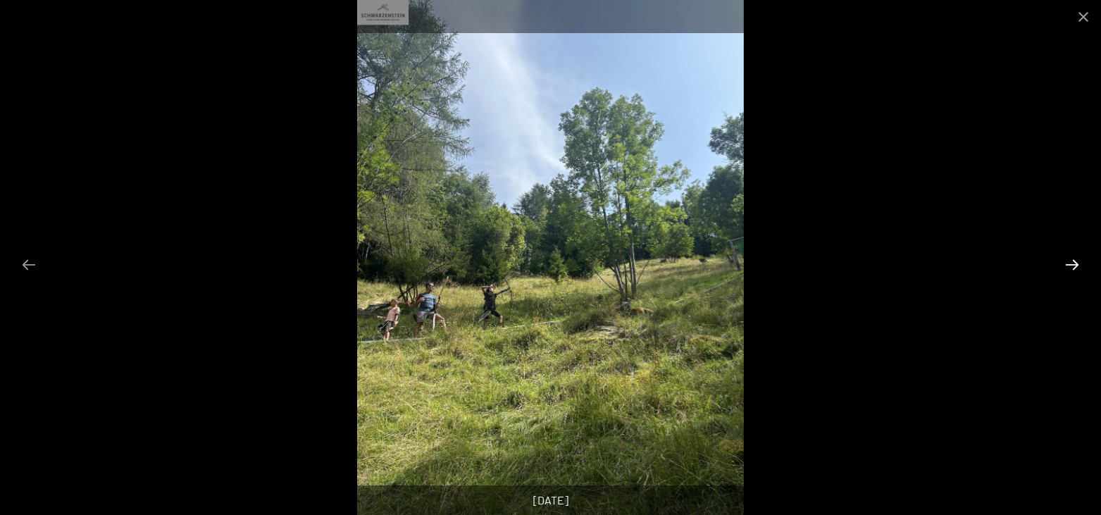
click at [1078, 265] on button "Next slide" at bounding box center [1072, 264] width 30 height 27
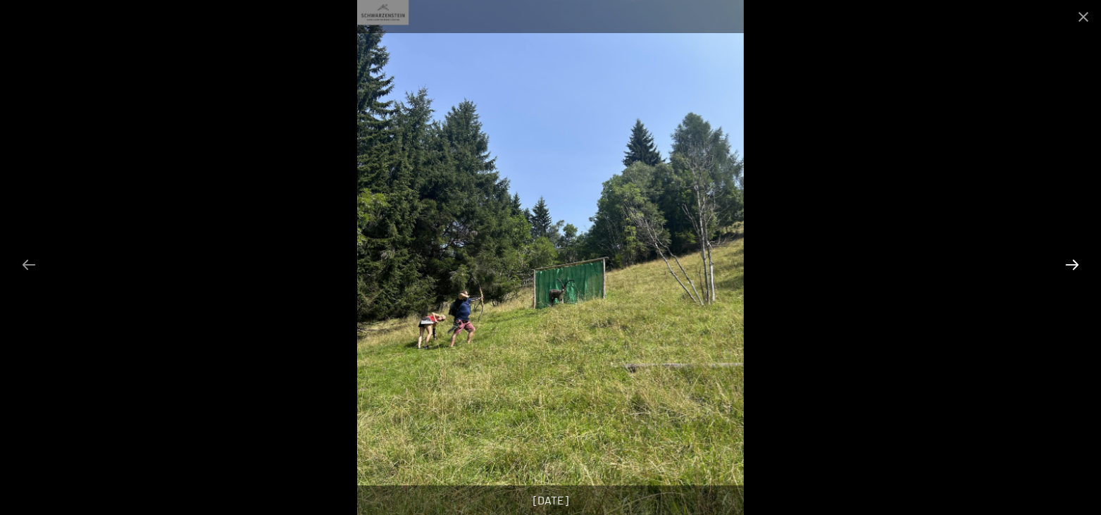
click at [1078, 265] on button "Next slide" at bounding box center [1072, 264] width 30 height 27
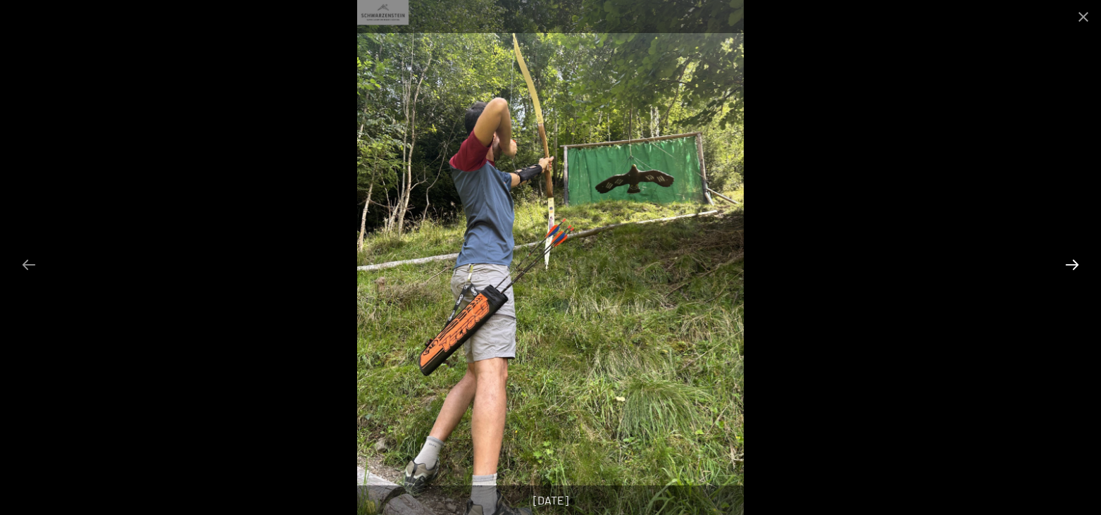
click at [1078, 265] on button "Next slide" at bounding box center [1072, 264] width 30 height 27
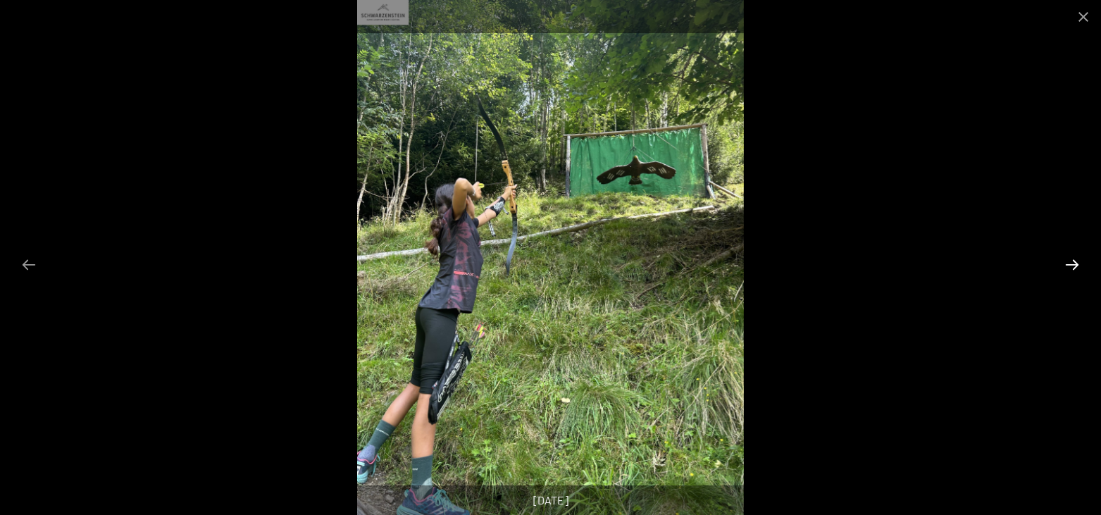
click at [1078, 265] on button "Next slide" at bounding box center [1072, 264] width 30 height 27
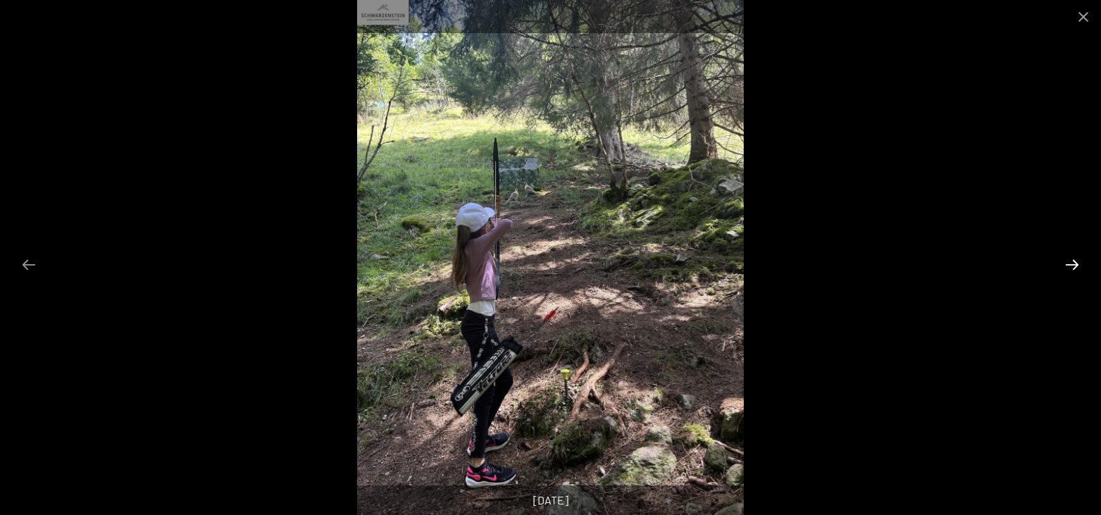
click at [1078, 265] on button "Next slide" at bounding box center [1072, 264] width 30 height 27
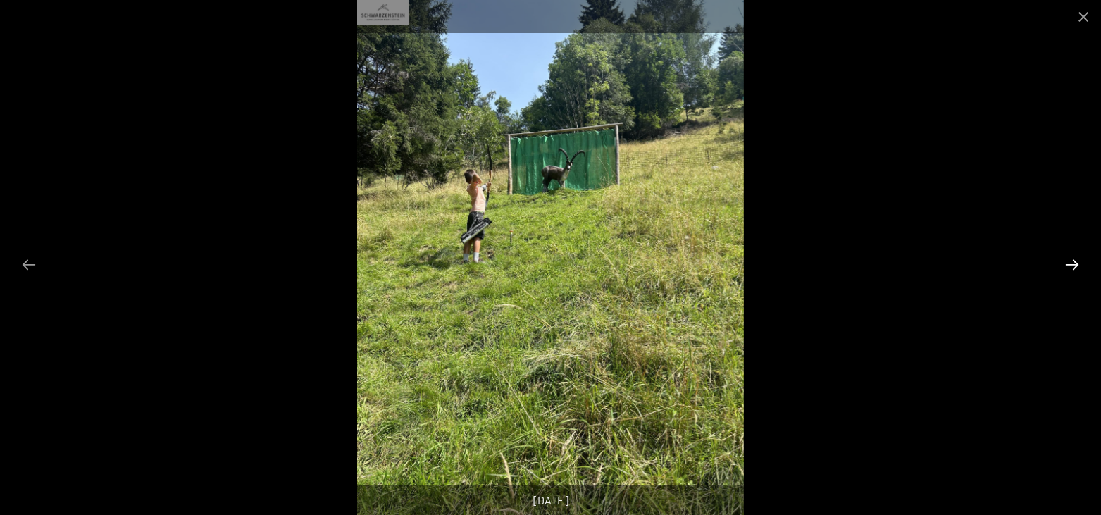
click at [1078, 265] on button "Next slide" at bounding box center [1072, 264] width 30 height 27
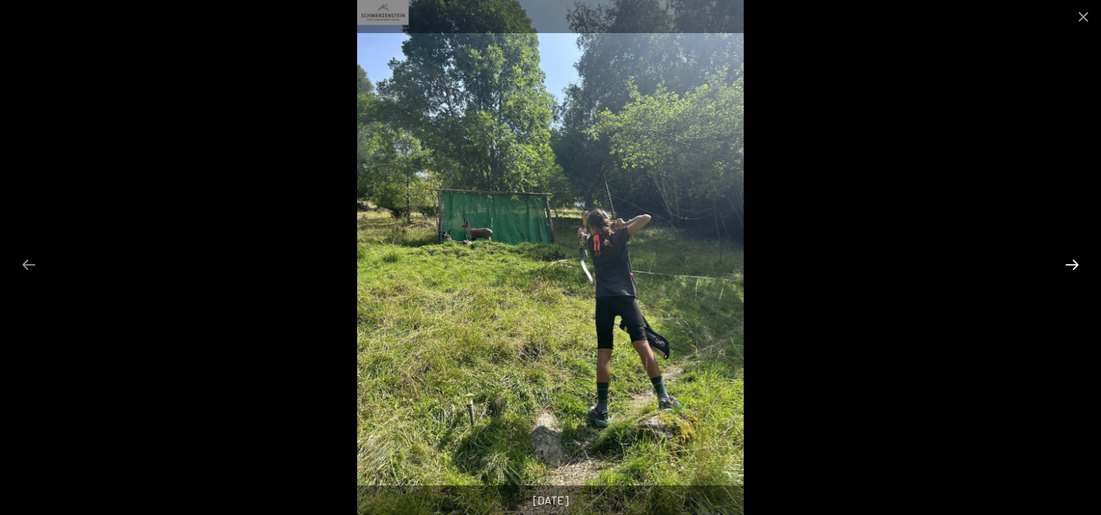
click at [1078, 265] on button "Next slide" at bounding box center [1072, 264] width 30 height 27
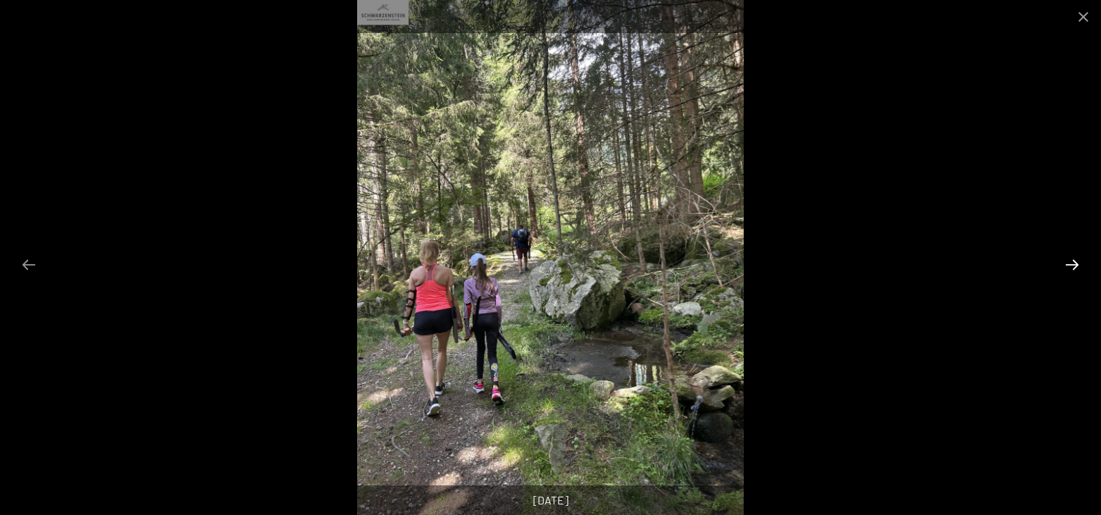
click at [1078, 265] on button "Next slide" at bounding box center [1072, 264] width 30 height 27
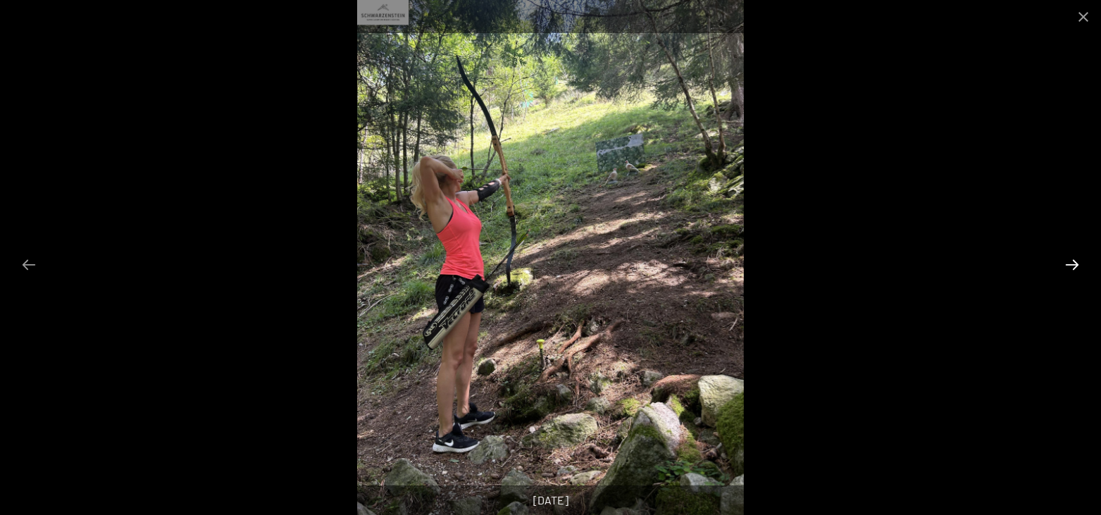
click at [1078, 265] on button "Next slide" at bounding box center [1072, 264] width 30 height 27
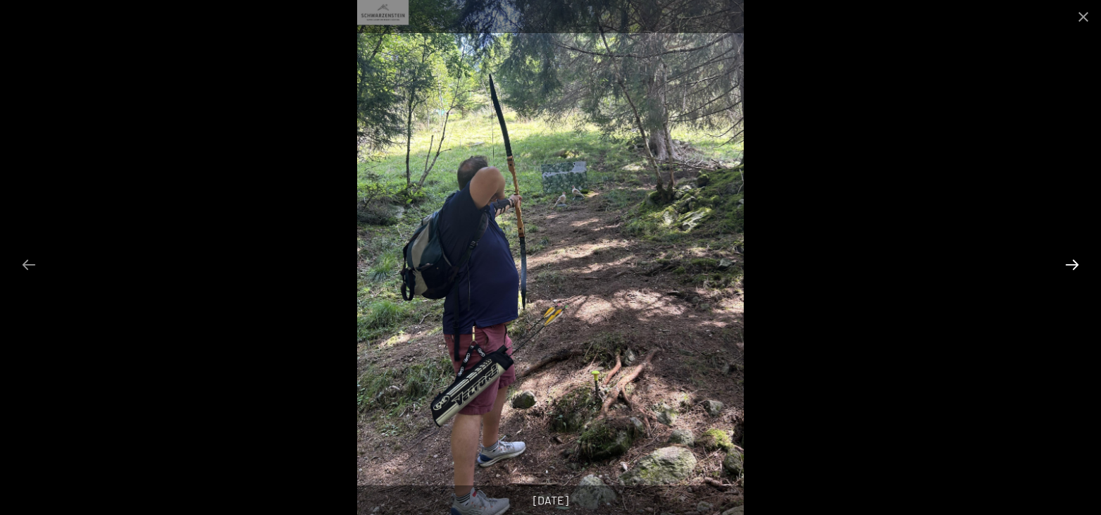
click at [1078, 265] on button "Next slide" at bounding box center [1072, 264] width 30 height 27
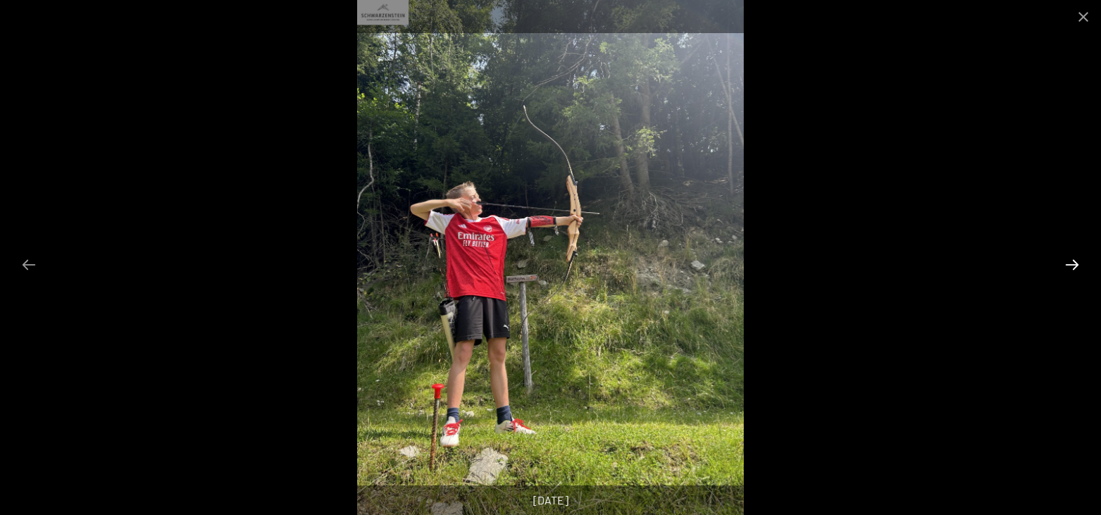
click at [1078, 265] on button "Next slide" at bounding box center [1072, 264] width 30 height 27
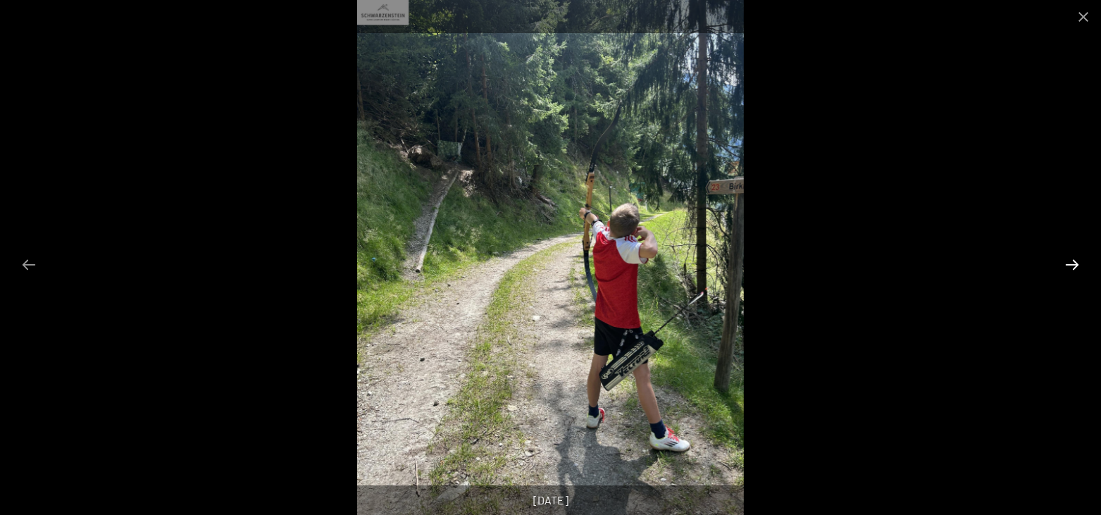
click at [1078, 265] on button "Next slide" at bounding box center [1072, 264] width 30 height 27
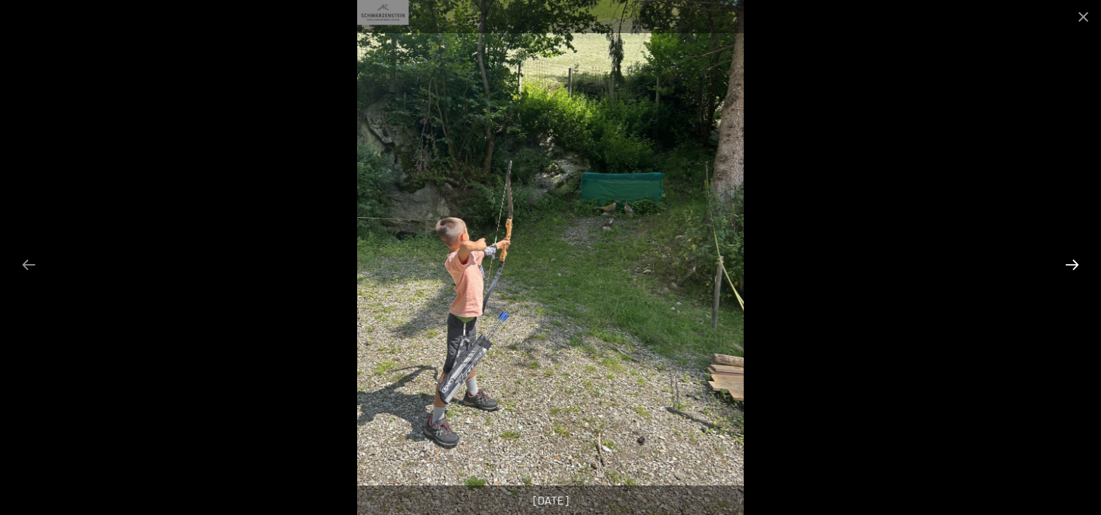
click at [1078, 265] on button "Next slide" at bounding box center [1072, 264] width 30 height 27
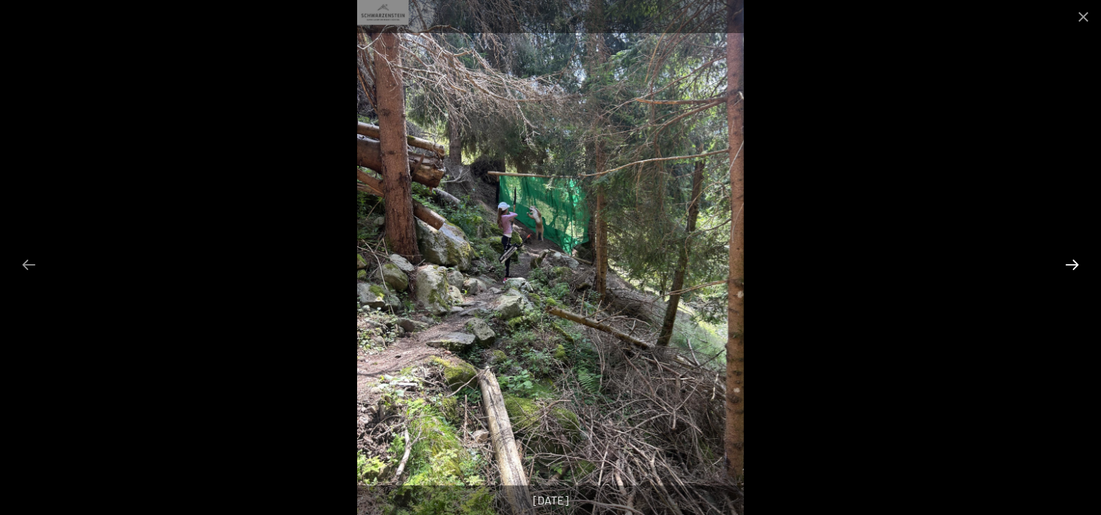
click at [1078, 265] on button "Next slide" at bounding box center [1072, 264] width 30 height 27
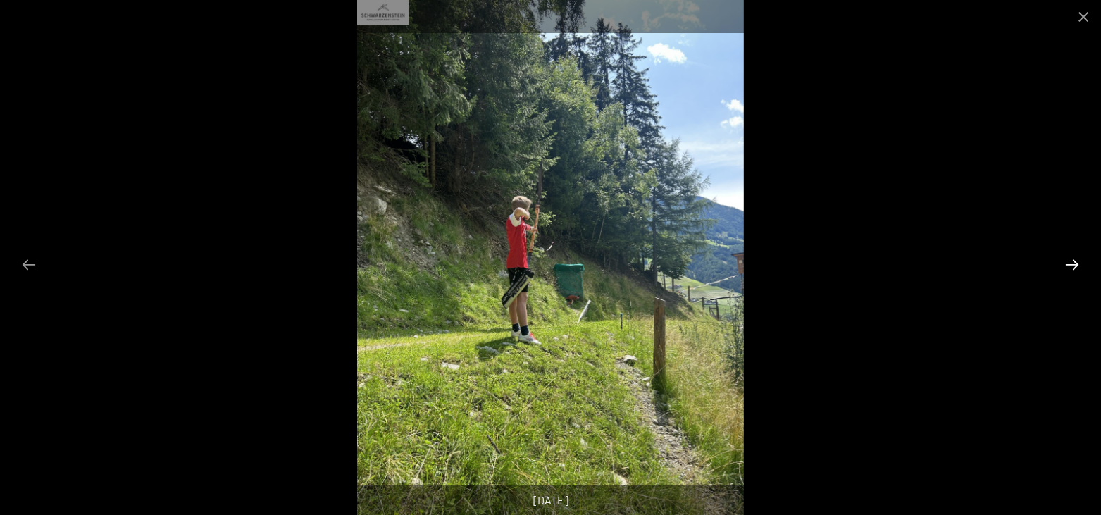
click at [1078, 265] on button "Next slide" at bounding box center [1072, 264] width 30 height 27
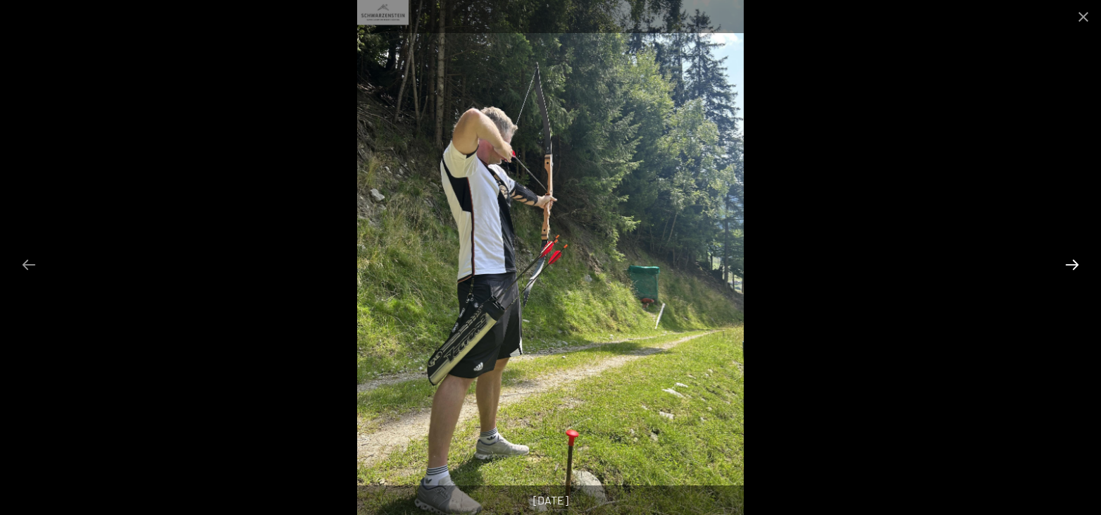
click at [1078, 265] on button "Next slide" at bounding box center [1072, 264] width 30 height 27
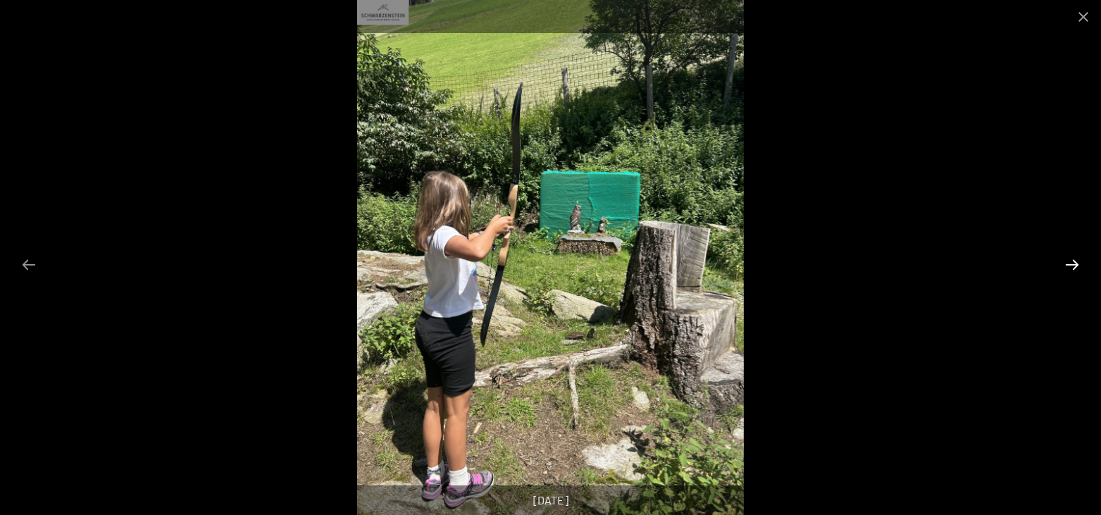
click at [1078, 265] on button "Next slide" at bounding box center [1072, 264] width 30 height 27
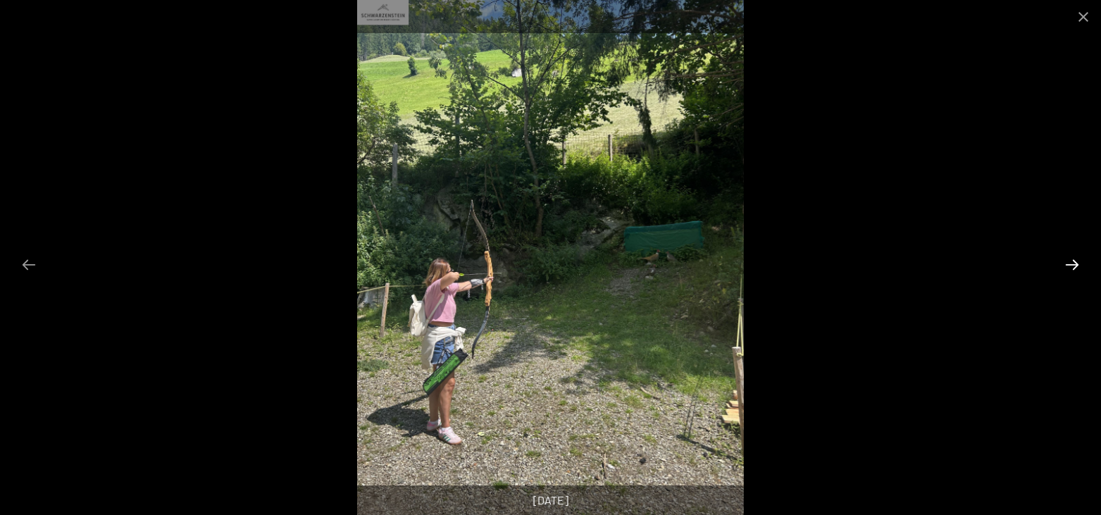
click at [1078, 265] on button "Next slide" at bounding box center [1072, 264] width 30 height 27
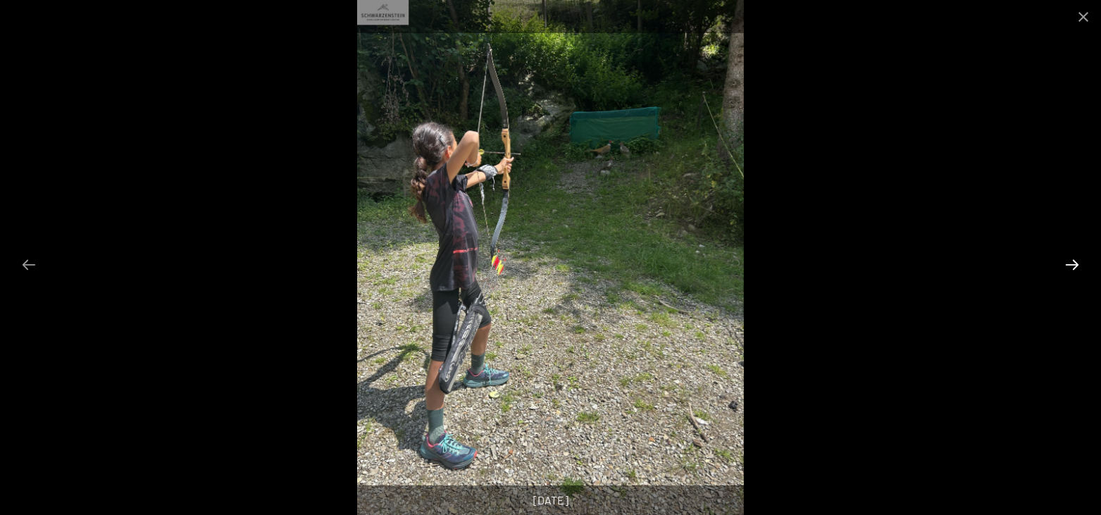
click at [1078, 265] on button "Next slide" at bounding box center [1072, 264] width 30 height 27
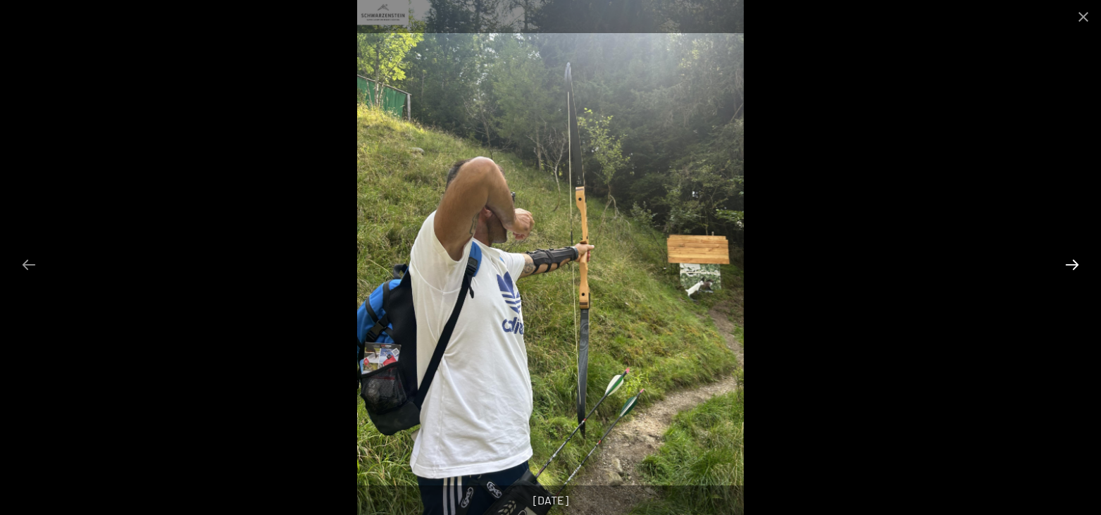
click at [1078, 265] on button "Next slide" at bounding box center [1072, 264] width 30 height 27
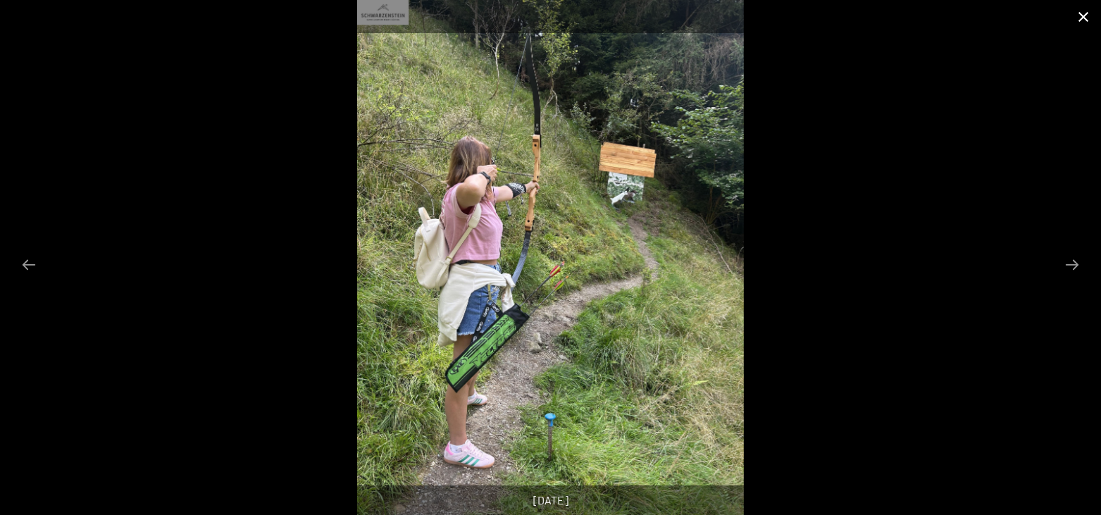
click at [1086, 11] on button "Close gallery" at bounding box center [1083, 16] width 35 height 33
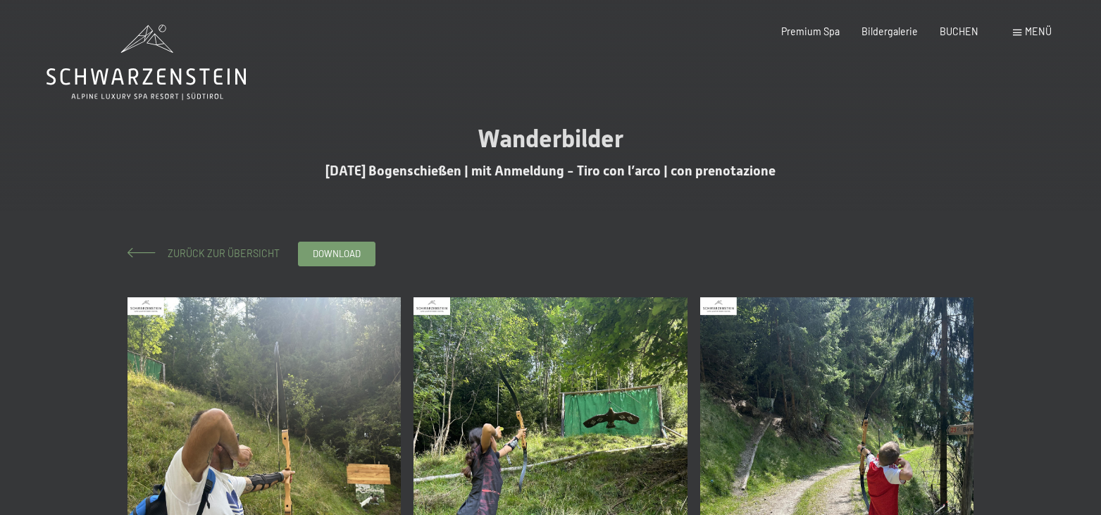
click at [199, 255] on span "Zurück zur Übersicht" at bounding box center [219, 253] width 122 height 12
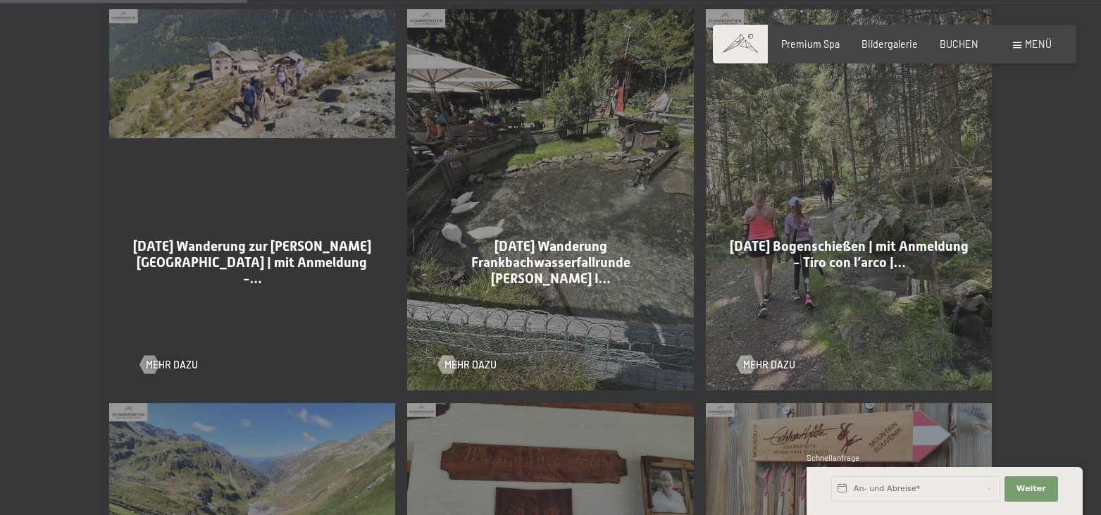
scroll to position [790, 0]
click at [484, 358] on span "Mehr dazu" at bounding box center [484, 365] width 52 height 14
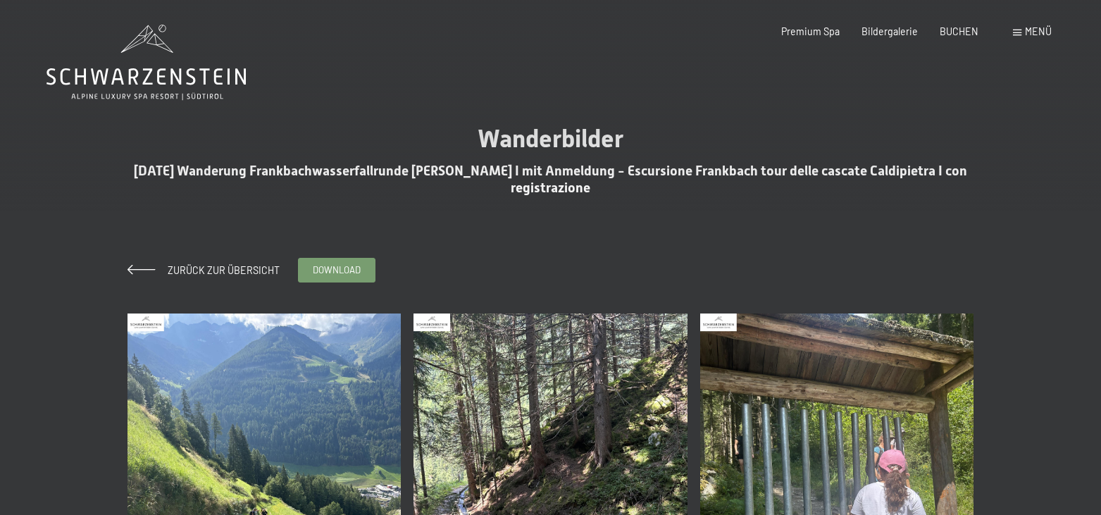
click at [275, 380] on img at bounding box center [264, 495] width 274 height 365
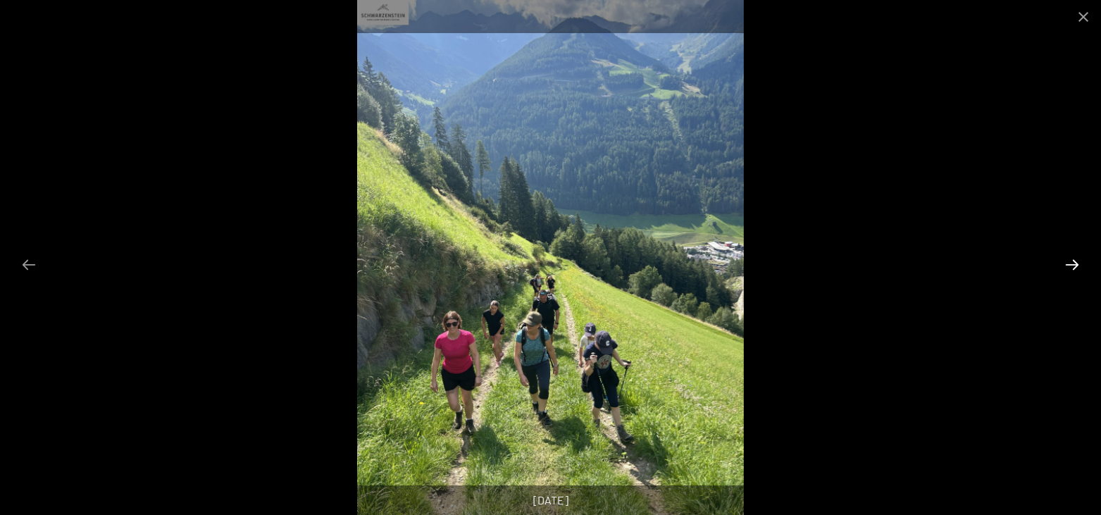
click at [1075, 263] on button "Next slide" at bounding box center [1072, 264] width 30 height 27
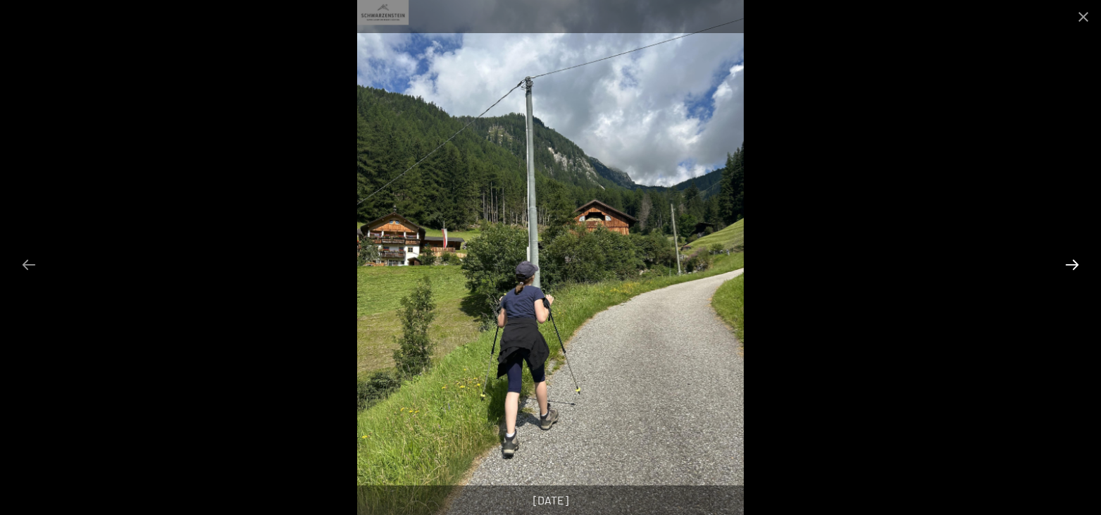
click at [1075, 263] on button "Next slide" at bounding box center [1072, 264] width 30 height 27
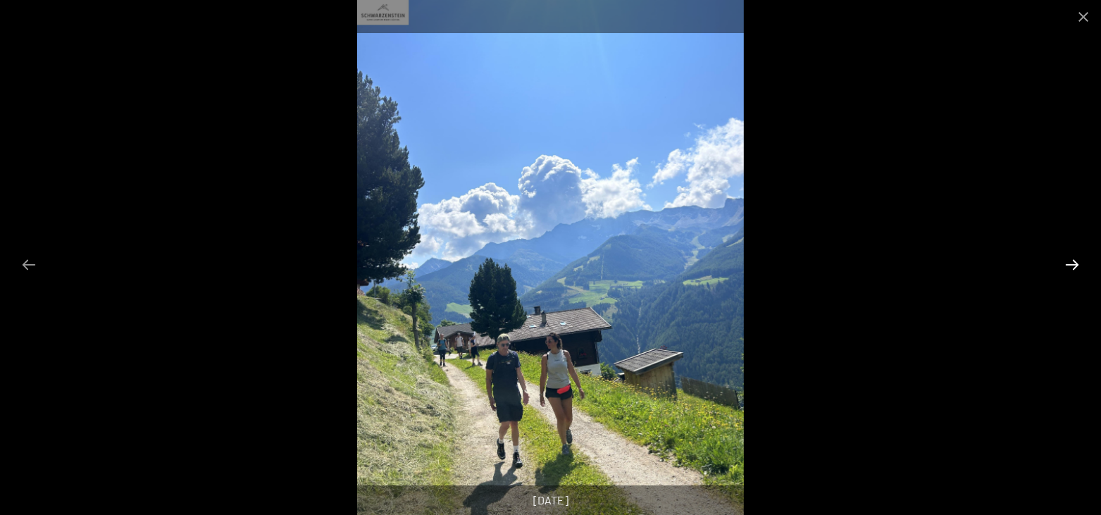
click at [1075, 263] on button "Next slide" at bounding box center [1072, 264] width 30 height 27
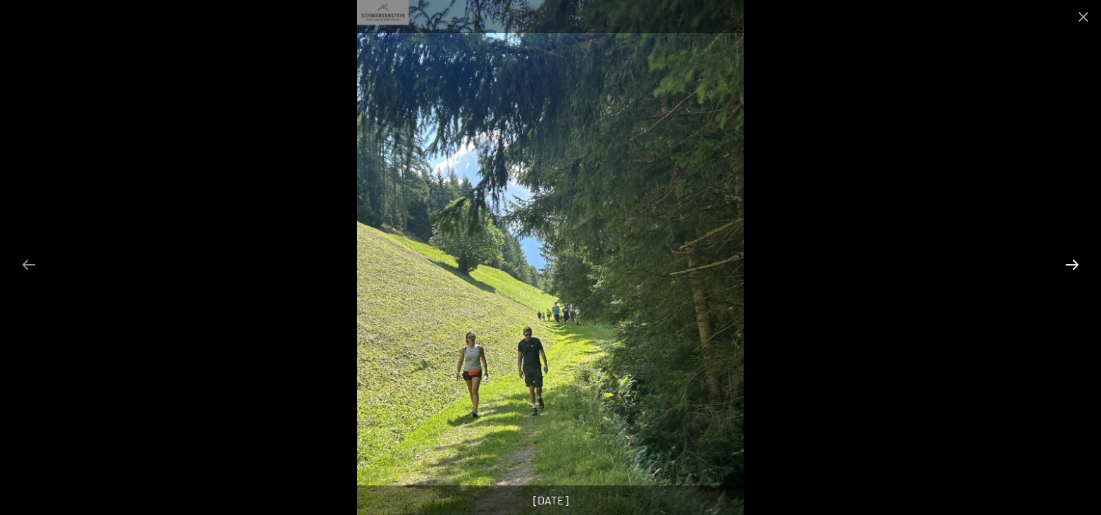
click at [1075, 263] on button "Next slide" at bounding box center [1072, 264] width 30 height 27
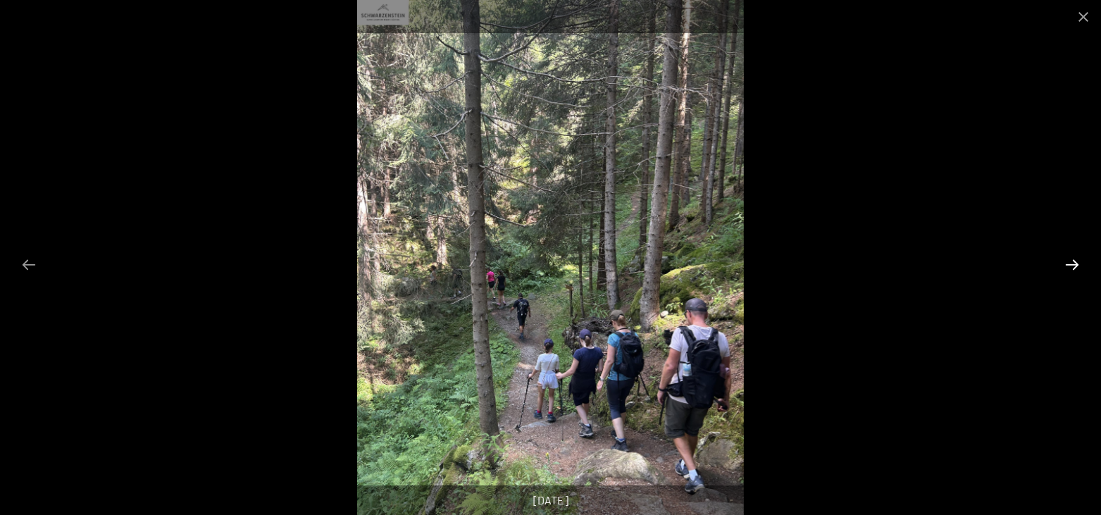
click at [1075, 263] on button "Next slide" at bounding box center [1072, 264] width 30 height 27
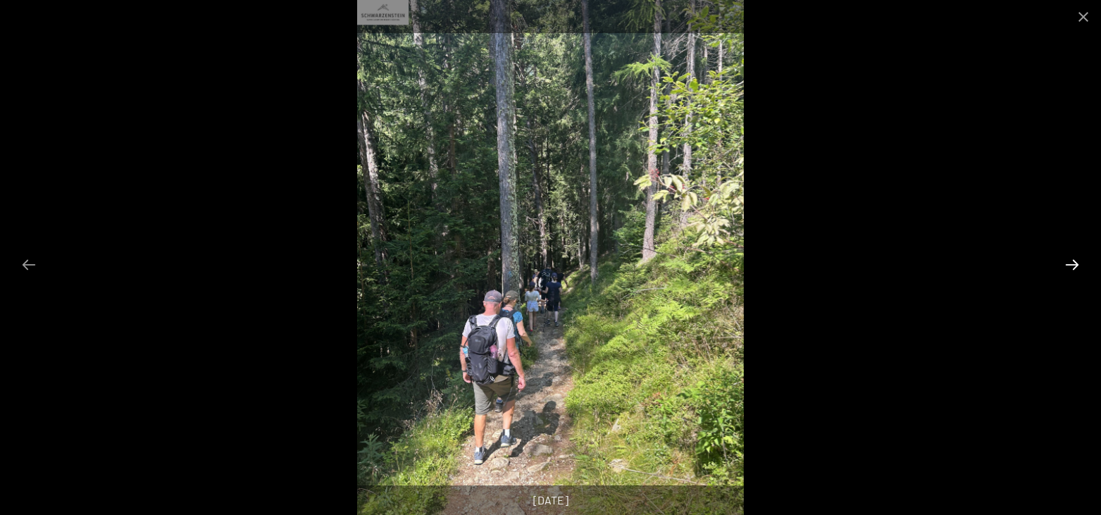
click at [1075, 263] on button "Next slide" at bounding box center [1072, 264] width 30 height 27
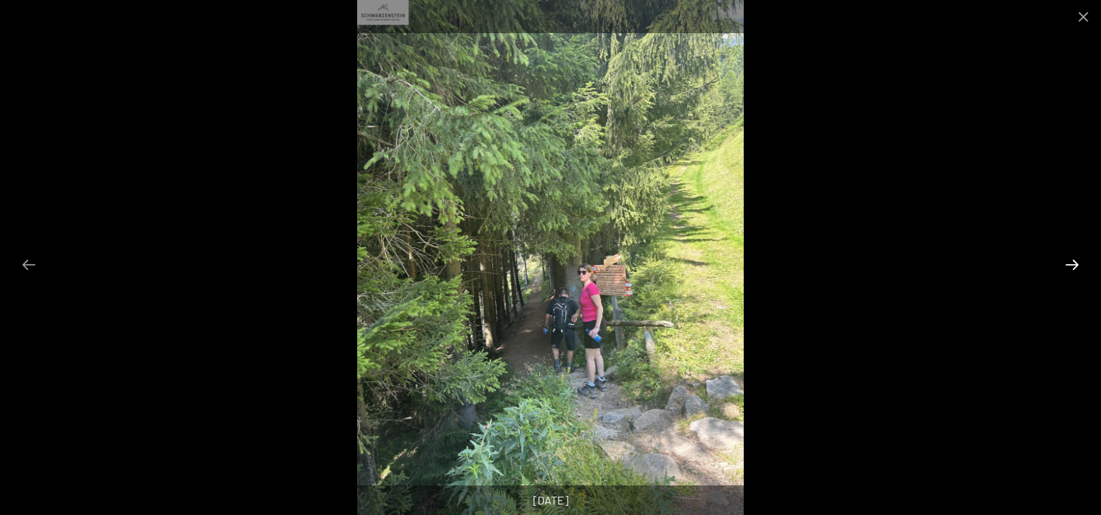
click at [1075, 263] on button "Next slide" at bounding box center [1072, 264] width 30 height 27
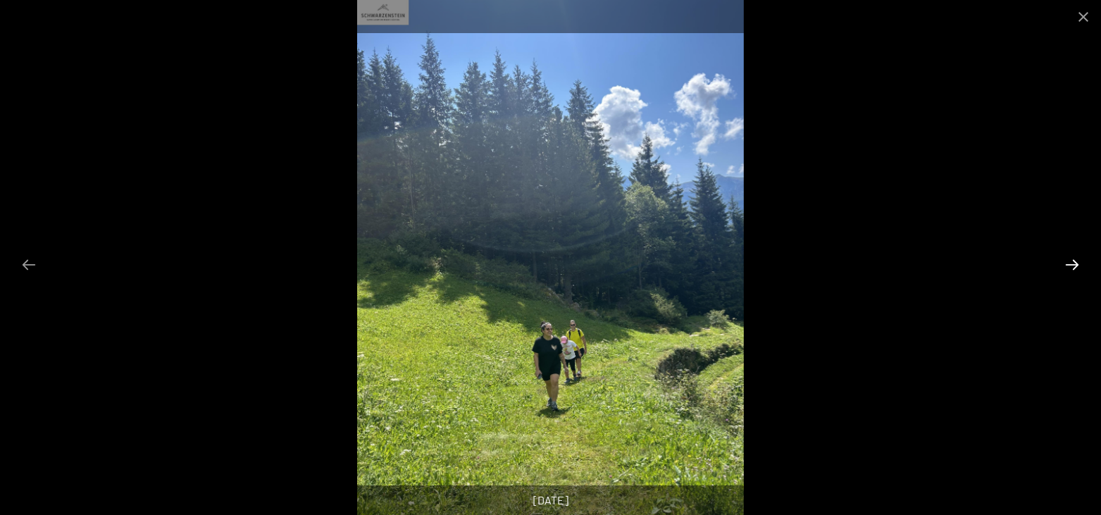
click at [1075, 263] on button "Next slide" at bounding box center [1072, 264] width 30 height 27
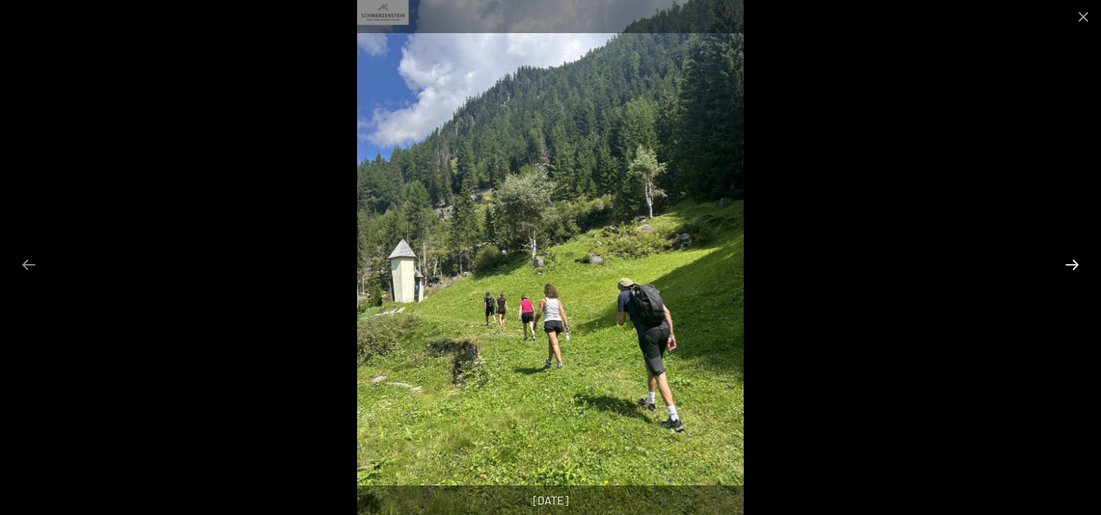
click at [1075, 263] on button "Next slide" at bounding box center [1072, 264] width 30 height 27
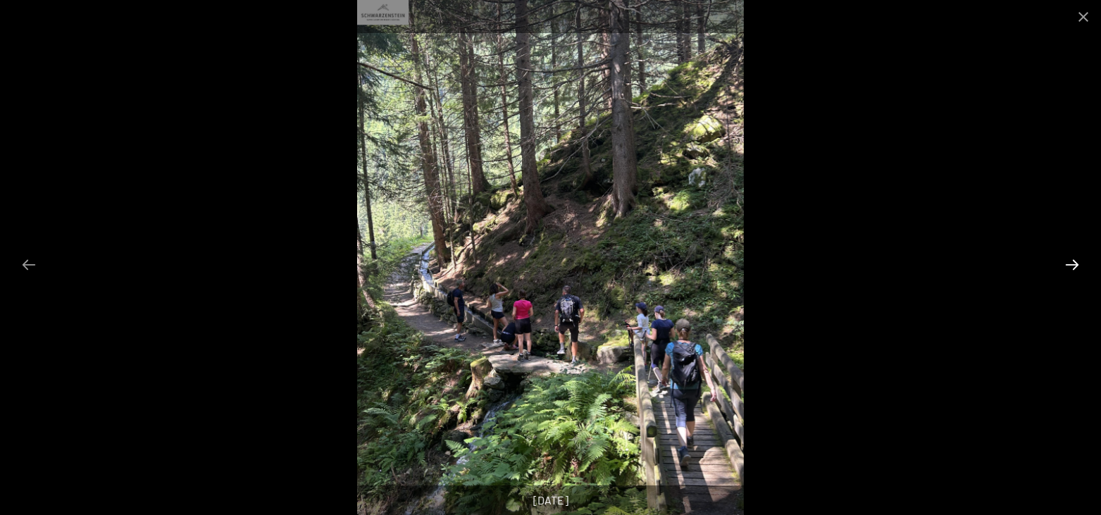
click at [1075, 263] on button "Next slide" at bounding box center [1072, 264] width 30 height 27
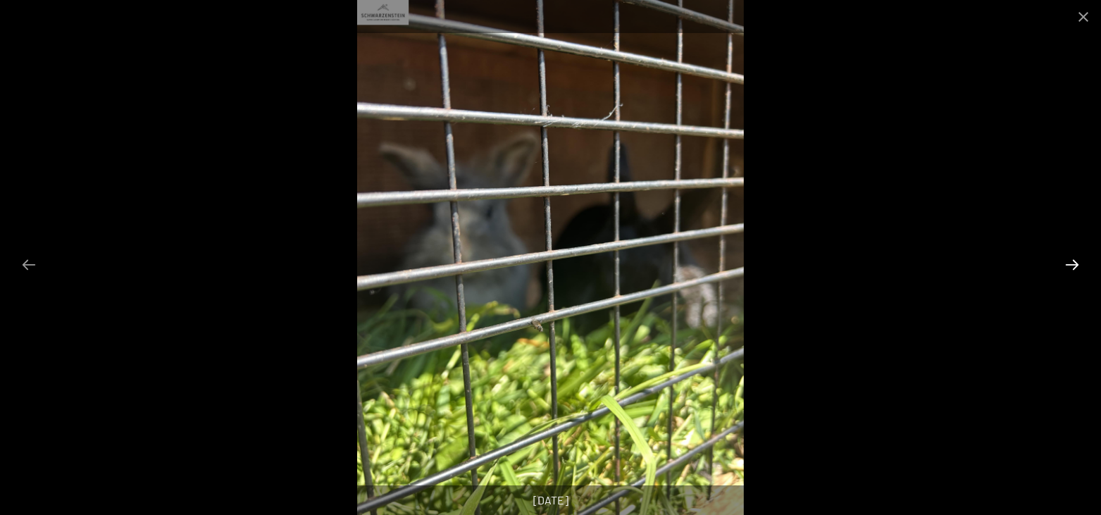
click at [1075, 263] on button "Next slide" at bounding box center [1072, 264] width 30 height 27
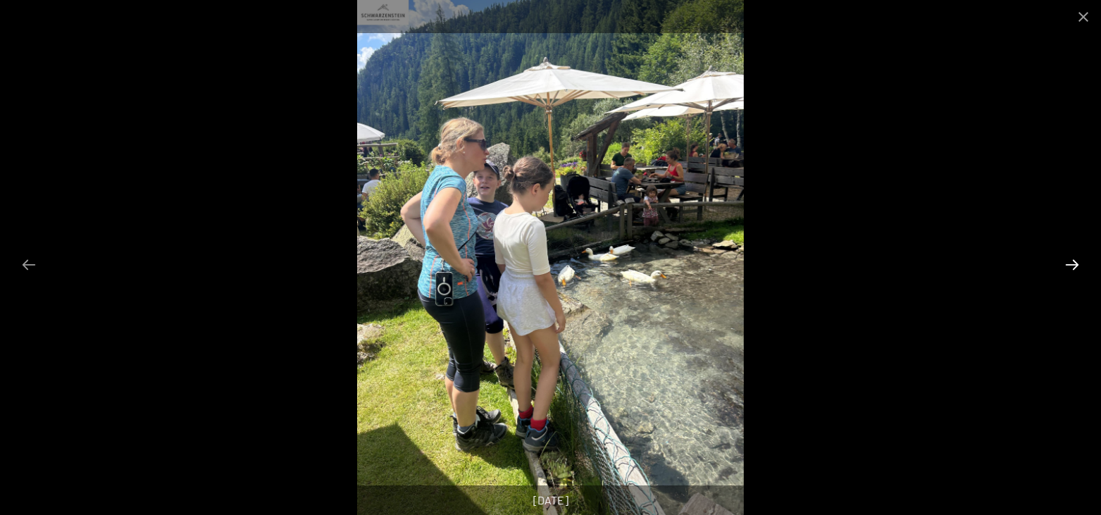
click at [1078, 261] on button "Next slide" at bounding box center [1072, 264] width 30 height 27
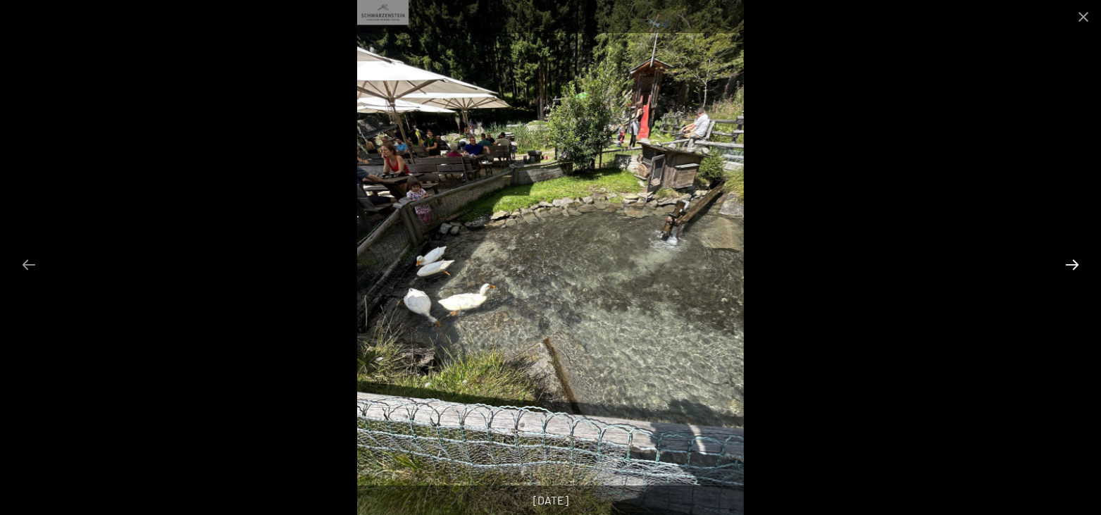
click at [1077, 268] on button "Next slide" at bounding box center [1072, 264] width 30 height 27
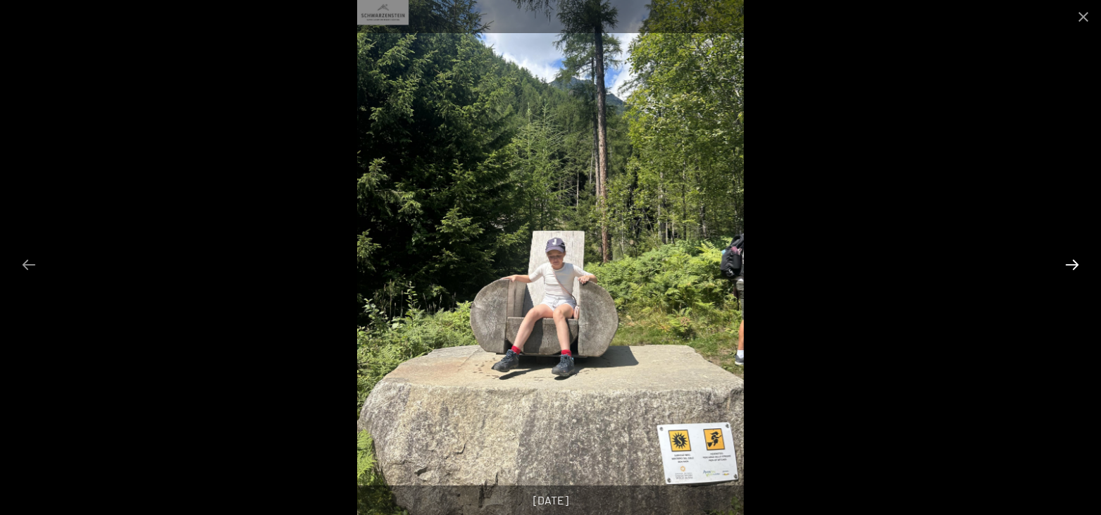
click at [1077, 268] on button "Next slide" at bounding box center [1072, 264] width 30 height 27
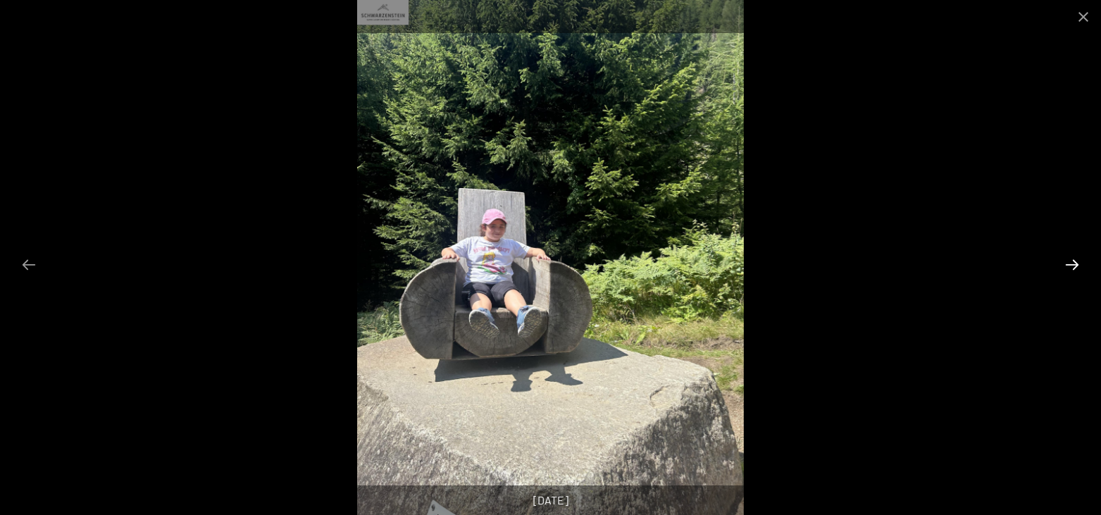
click at [1077, 268] on button "Next slide" at bounding box center [1072, 264] width 30 height 27
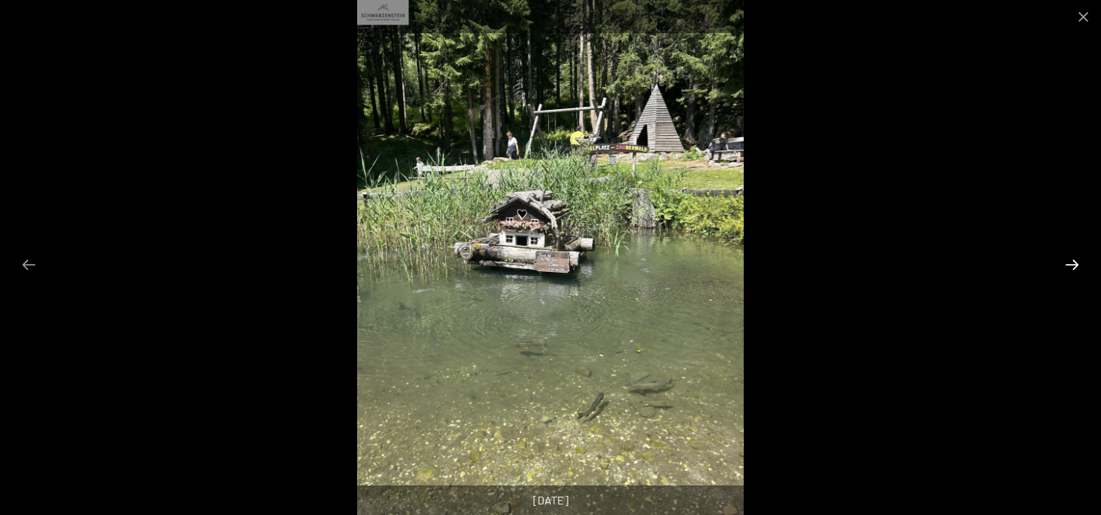
click at [1077, 268] on button "Next slide" at bounding box center [1072, 264] width 30 height 27
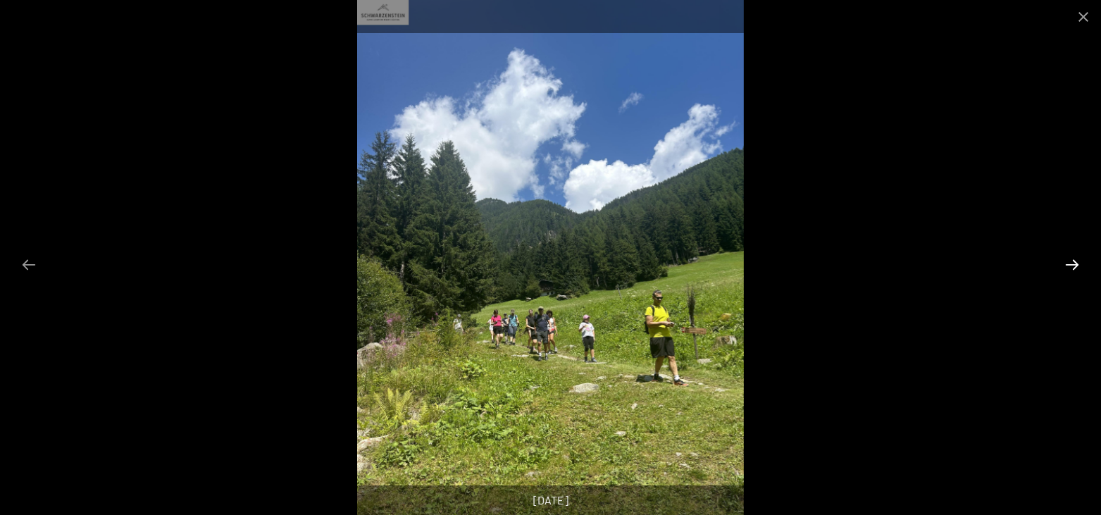
click at [1077, 268] on button "Next slide" at bounding box center [1072, 264] width 30 height 27
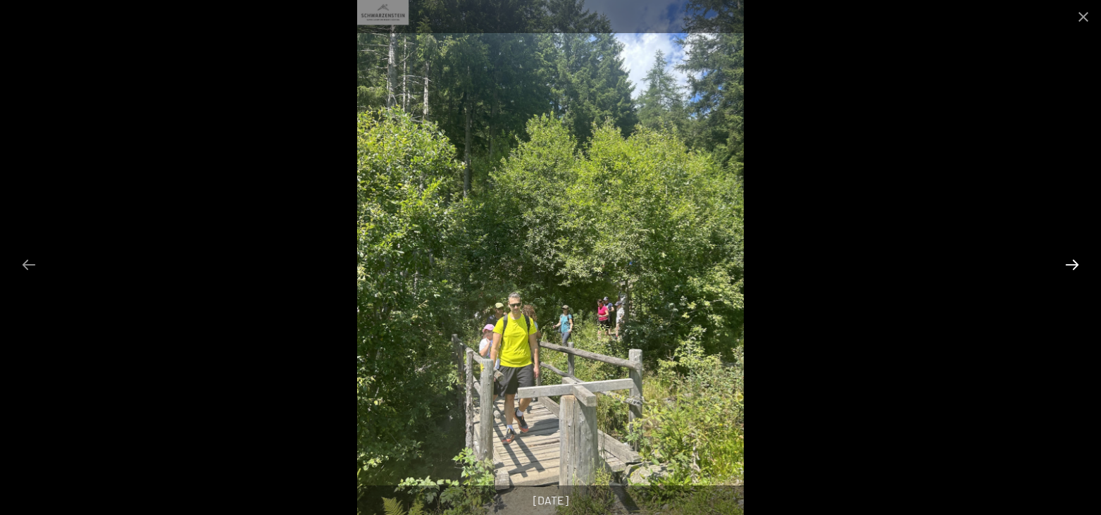
click at [1077, 268] on button "Next slide" at bounding box center [1072, 264] width 30 height 27
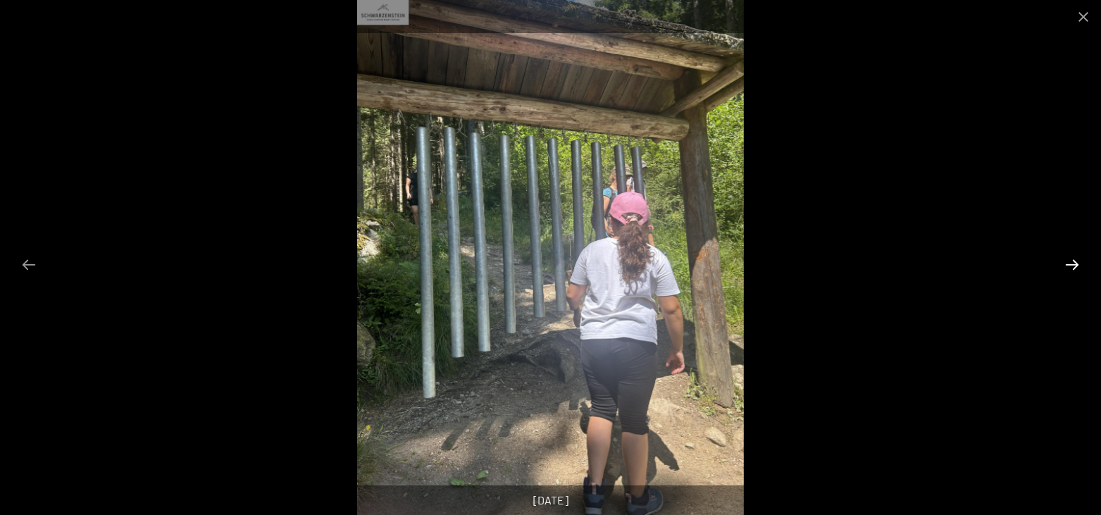
click at [1077, 268] on button "Next slide" at bounding box center [1072, 264] width 30 height 27
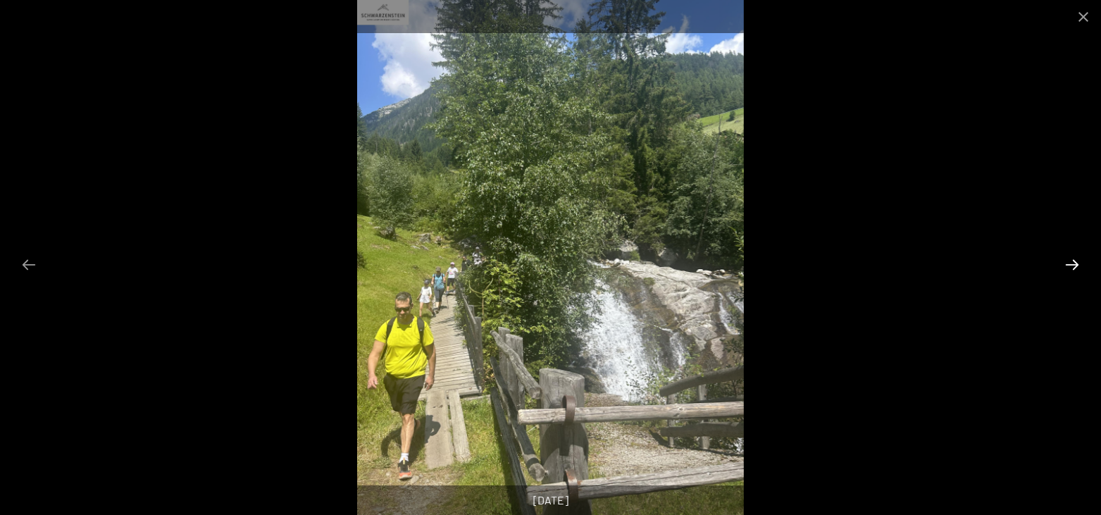
click at [1077, 268] on button "Next slide" at bounding box center [1072, 264] width 30 height 27
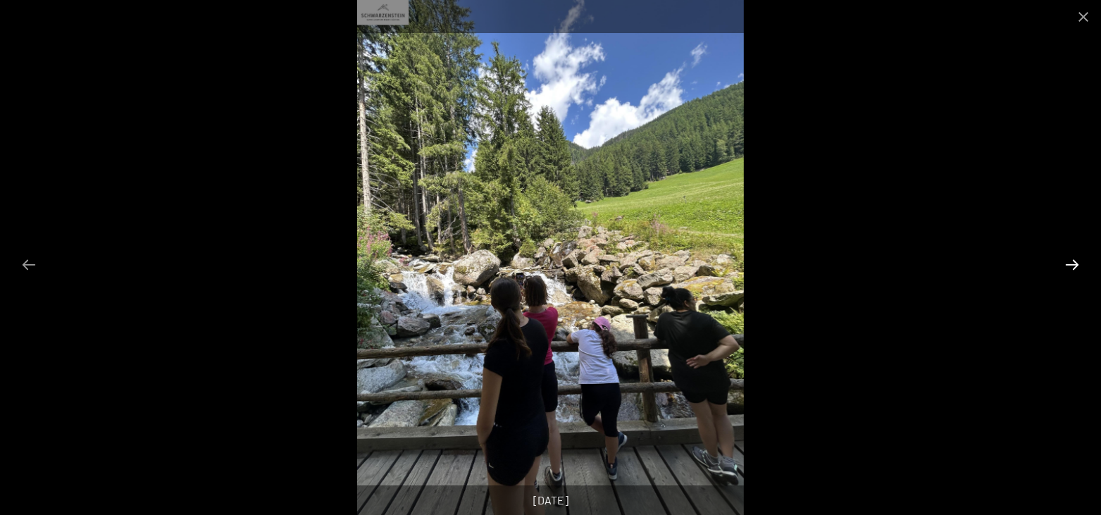
click at [1077, 268] on button "Next slide" at bounding box center [1072, 264] width 30 height 27
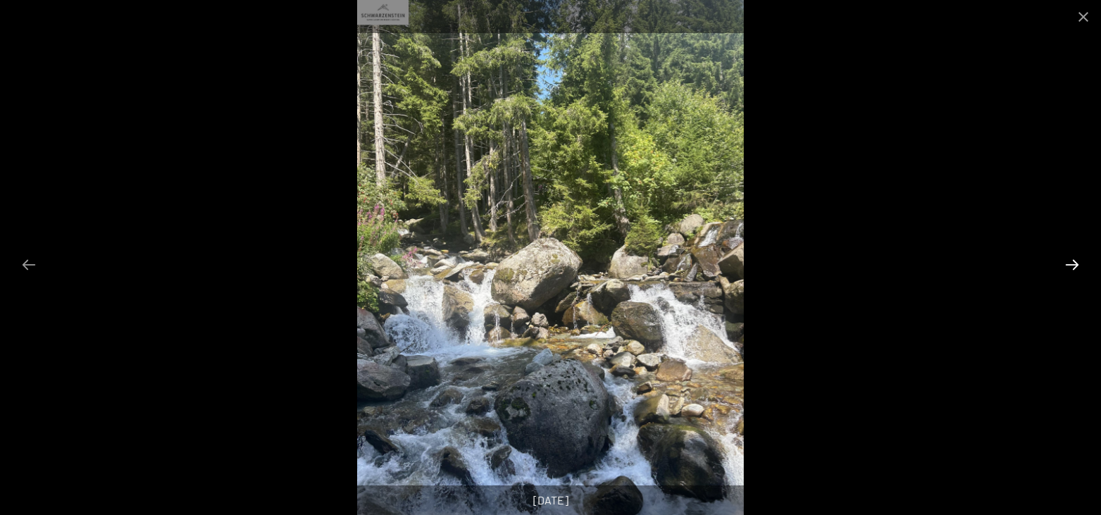
click at [1077, 268] on button "Next slide" at bounding box center [1072, 264] width 30 height 27
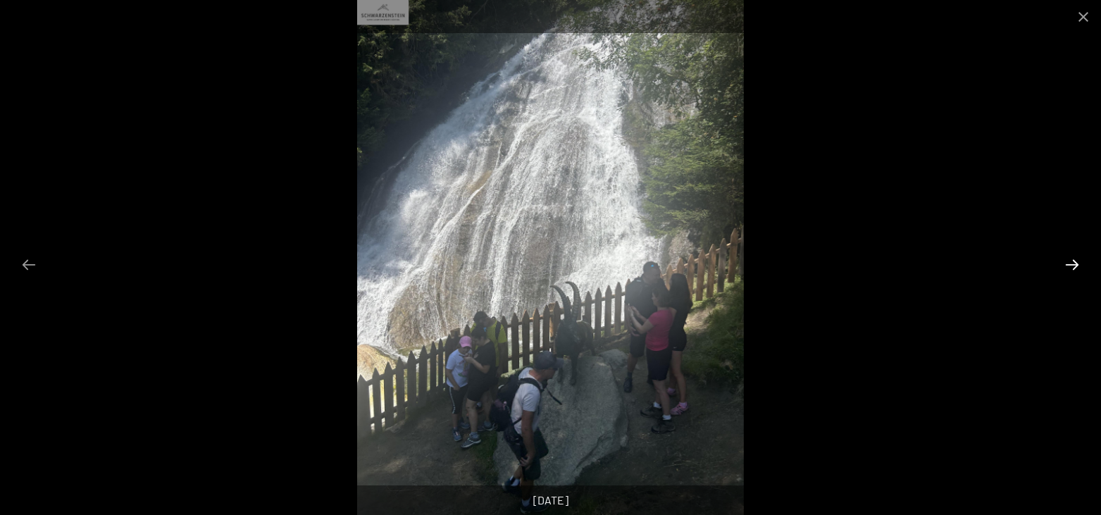
click at [1077, 268] on button "Next slide" at bounding box center [1072, 264] width 30 height 27
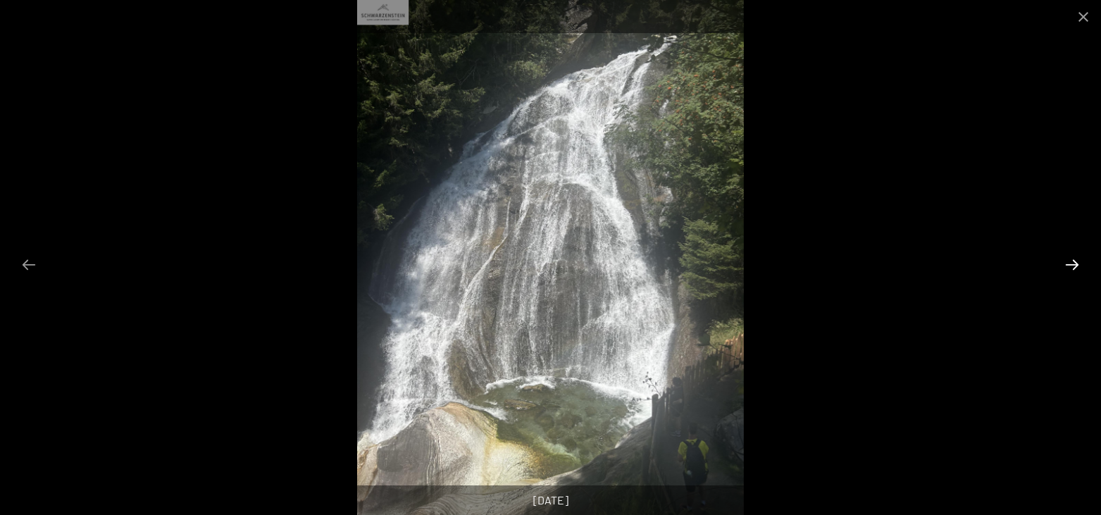
click at [1077, 268] on button "Next slide" at bounding box center [1072, 264] width 30 height 27
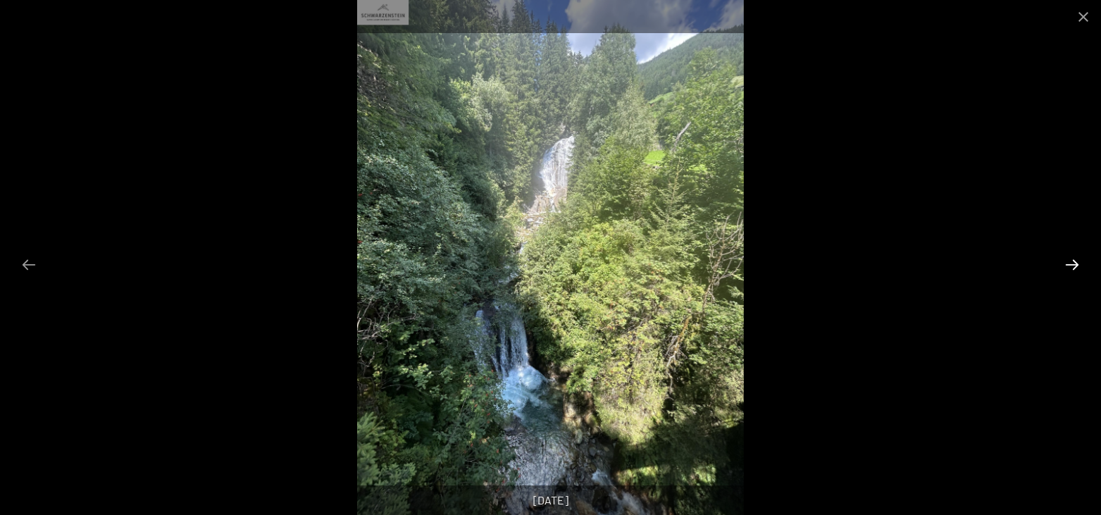
click at [1077, 268] on button "Next slide" at bounding box center [1072, 264] width 30 height 27
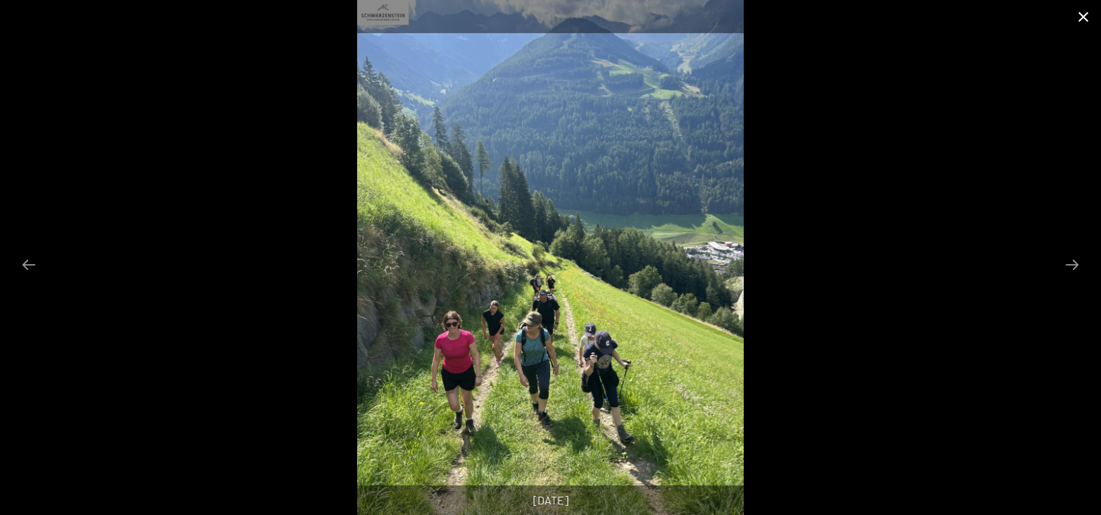
click at [1078, 19] on button "Close gallery" at bounding box center [1083, 16] width 35 height 33
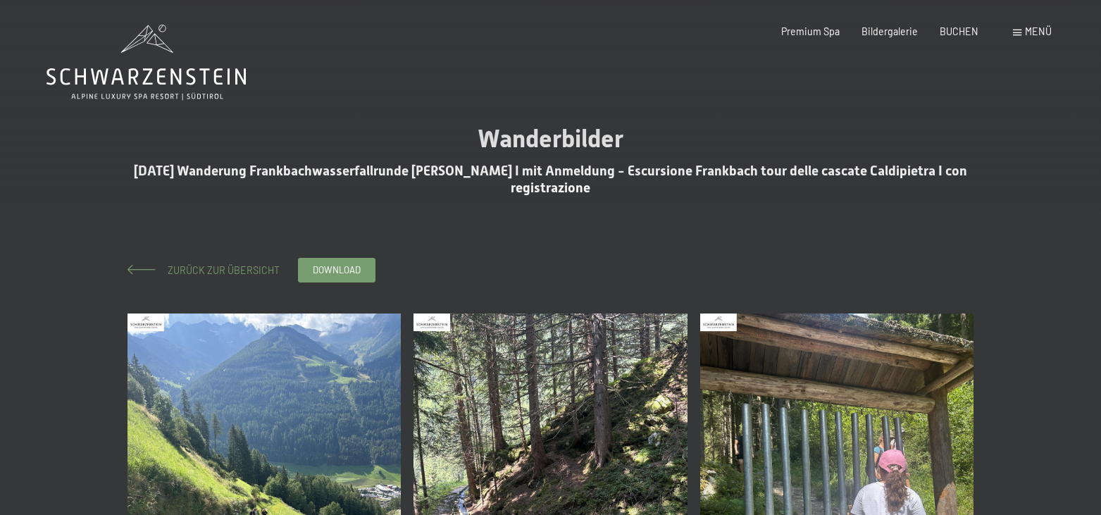
click at [197, 275] on span "Zurück zur Übersicht" at bounding box center [219, 270] width 122 height 12
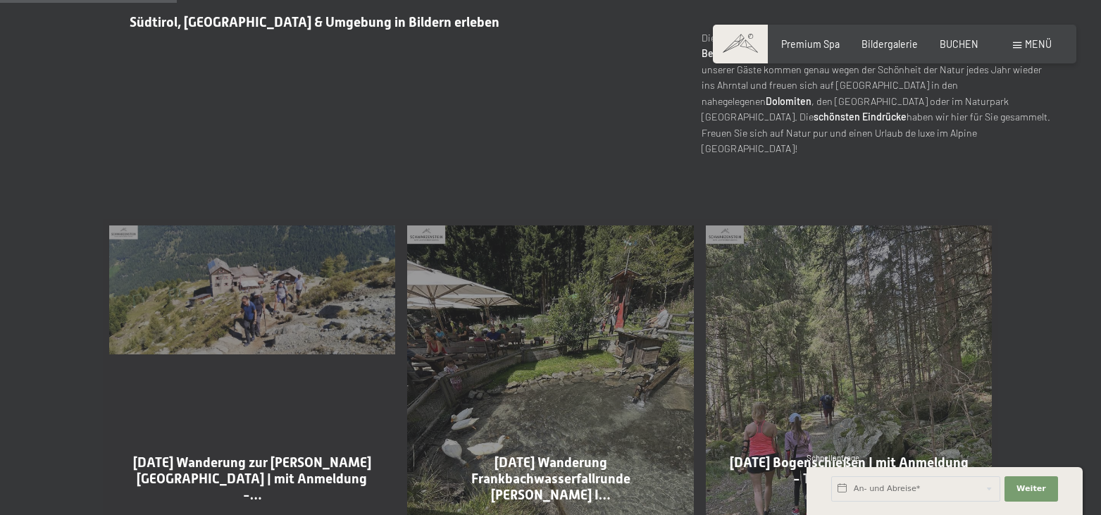
scroll to position [647, 0]
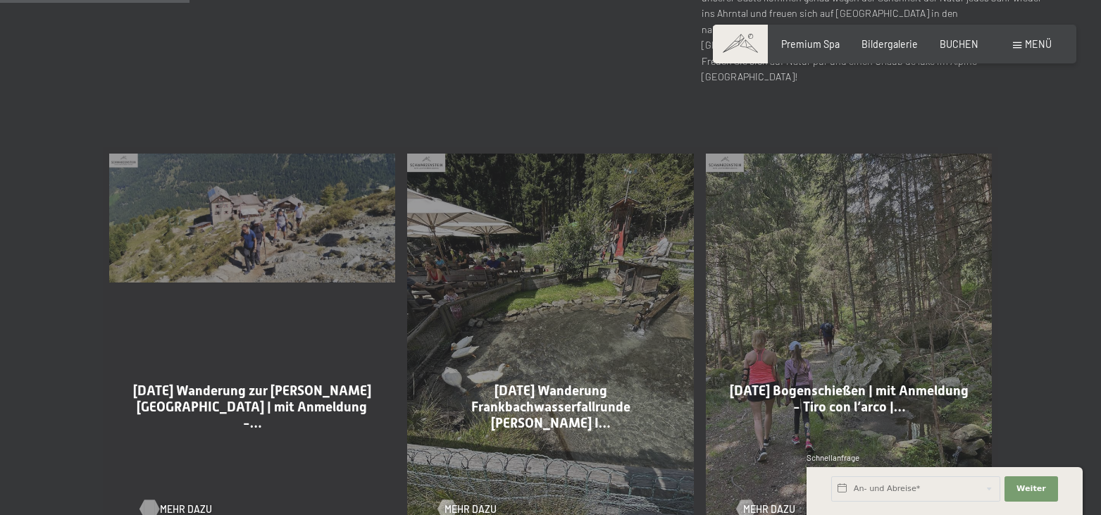
click at [172, 502] on span "Mehr dazu" at bounding box center [186, 509] width 52 height 14
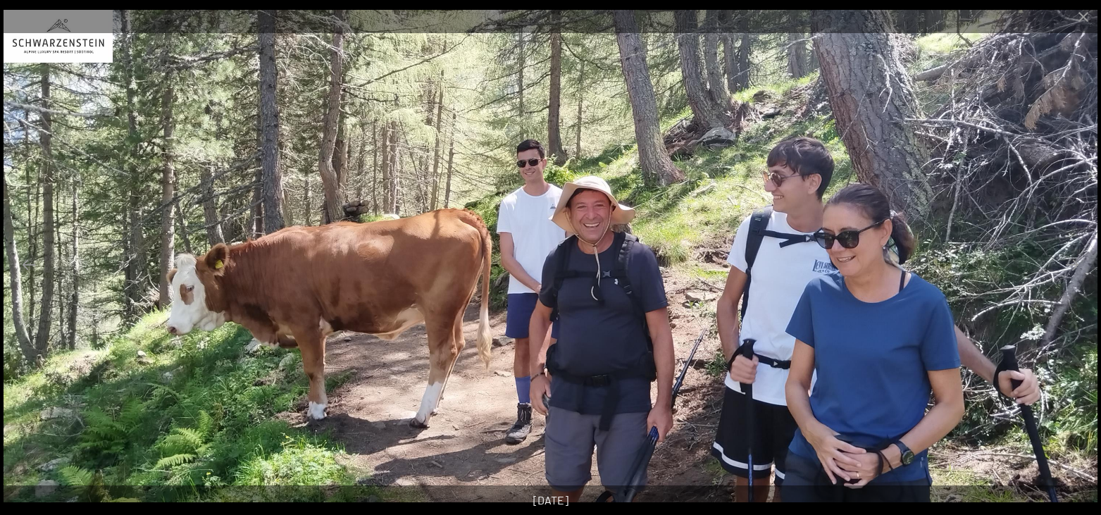
scroll to position [144, 0]
click at [1075, 260] on button "Next slide" at bounding box center [1072, 264] width 30 height 27
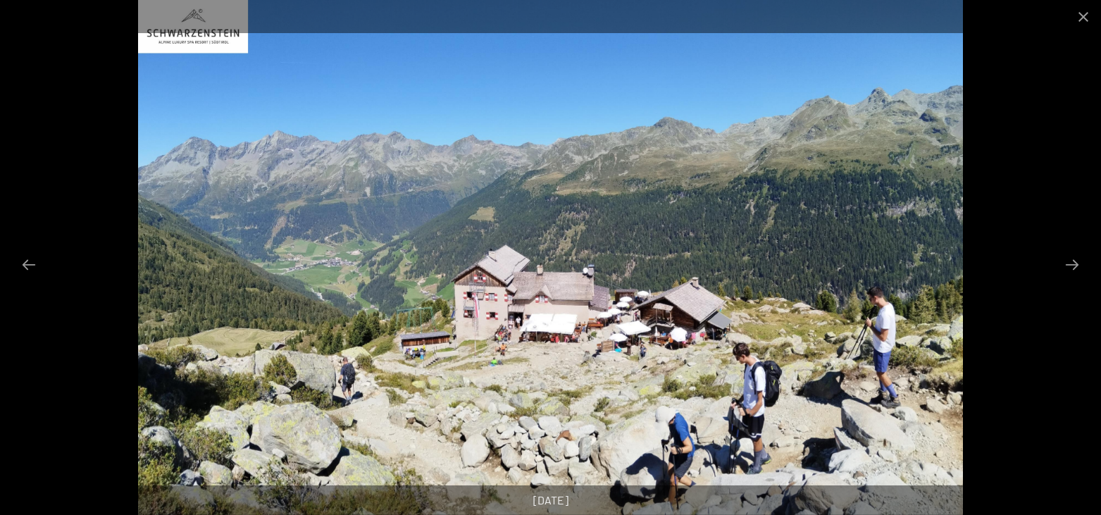
click at [1075, 260] on button "Next slide" at bounding box center [1072, 264] width 30 height 27
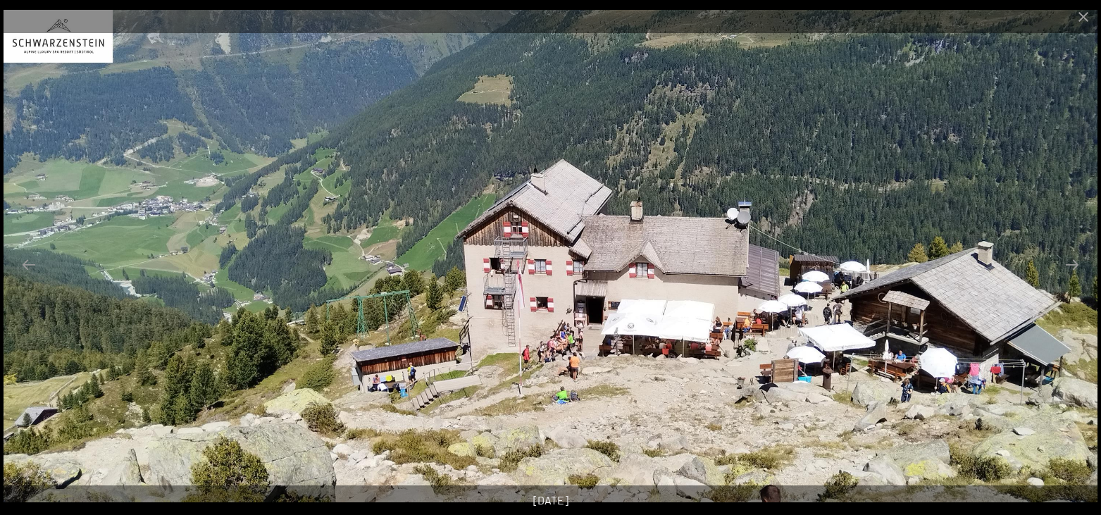
click at [1075, 260] on button "Next slide" at bounding box center [1072, 264] width 30 height 27
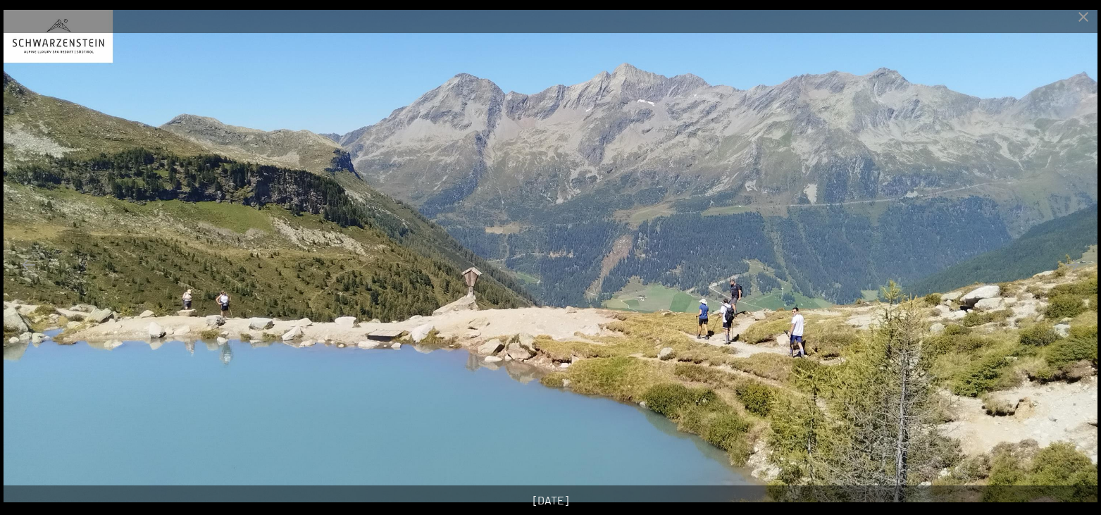
click at [23, 324] on img at bounding box center [551, 256] width 1094 height 492
click at [45, 313] on img at bounding box center [551, 256] width 1094 height 492
click at [23, 326] on img at bounding box center [551, 256] width 1094 height 492
click at [29, 284] on img at bounding box center [551, 256] width 1094 height 492
click at [29, 254] on button "Previous slide" at bounding box center [29, 264] width 30 height 27
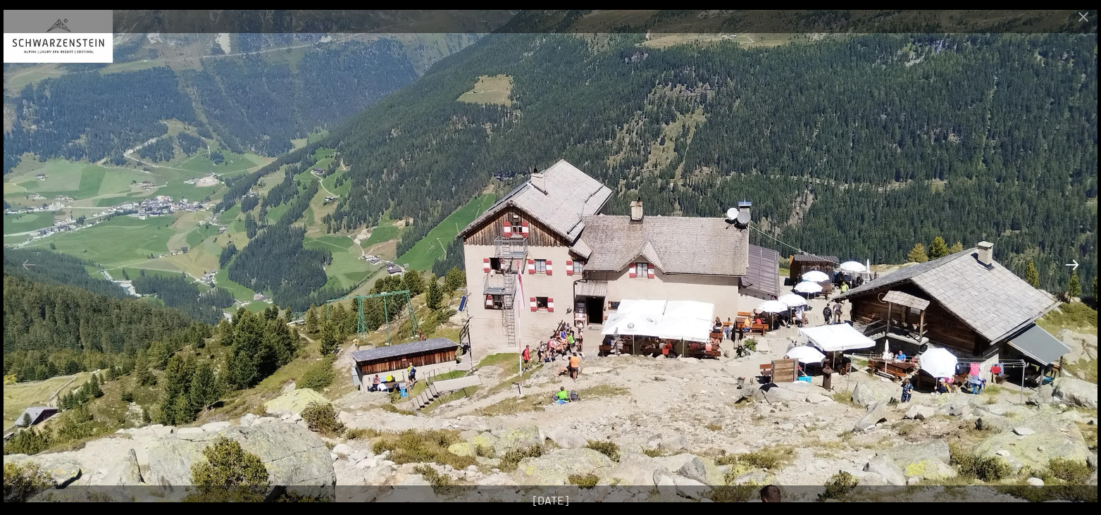
click at [1065, 269] on button "Next slide" at bounding box center [1072, 264] width 30 height 27
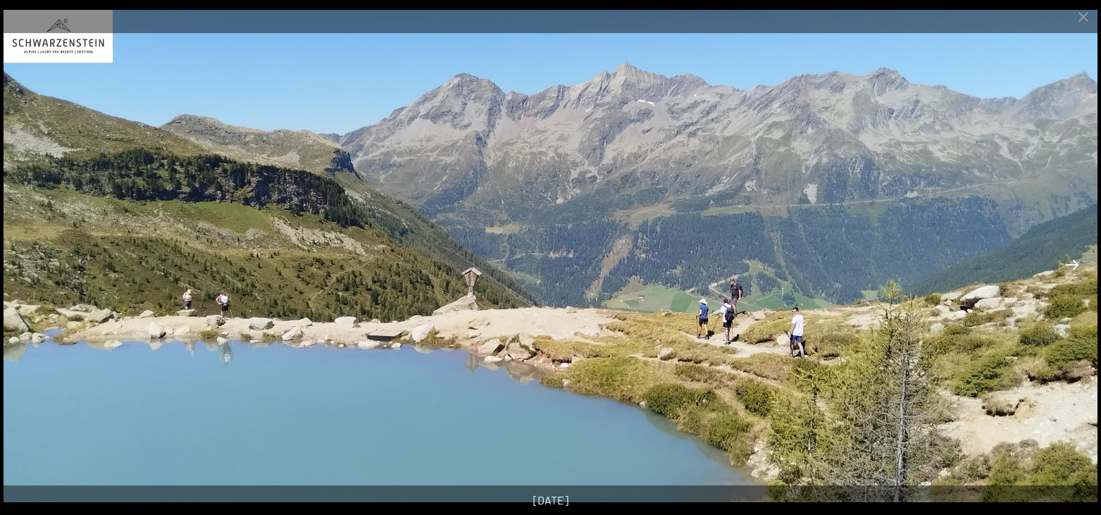
click at [1065, 269] on button "Next slide" at bounding box center [1072, 264] width 30 height 27
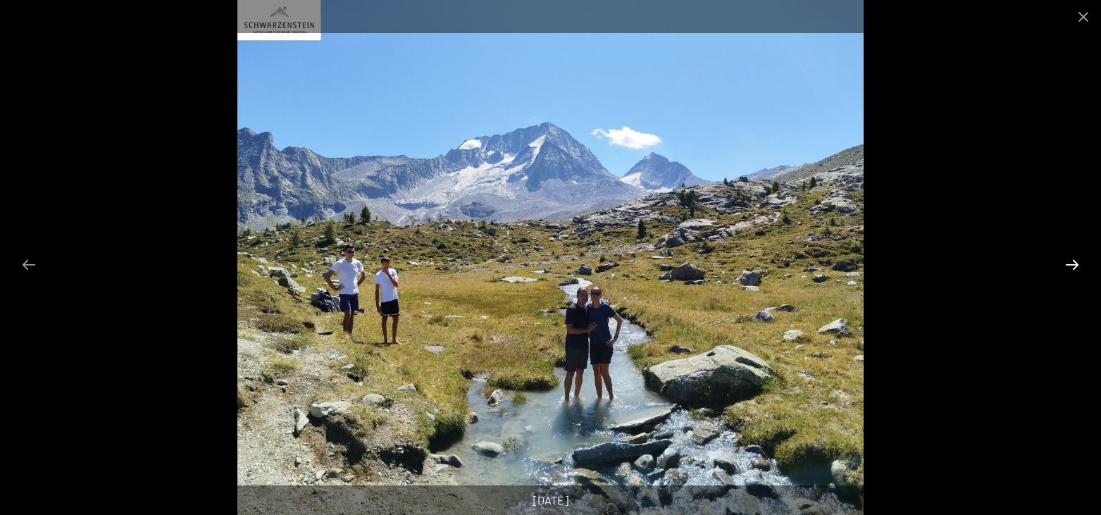
click at [1065, 269] on button "Next slide" at bounding box center [1072, 264] width 30 height 27
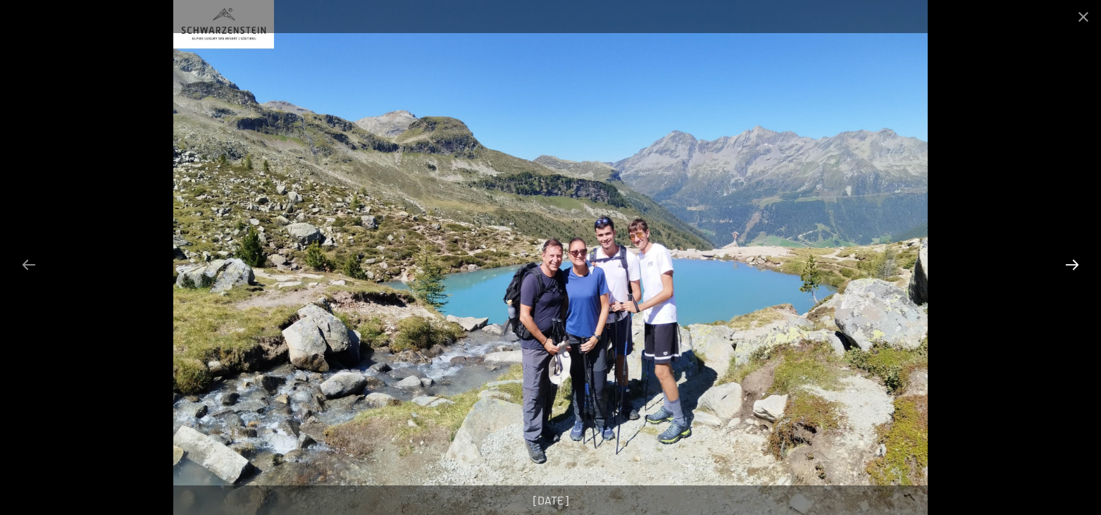
click at [1065, 263] on button "Next slide" at bounding box center [1072, 264] width 30 height 27
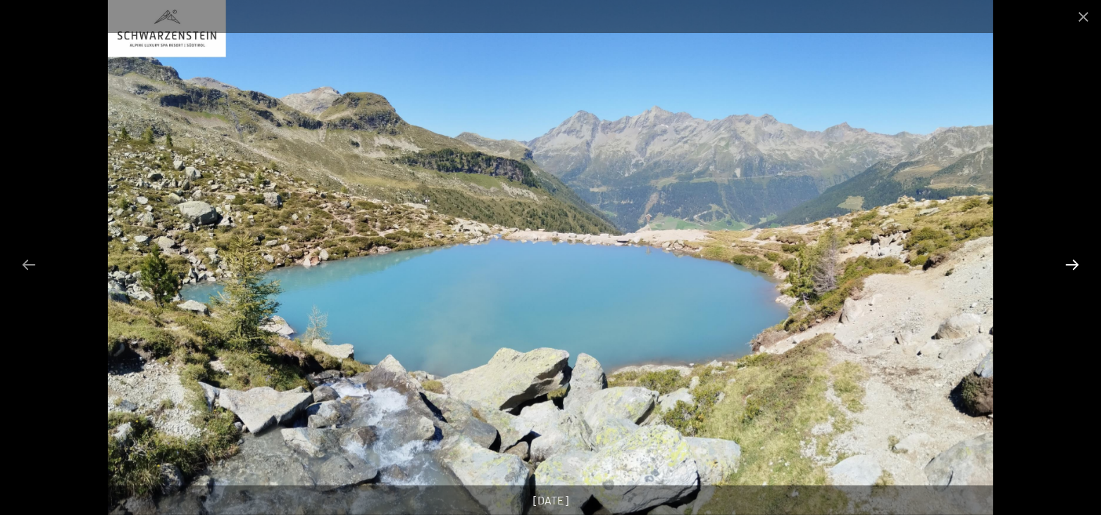
click at [1065, 263] on button "Next slide" at bounding box center [1072, 264] width 30 height 27
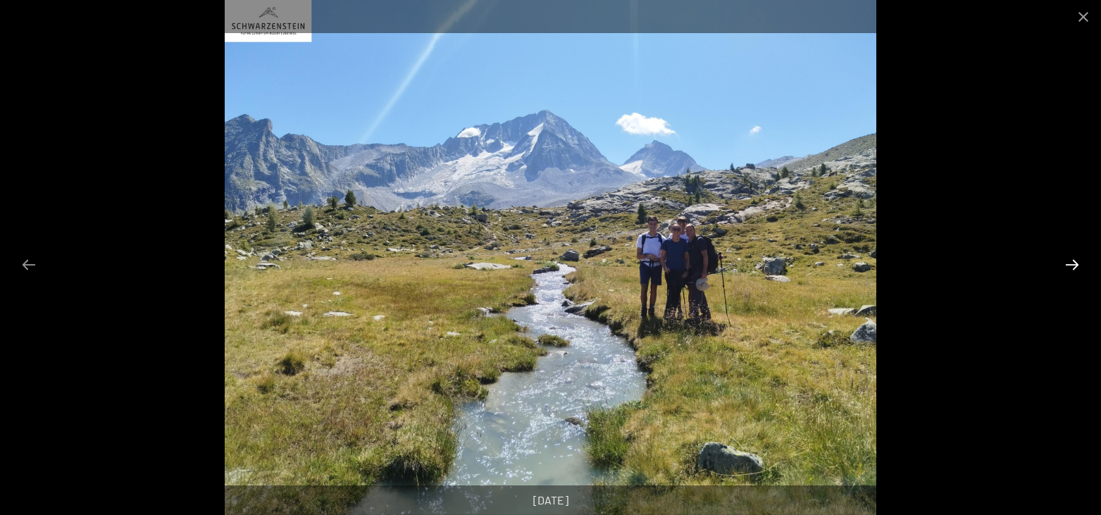
click at [1065, 263] on button "Next slide" at bounding box center [1072, 264] width 30 height 27
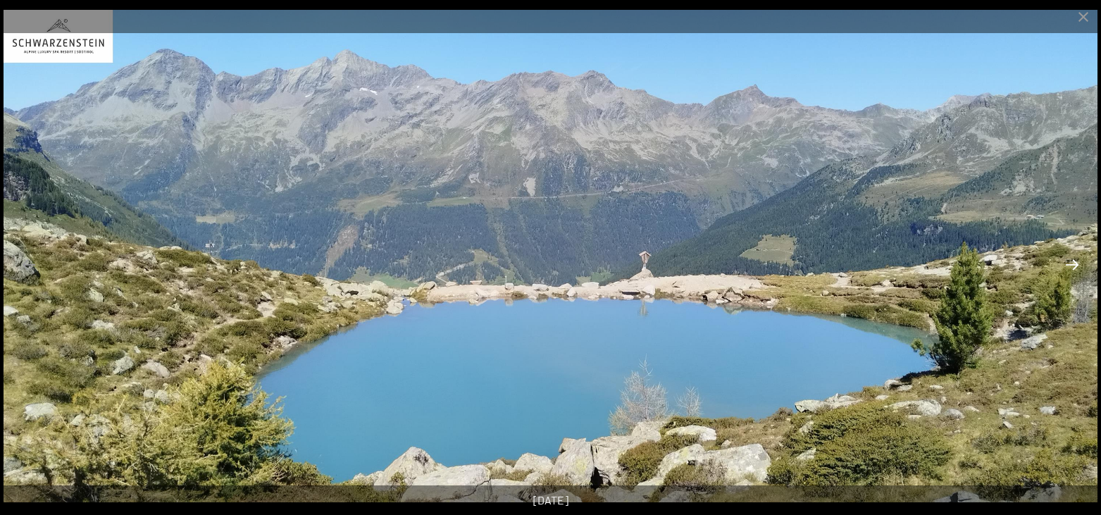
click at [1065, 263] on button "Next slide" at bounding box center [1072, 264] width 30 height 27
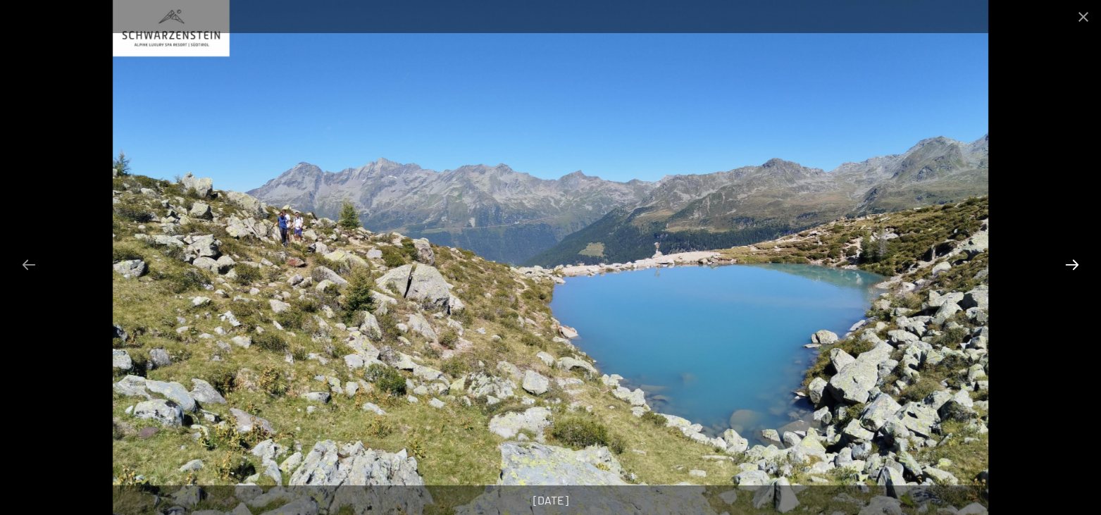
click at [1065, 263] on button "Next slide" at bounding box center [1072, 264] width 30 height 27
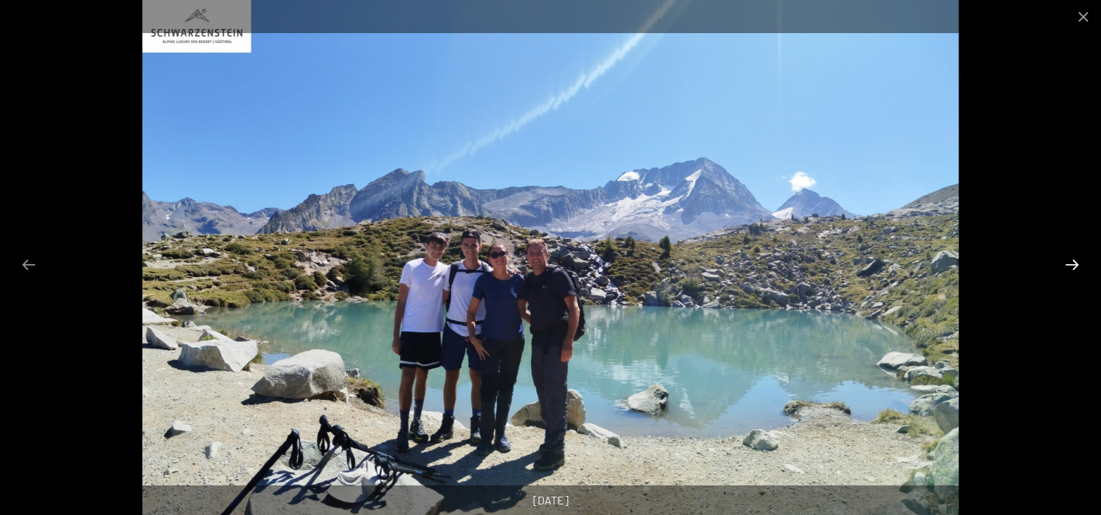
click at [1065, 263] on button "Next slide" at bounding box center [1072, 264] width 30 height 27
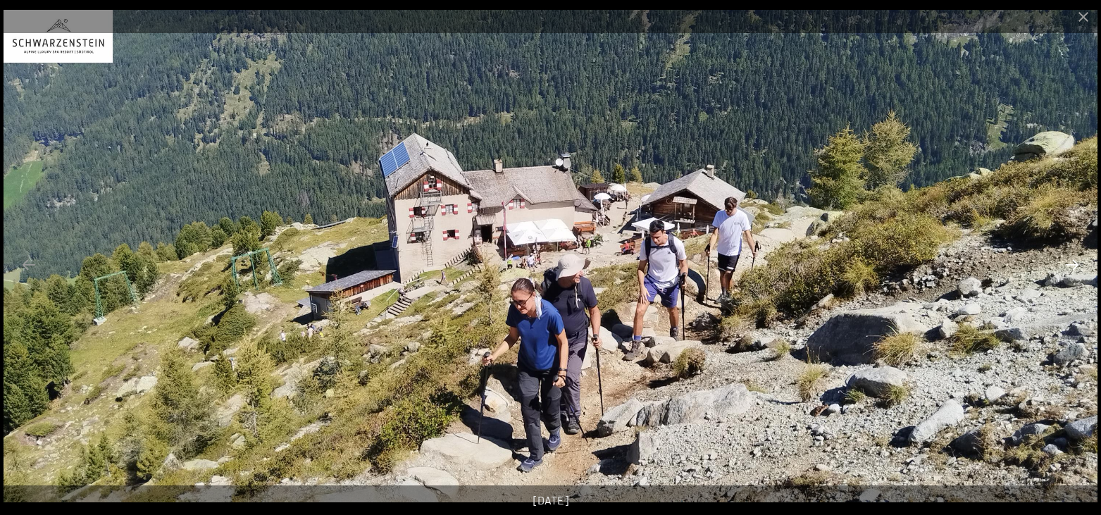
click at [1065, 263] on button "Next slide" at bounding box center [1072, 264] width 30 height 27
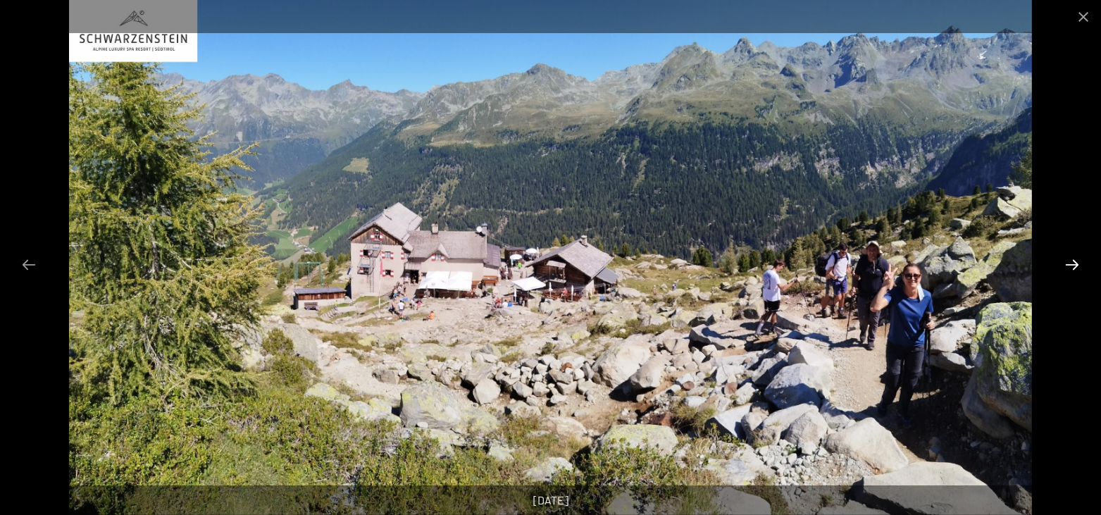
click at [1065, 263] on button "Next slide" at bounding box center [1072, 264] width 30 height 27
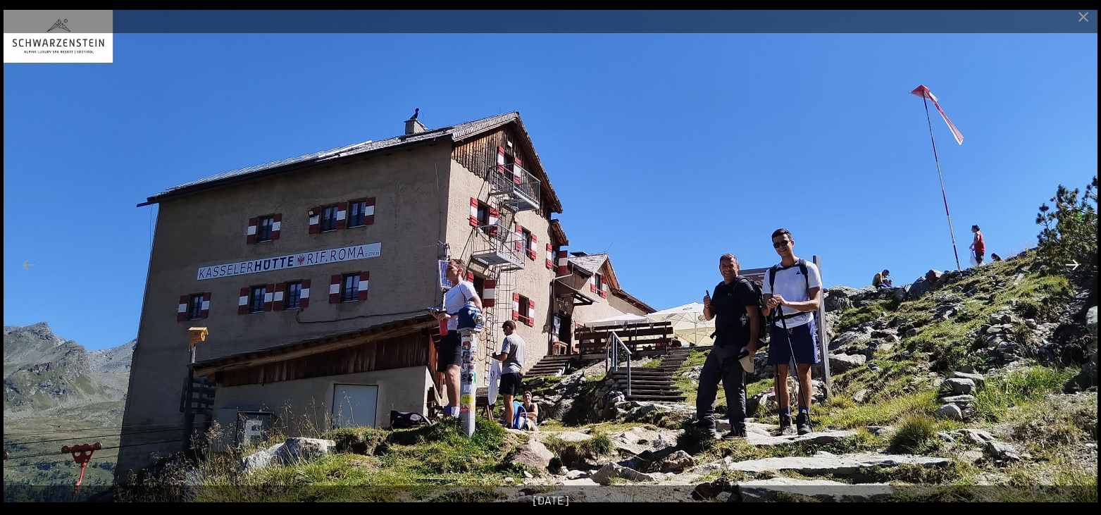
click at [1065, 263] on button "Next slide" at bounding box center [1072, 264] width 30 height 27
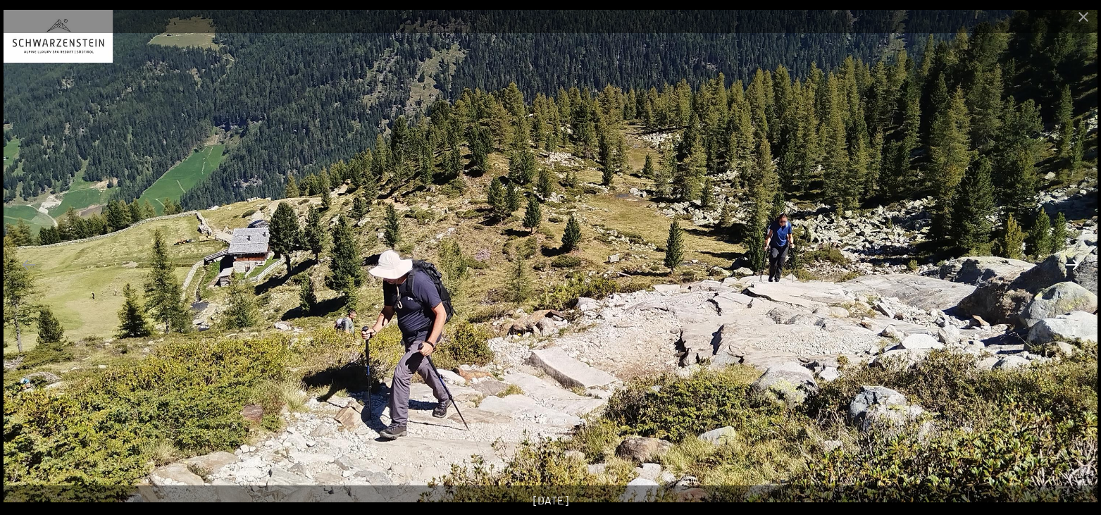
click at [1065, 263] on button "Next slide" at bounding box center [1072, 264] width 30 height 27
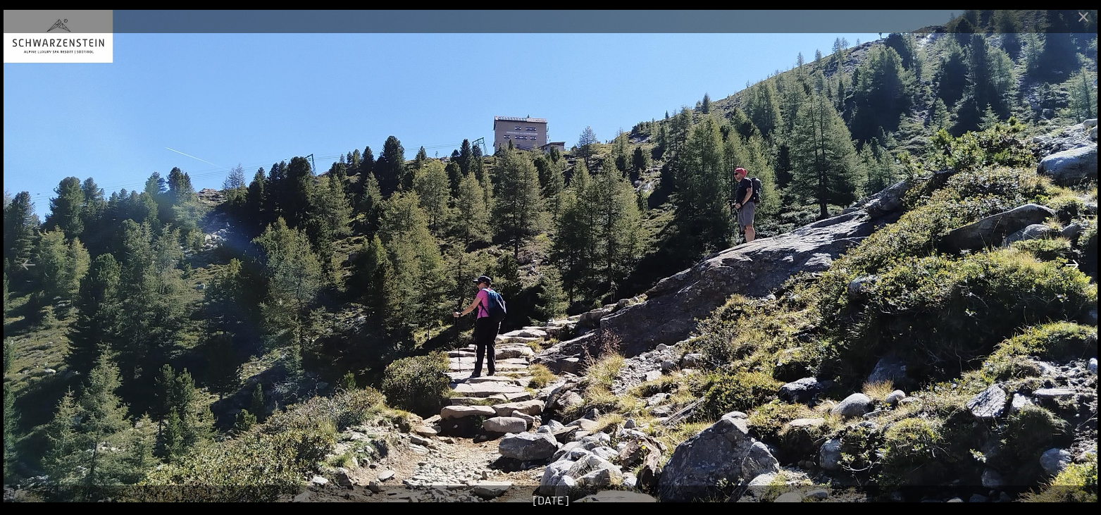
click at [1065, 263] on button "Next slide" at bounding box center [1072, 264] width 30 height 27
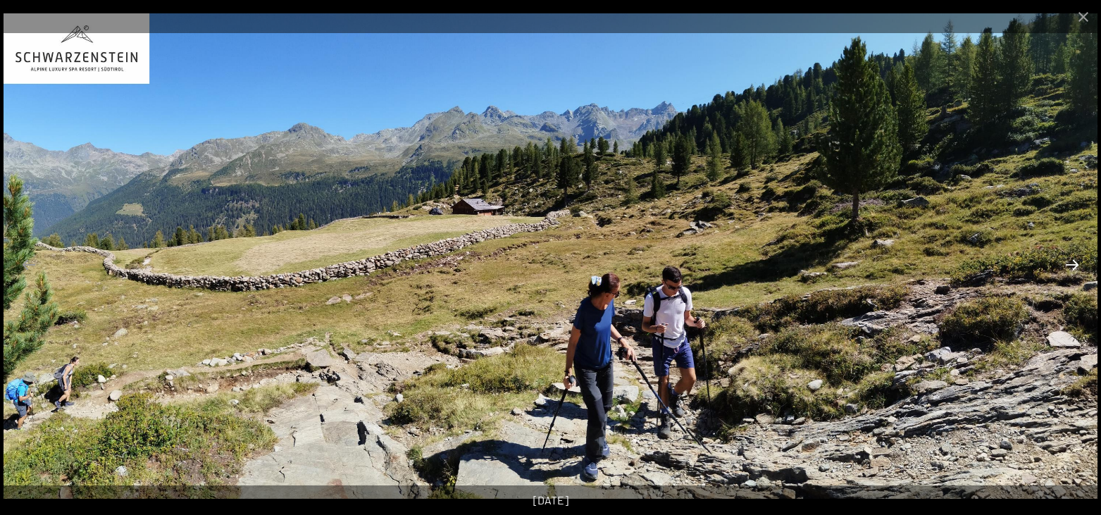
click at [1065, 261] on button "Next slide" at bounding box center [1072, 264] width 30 height 27
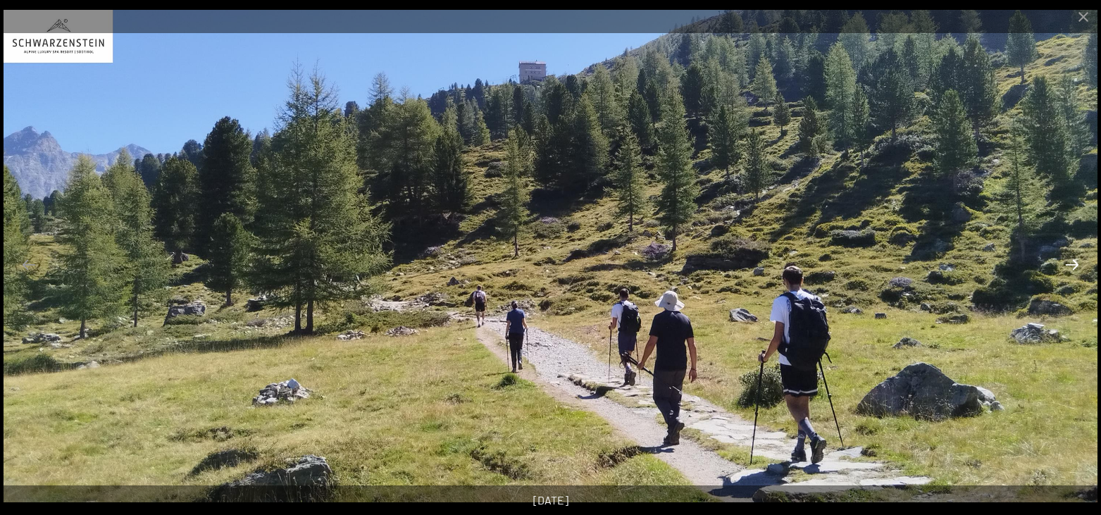
click at [1065, 261] on button "Next slide" at bounding box center [1072, 264] width 30 height 27
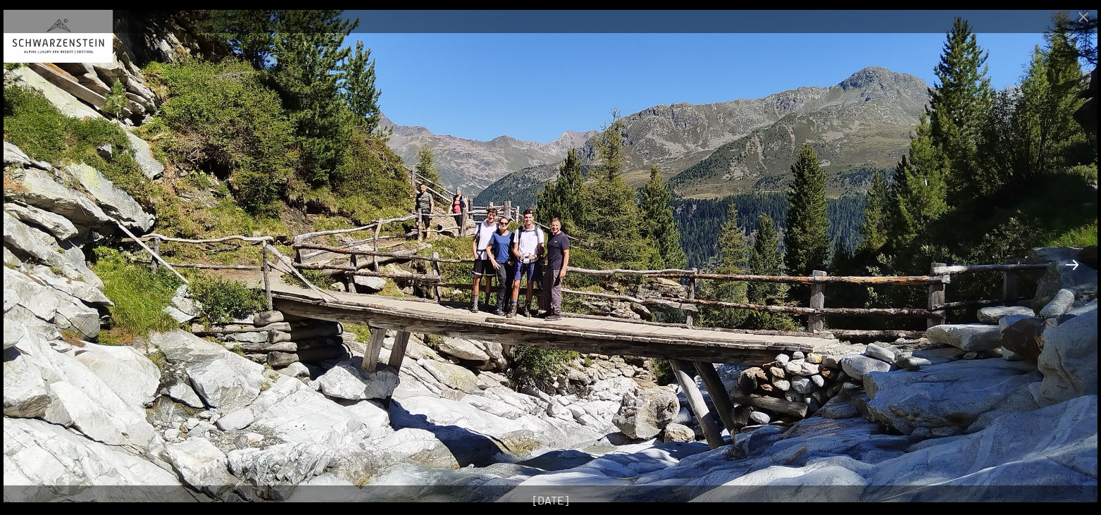
click at [1065, 261] on button "Next slide" at bounding box center [1072, 264] width 30 height 27
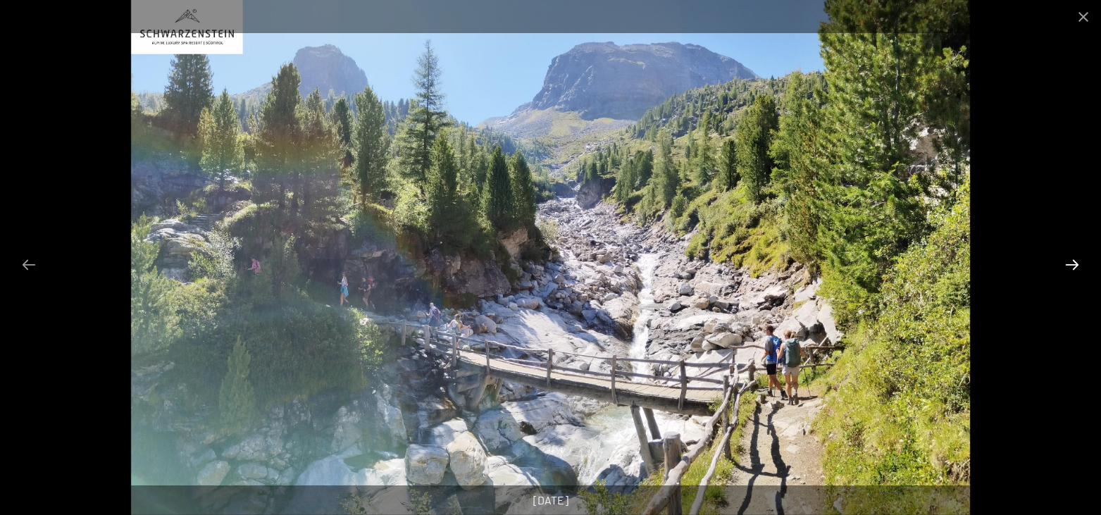
click at [1065, 261] on button "Next slide" at bounding box center [1072, 264] width 30 height 27
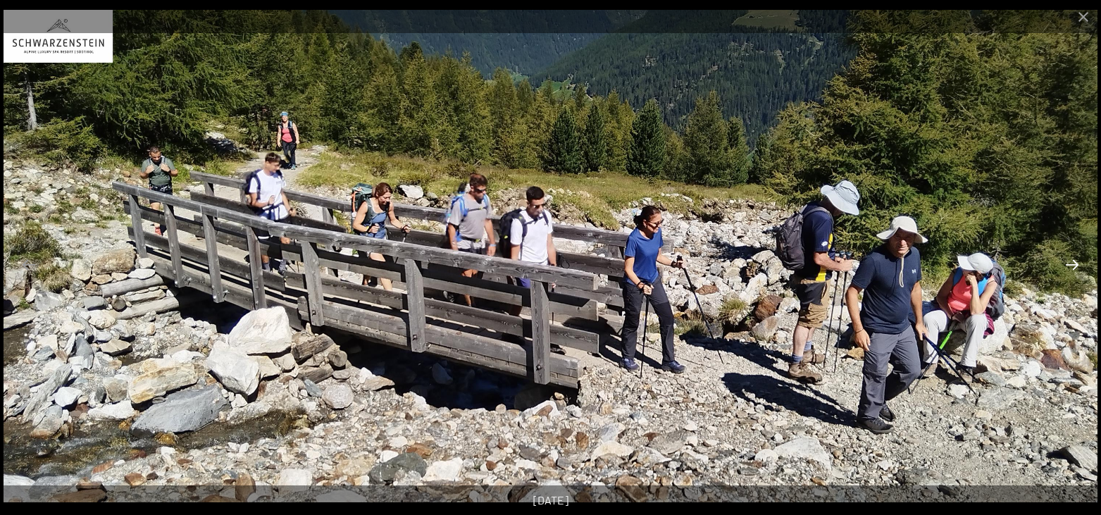
click at [1065, 261] on button "Next slide" at bounding box center [1072, 264] width 30 height 27
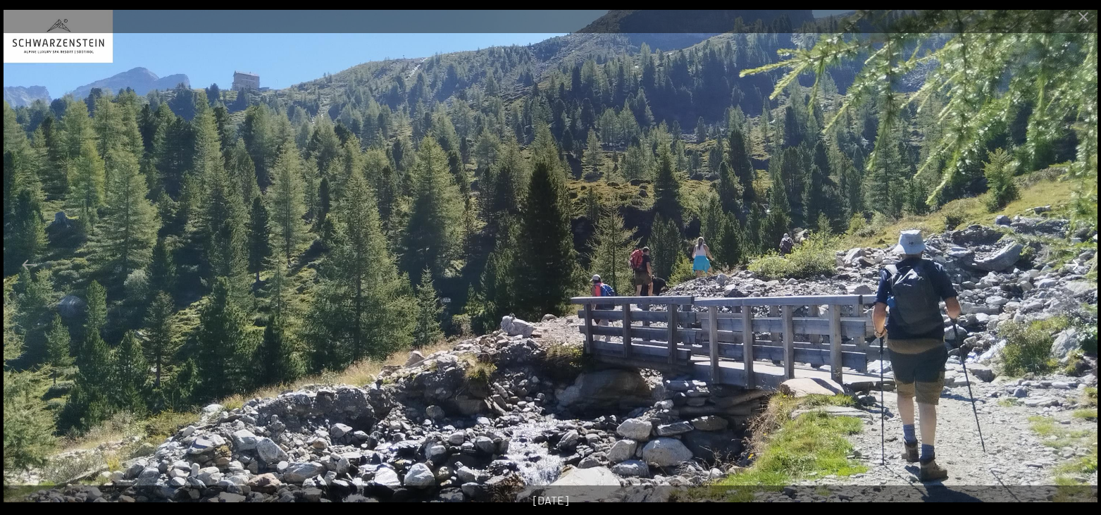
click at [1065, 261] on button "Next slide" at bounding box center [1072, 264] width 30 height 27
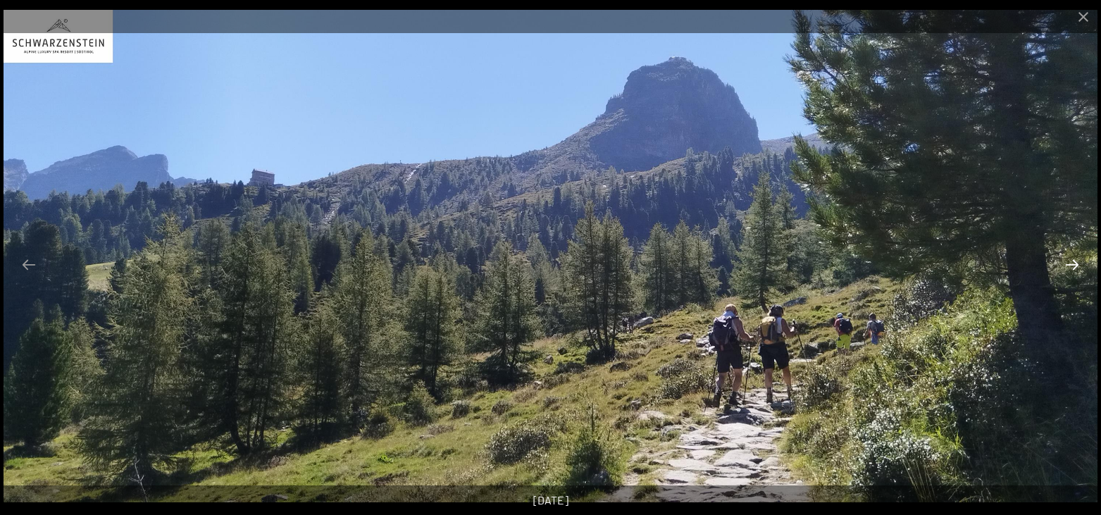
click at [1065, 261] on button "Next slide" at bounding box center [1072, 264] width 30 height 27
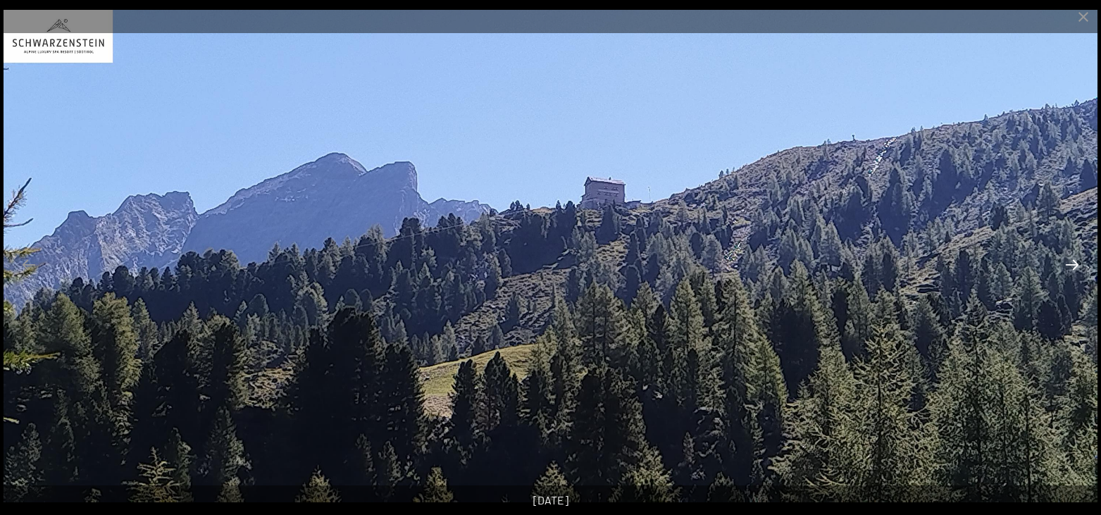
click at [1065, 261] on button "Next slide" at bounding box center [1072, 264] width 30 height 27
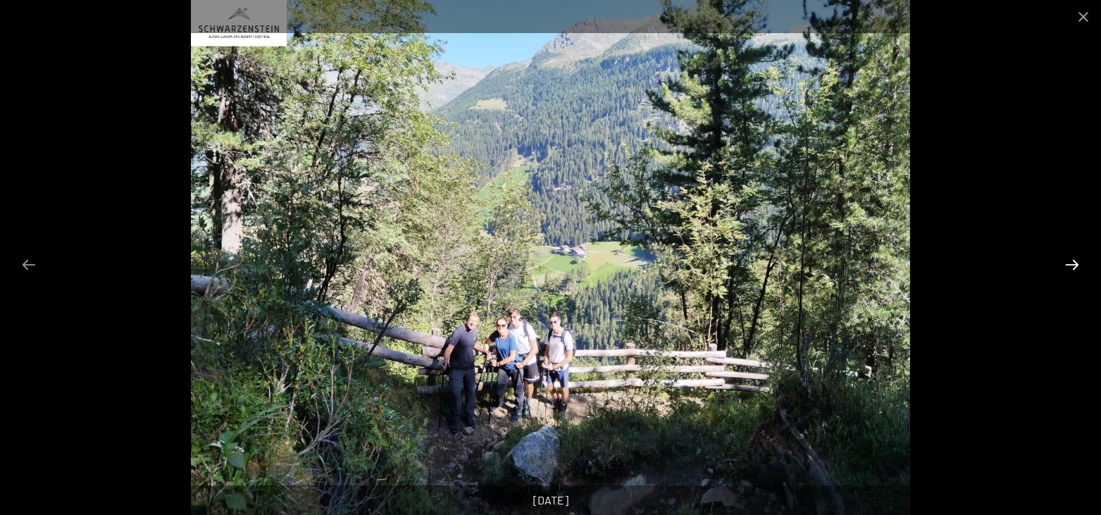
click at [1065, 261] on button "Next slide" at bounding box center [1072, 264] width 30 height 27
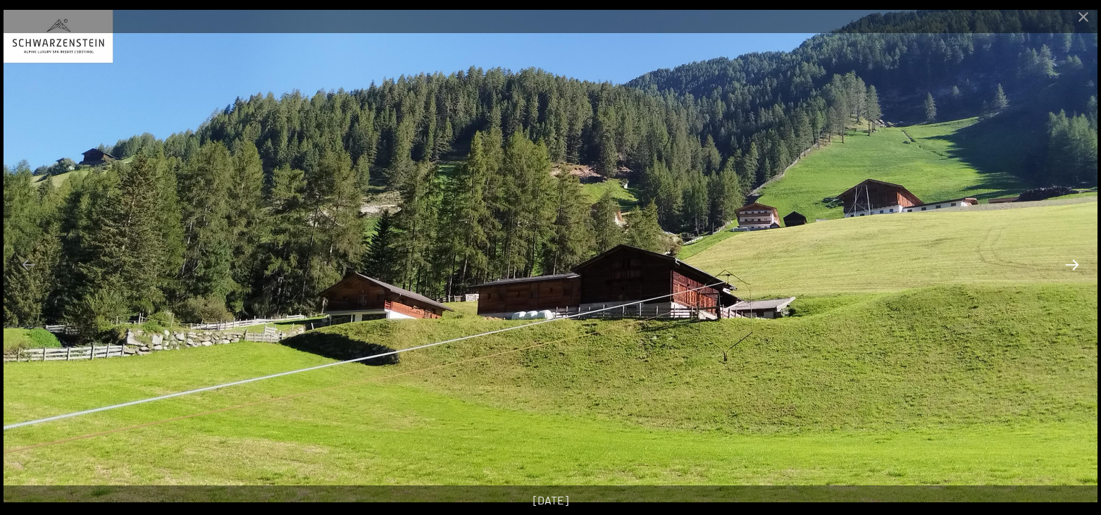
click at [1065, 261] on button "Next slide" at bounding box center [1072, 264] width 30 height 27
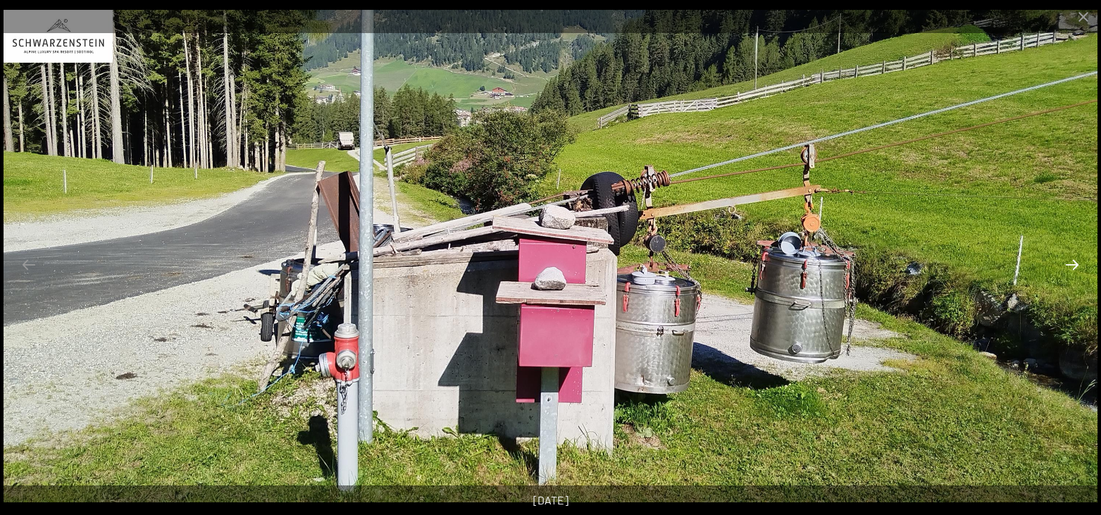
click at [1069, 261] on button "Next slide" at bounding box center [1072, 264] width 30 height 27
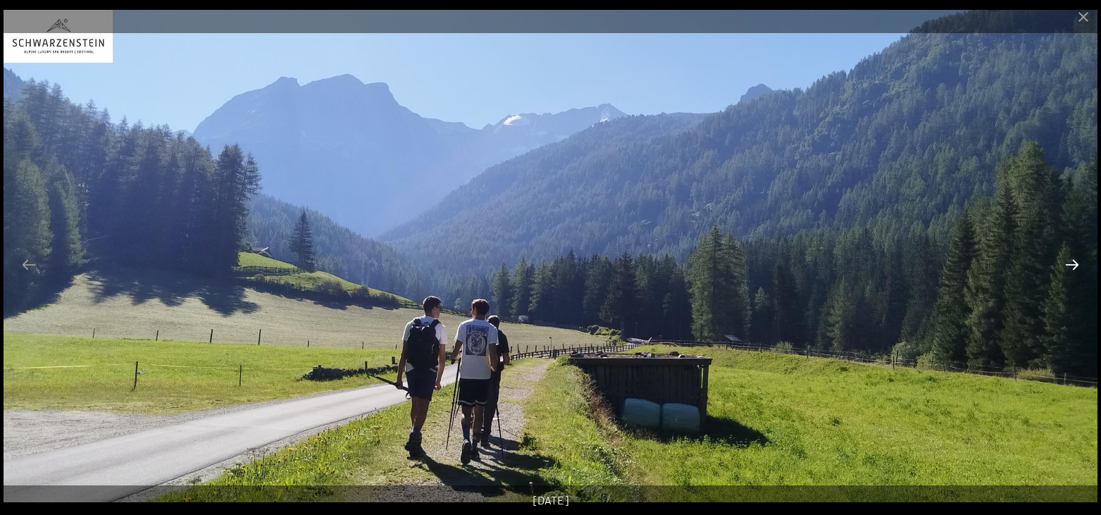
click at [1069, 261] on button "Next slide" at bounding box center [1072, 264] width 30 height 27
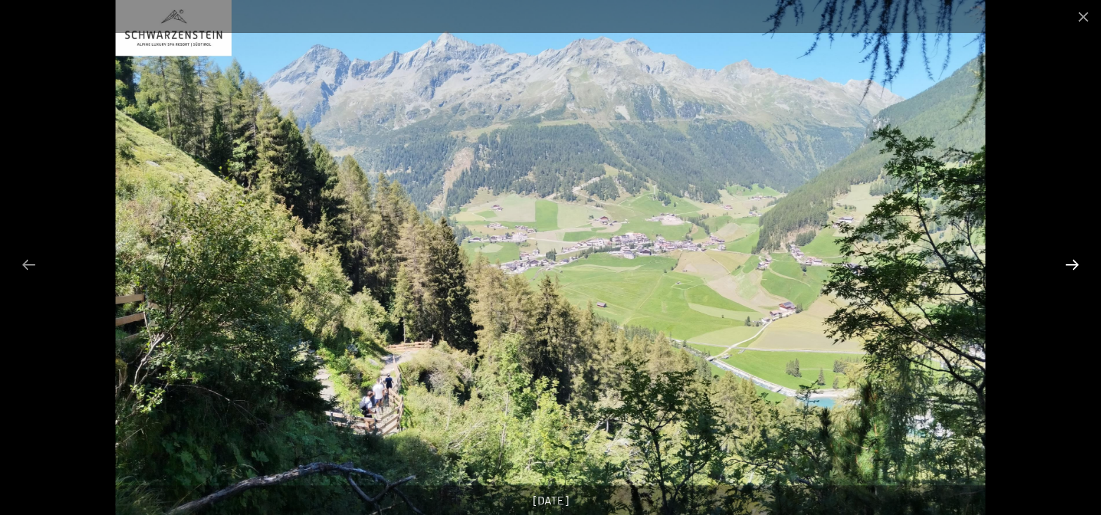
click at [1069, 261] on button "Next slide" at bounding box center [1072, 264] width 30 height 27
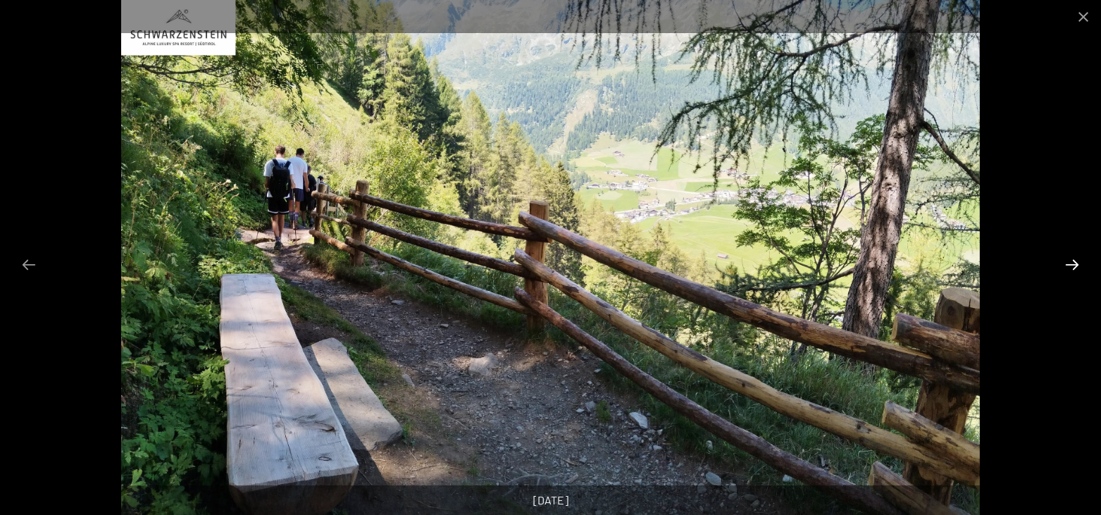
click at [1069, 261] on button "Next slide" at bounding box center [1072, 264] width 30 height 27
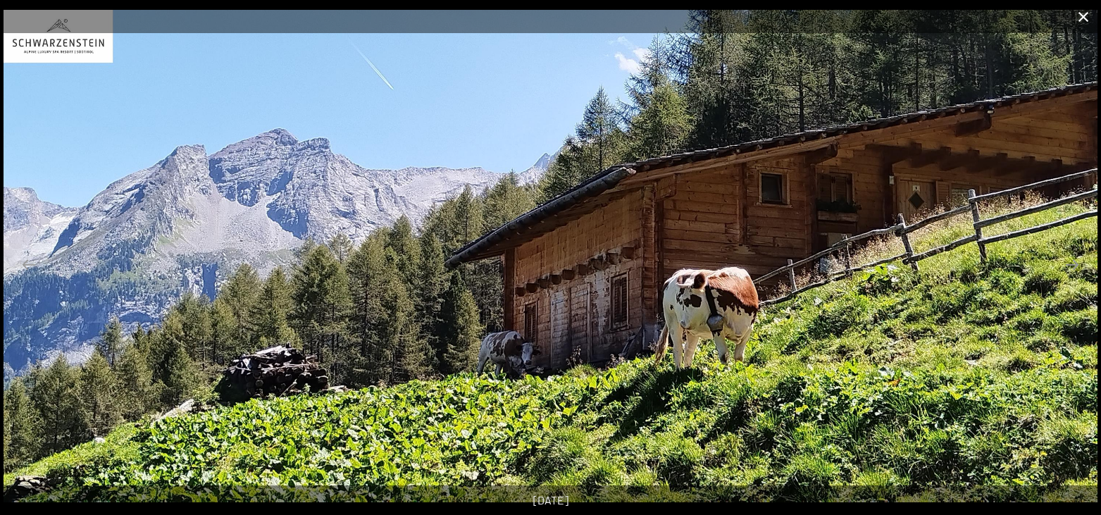
click at [1087, 27] on button "Close gallery" at bounding box center [1083, 16] width 35 height 33
